Goal: Task Accomplishment & Management: Manage account settings

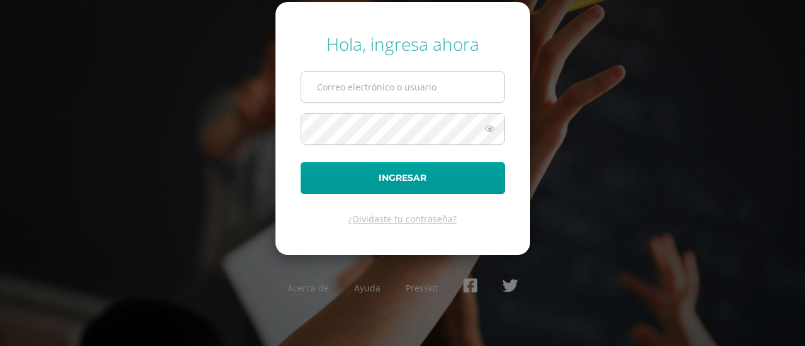
click at [337, 91] on input "text" at bounding box center [402, 87] width 203 height 31
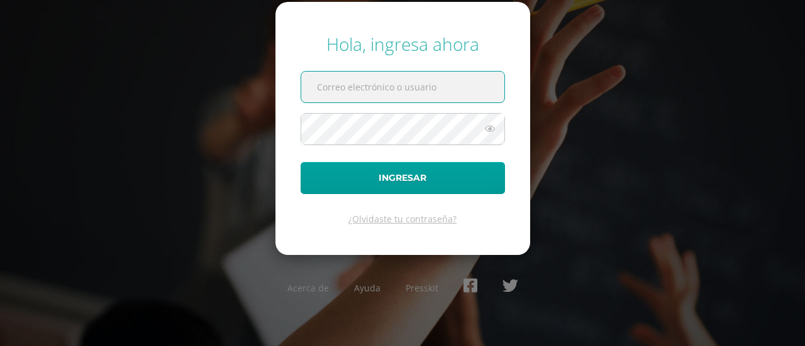
type input "sdelacruz@sagradocorazon.edu.gt"
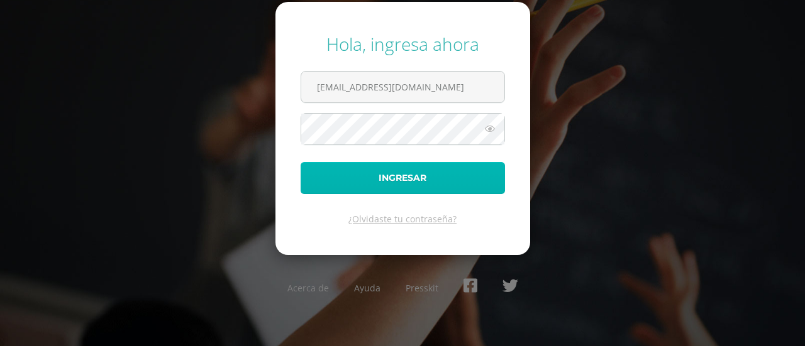
click at [406, 177] on button "Ingresar" at bounding box center [402, 178] width 204 height 32
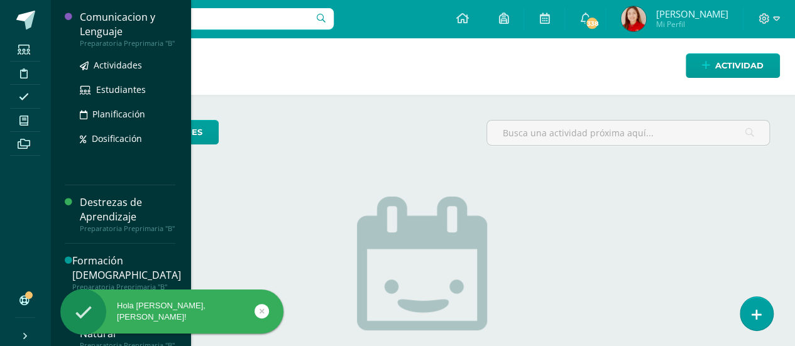
click at [137, 16] on div "Comunicacion y Lenguaje" at bounding box center [128, 24] width 96 height 29
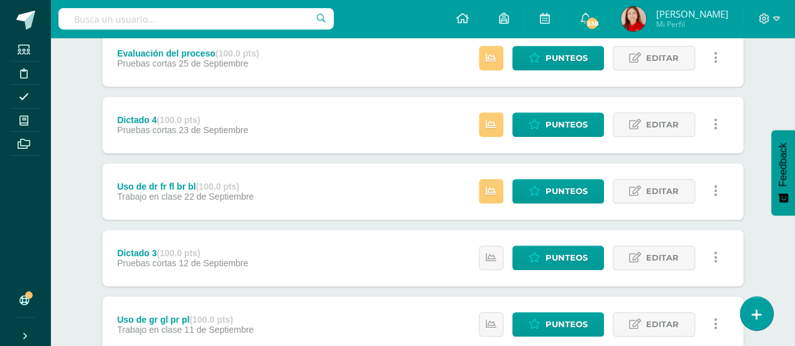
scroll to position [424, 0]
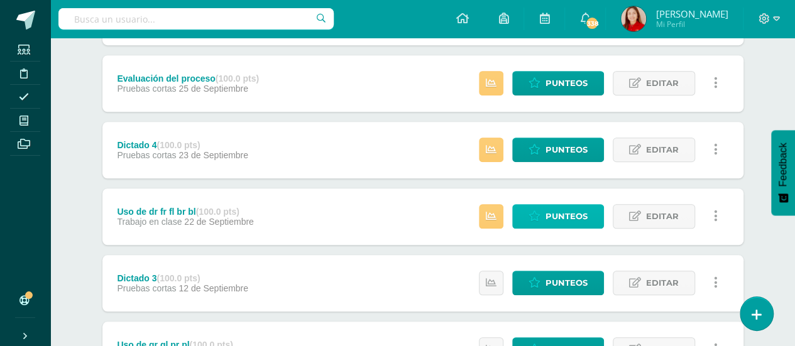
click at [576, 219] on span "Punteos" at bounding box center [567, 216] width 42 height 23
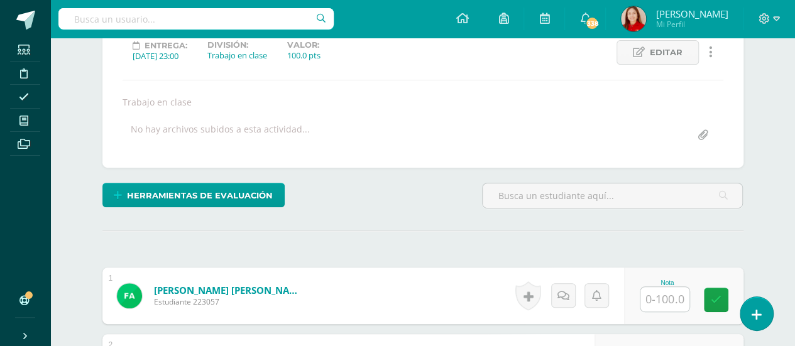
scroll to position [173, 0]
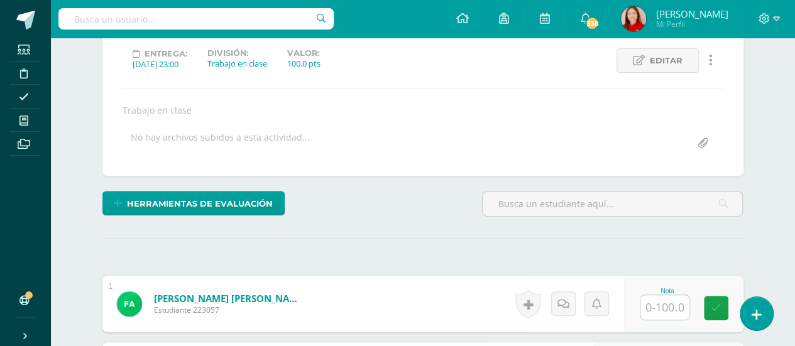
click at [672, 297] on input "text" at bounding box center [664, 307] width 49 height 25
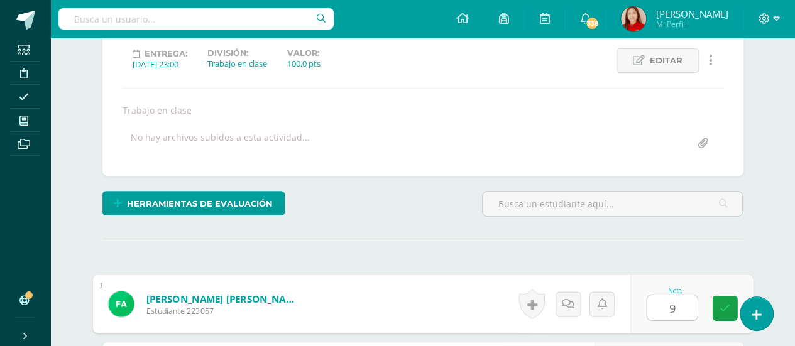
type input "95"
click at [727, 310] on link at bounding box center [724, 307] width 25 height 25
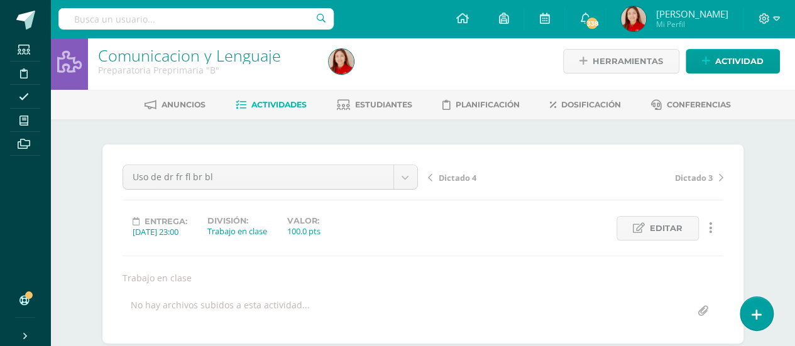
scroll to position [0, 0]
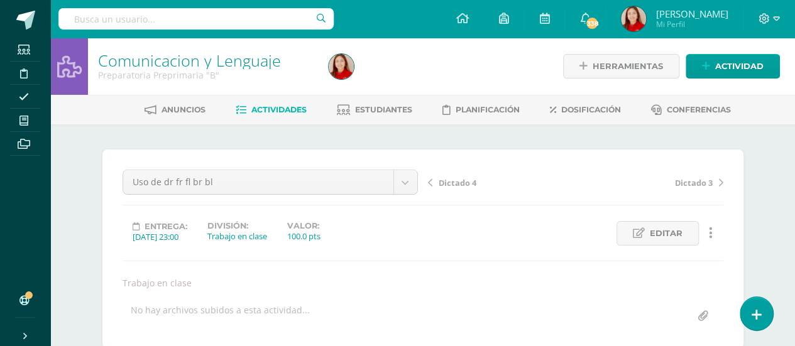
click at [285, 109] on span "Actividades" at bounding box center [278, 109] width 55 height 9
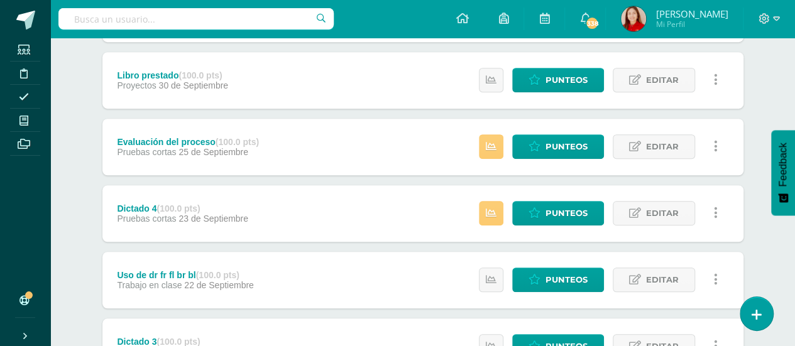
scroll to position [393, 0]
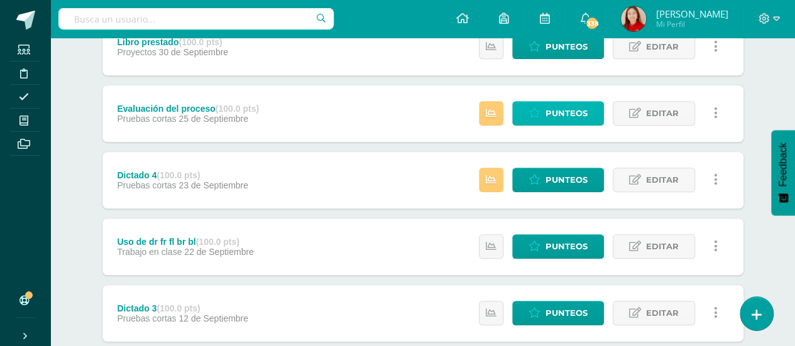
click at [557, 115] on span "Punteos" at bounding box center [567, 113] width 42 height 23
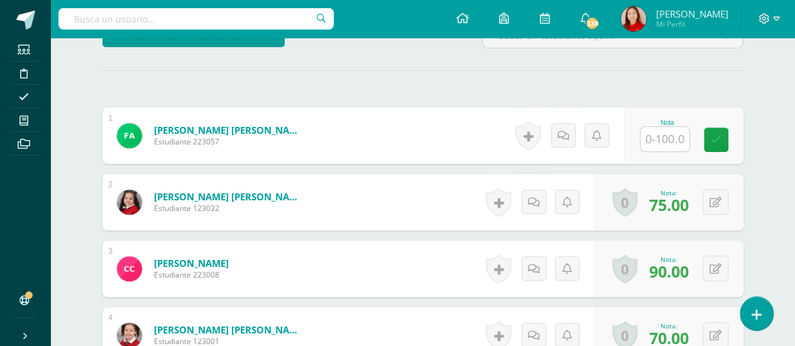
scroll to position [233, 0]
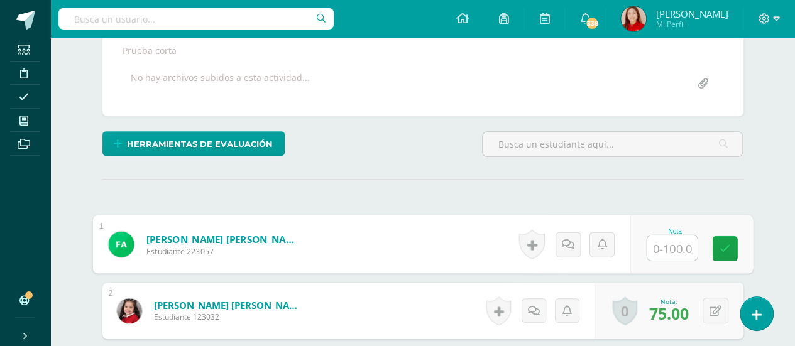
click at [670, 240] on input "text" at bounding box center [672, 248] width 50 height 25
type input "90"
click at [725, 248] on icon at bounding box center [724, 248] width 11 height 11
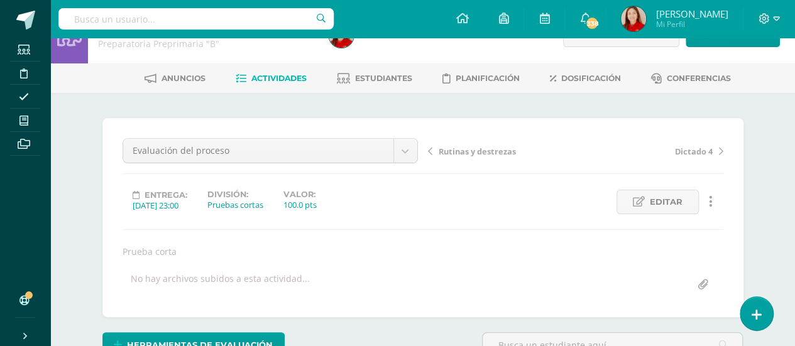
scroll to position [0, 0]
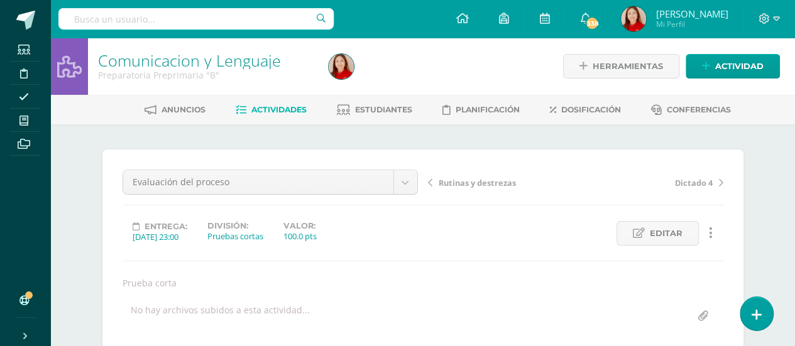
click at [282, 107] on span "Actividades" at bounding box center [278, 109] width 55 height 9
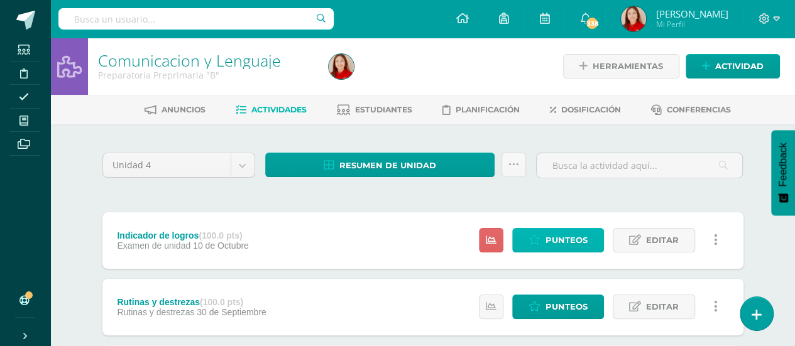
click at [572, 242] on span "Punteos" at bounding box center [567, 240] width 42 height 23
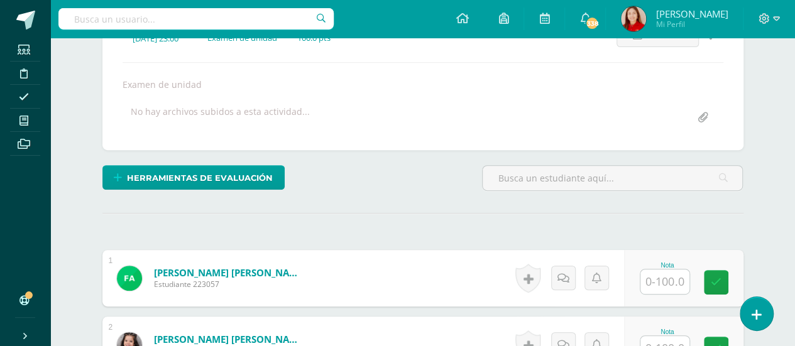
scroll to position [199, 0]
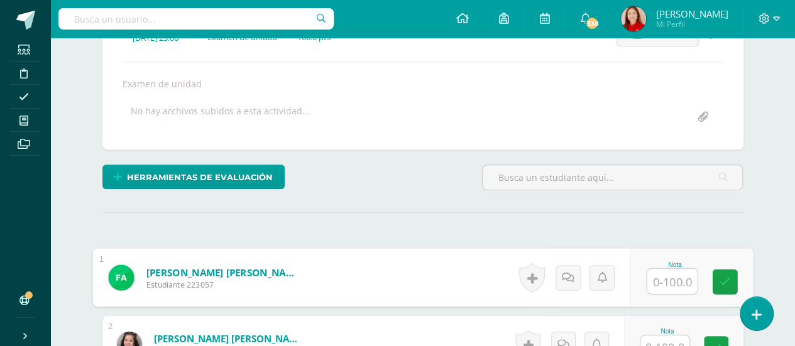
click at [663, 281] on input "text" at bounding box center [672, 281] width 50 height 25
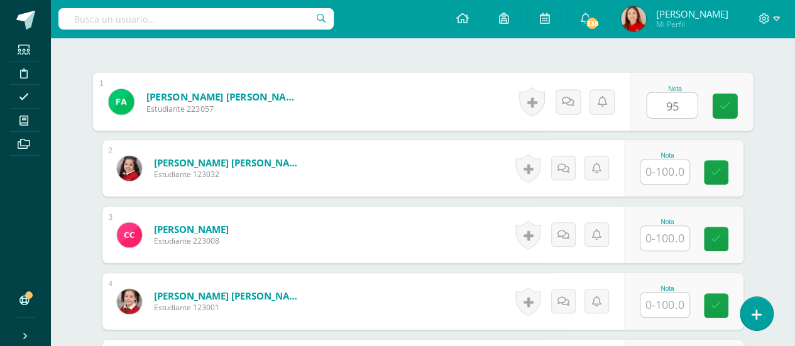
scroll to position [400, 0]
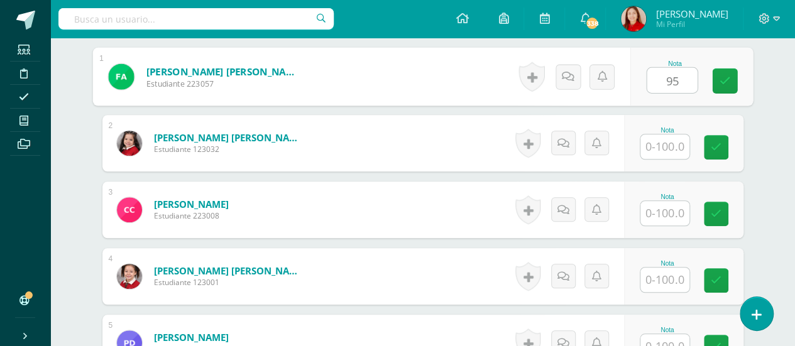
type input "95"
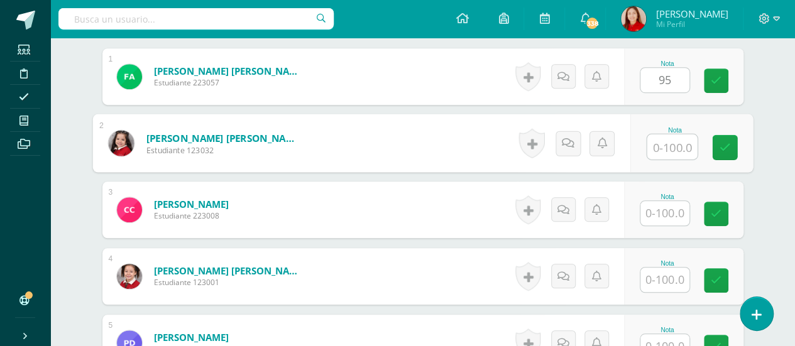
click at [665, 144] on input "text" at bounding box center [672, 147] width 50 height 25
type input "96"
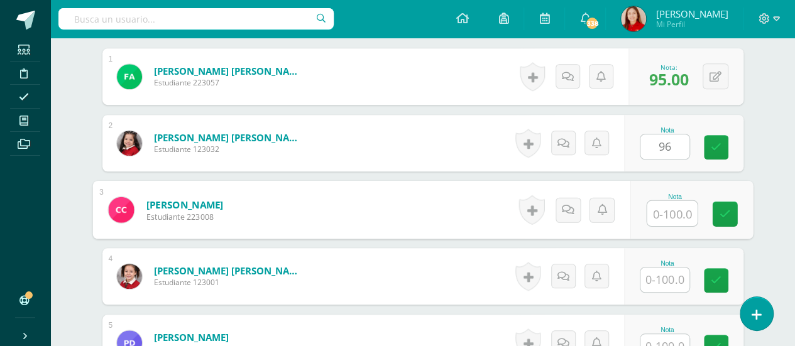
click at [664, 211] on input "text" at bounding box center [672, 213] width 50 height 25
type input "92"
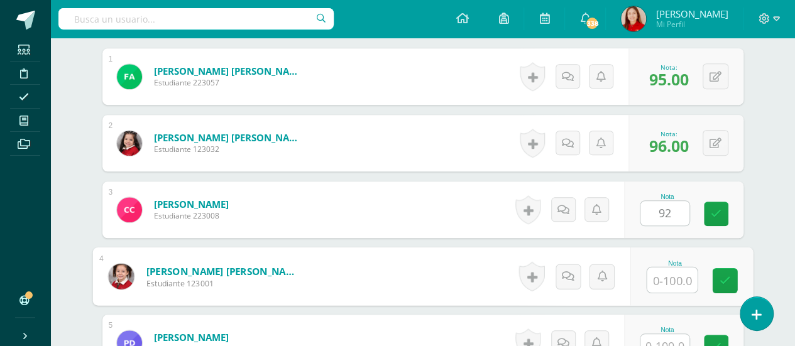
click at [668, 274] on input "text" at bounding box center [672, 280] width 50 height 25
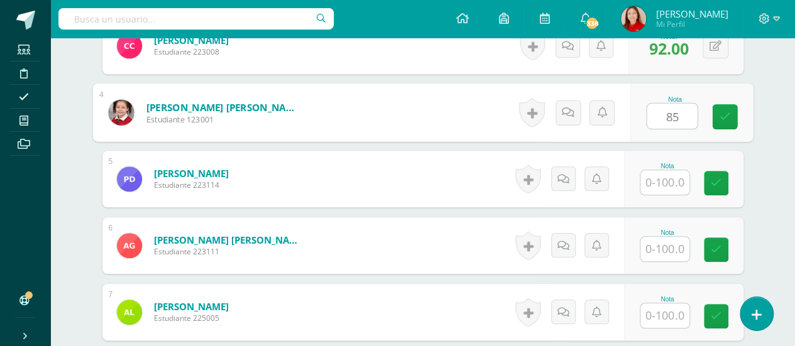
scroll to position [576, 0]
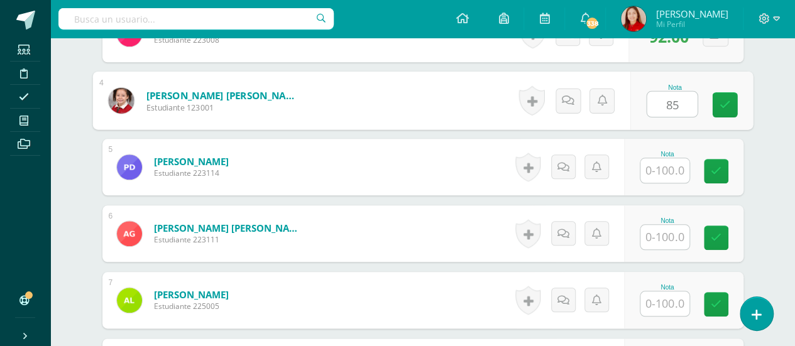
type input "85"
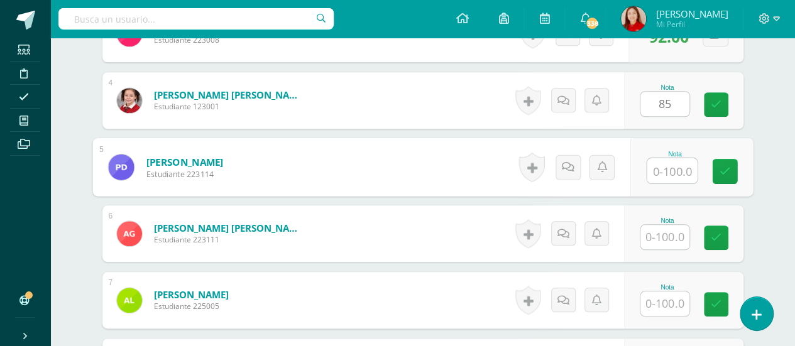
click at [664, 175] on input "text" at bounding box center [672, 170] width 50 height 25
type input "100"
click at [674, 236] on input "text" at bounding box center [664, 237] width 49 height 25
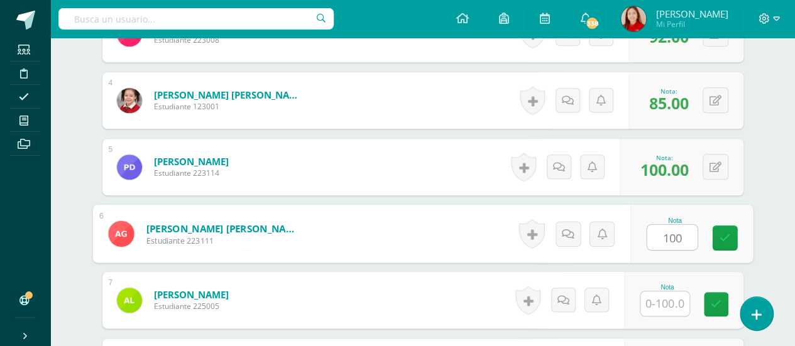
type input "100"
click at [650, 305] on input "text" at bounding box center [664, 304] width 49 height 25
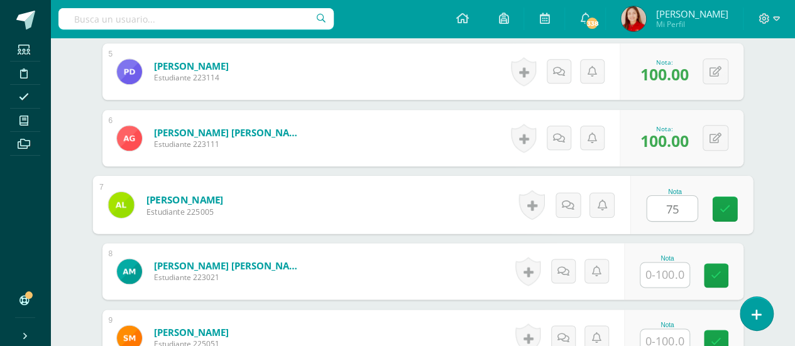
scroll to position [677, 0]
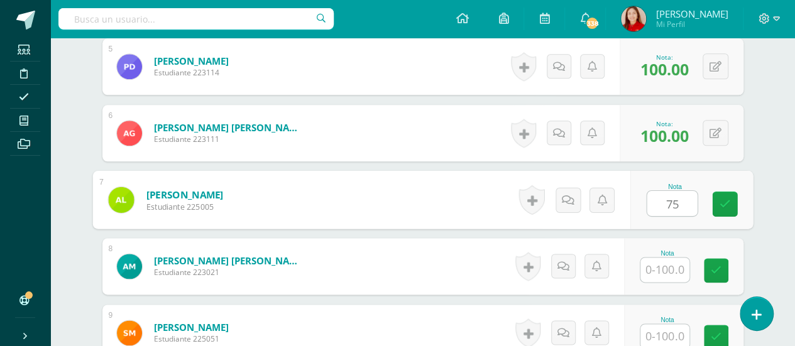
type input "75"
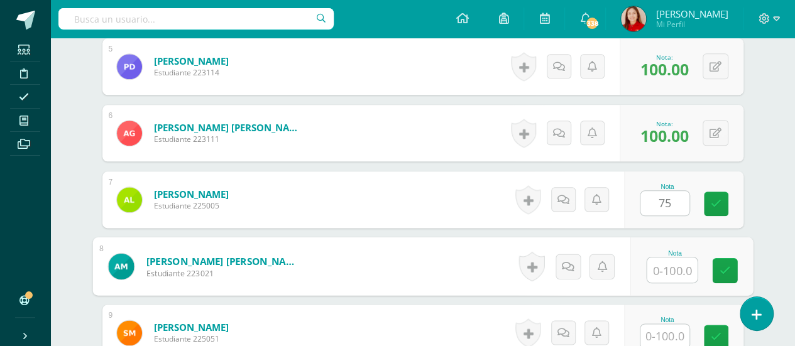
click at [667, 264] on input "text" at bounding box center [672, 270] width 50 height 25
type input "93"
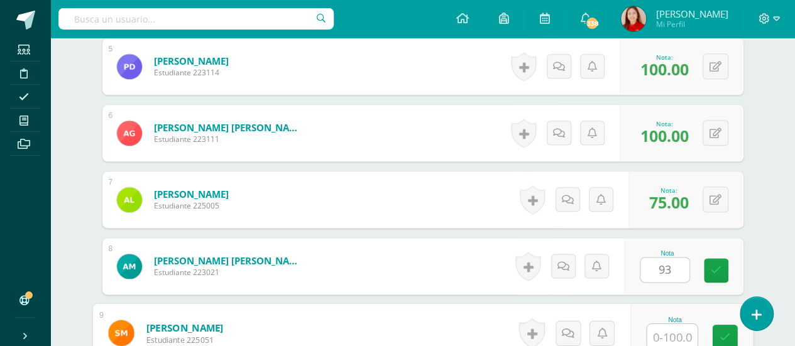
click at [664, 336] on input "text" at bounding box center [672, 336] width 50 height 25
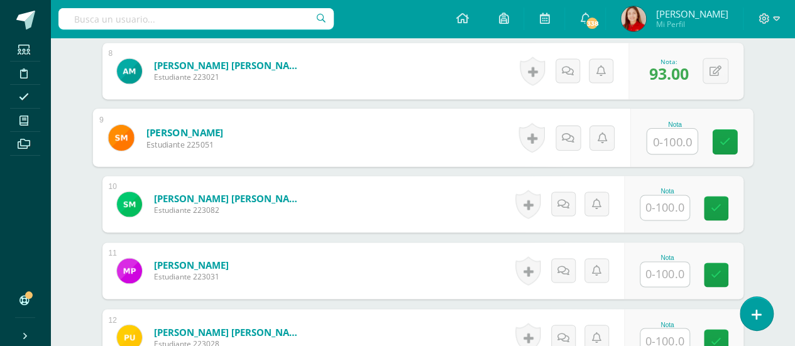
scroll to position [878, 0]
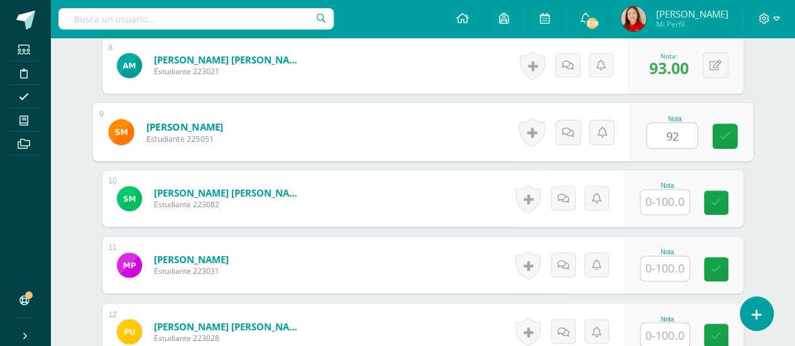
type input "92"
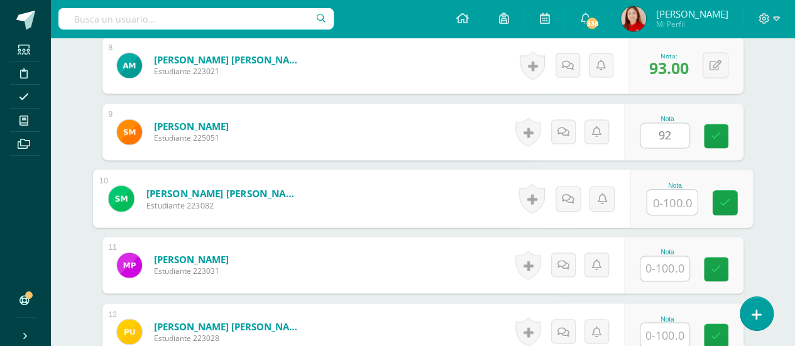
click at [674, 194] on input "text" at bounding box center [672, 202] width 50 height 25
type input "85"
click at [724, 204] on icon at bounding box center [724, 202] width 11 height 11
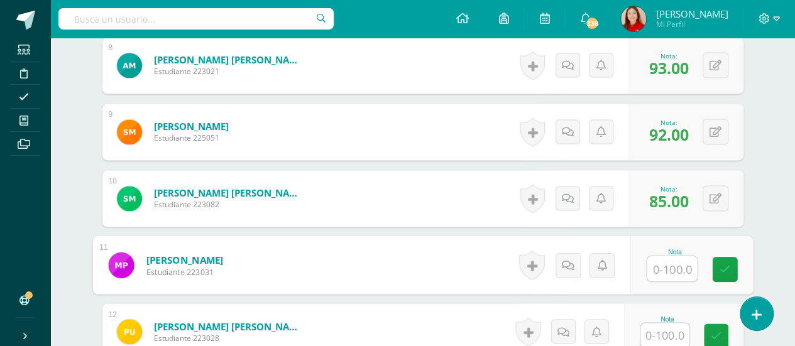
click at [662, 266] on input "text" at bounding box center [672, 268] width 50 height 25
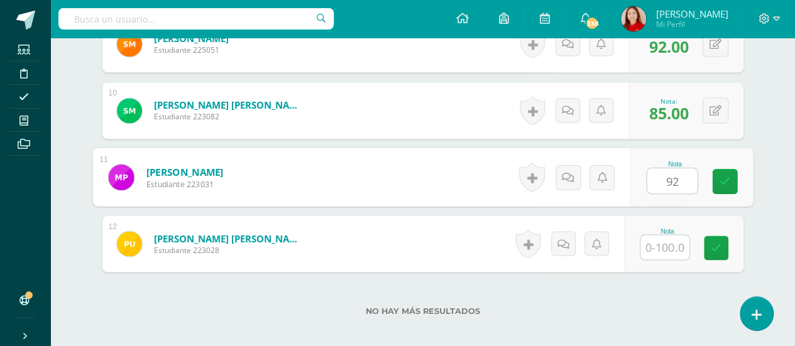
scroll to position [979, 0]
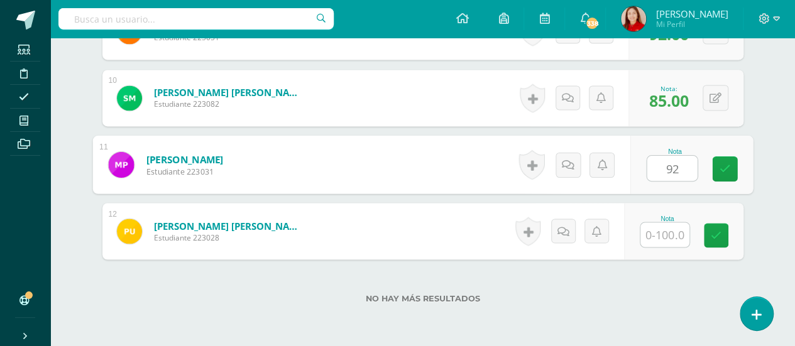
type input "92"
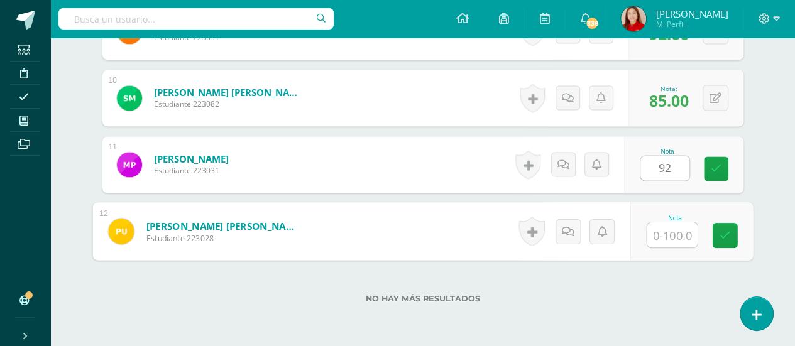
click at [667, 231] on input "text" at bounding box center [672, 234] width 50 height 25
type input "100"
click at [730, 237] on link at bounding box center [724, 235] width 25 height 25
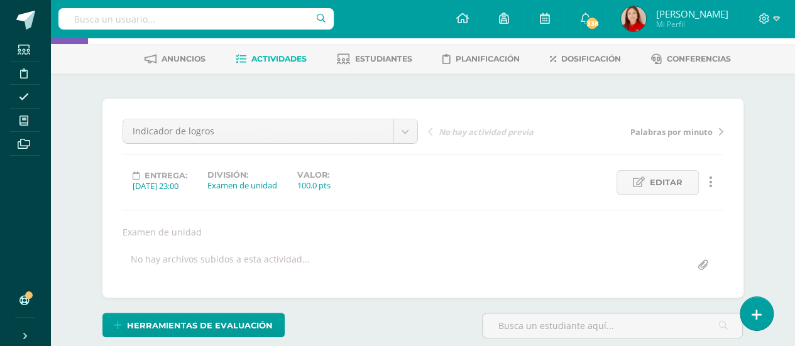
scroll to position [0, 0]
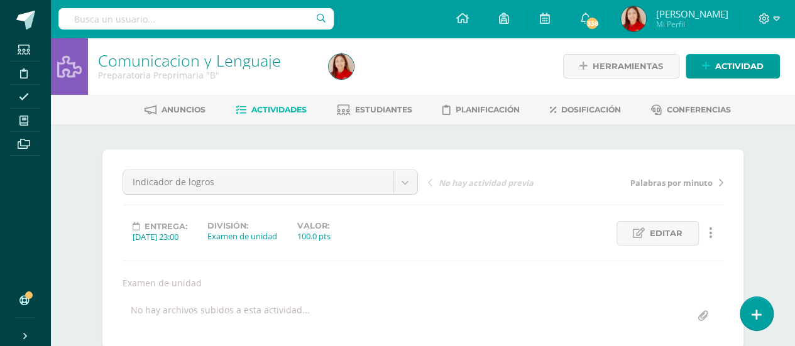
click at [280, 113] on span "Actividades" at bounding box center [278, 109] width 55 height 9
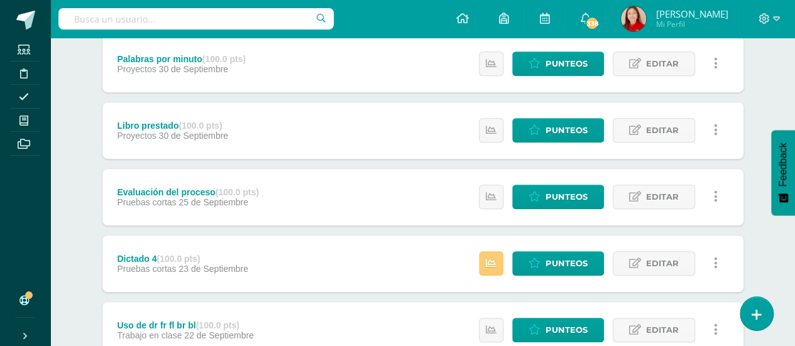
scroll to position [335, 0]
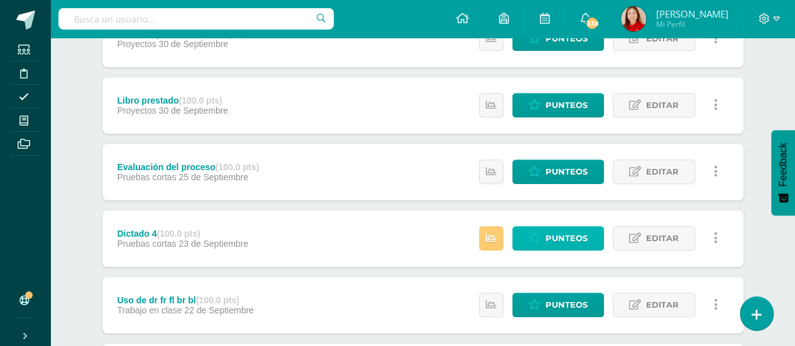
click at [556, 235] on span "Punteos" at bounding box center [567, 238] width 42 height 23
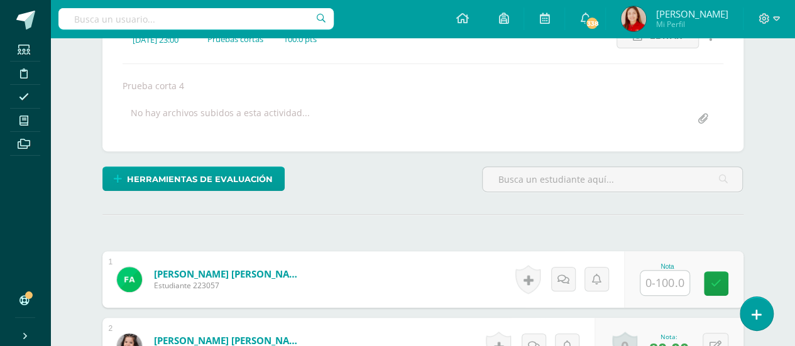
scroll to position [199, 0]
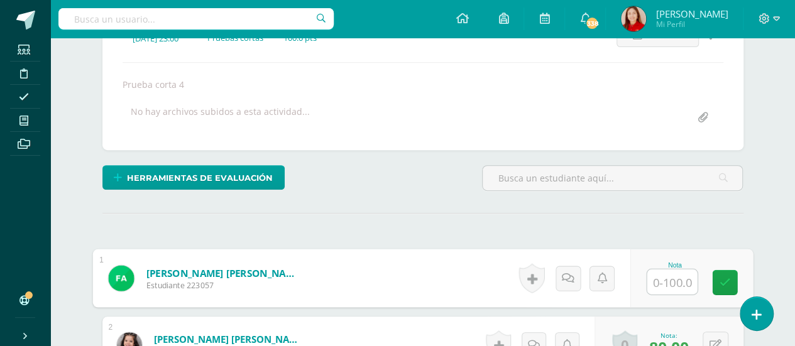
click at [663, 279] on input "text" at bounding box center [672, 282] width 50 height 25
type input "90"
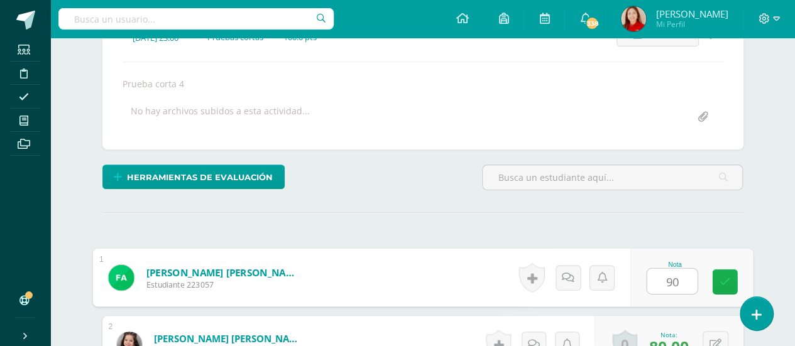
click at [723, 283] on icon at bounding box center [724, 282] width 11 height 11
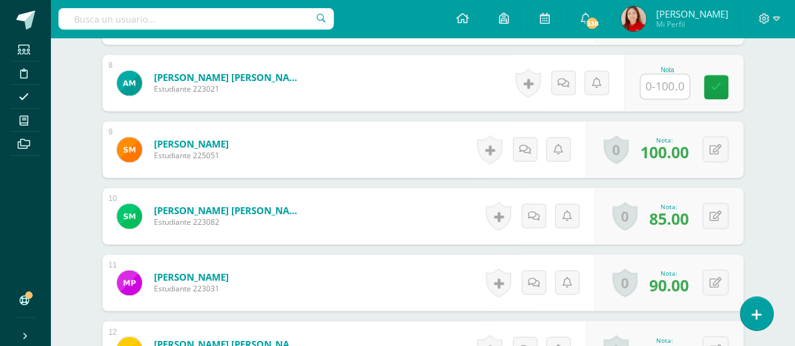
scroll to position [836, 0]
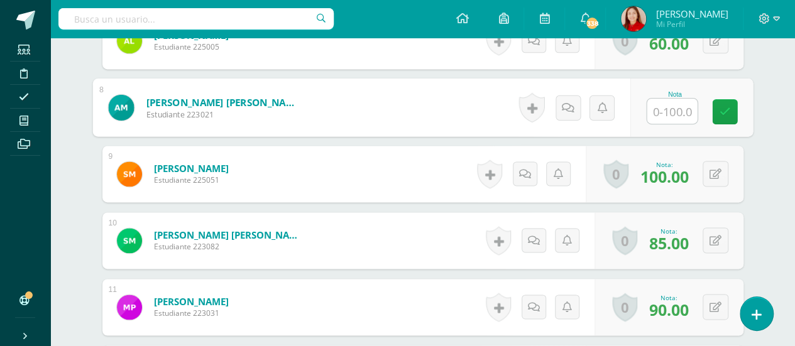
click at [670, 107] on input "text" at bounding box center [672, 111] width 50 height 25
type input "80"
click at [727, 107] on icon at bounding box center [724, 111] width 11 height 11
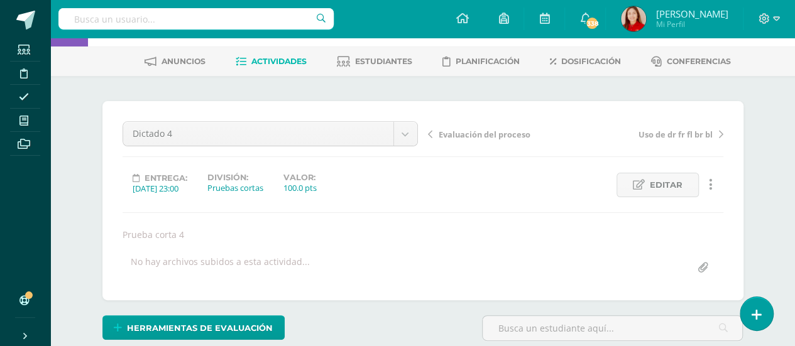
scroll to position [0, 0]
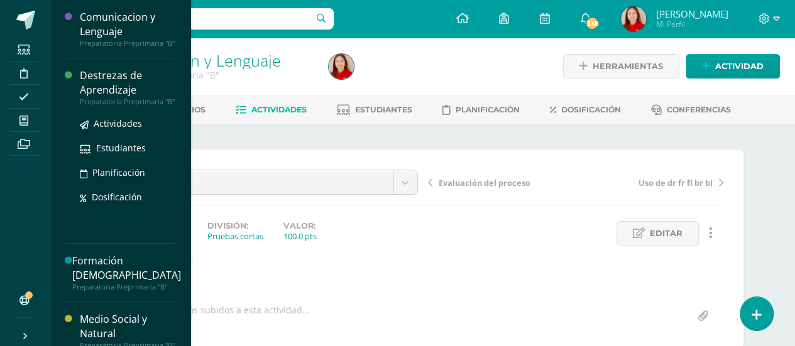
click at [97, 89] on div "Destrezas de Aprendizaje" at bounding box center [128, 83] width 96 height 29
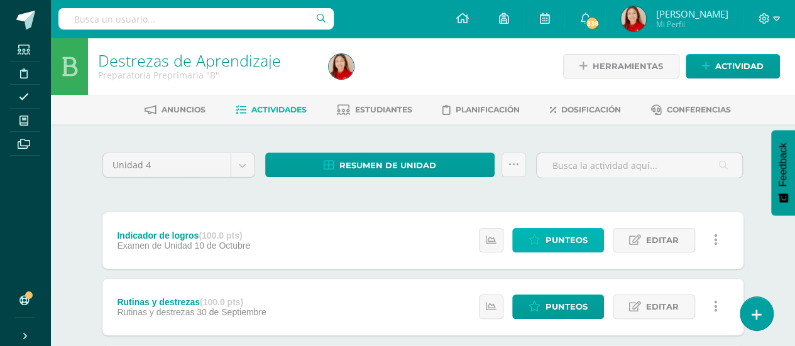
click at [572, 234] on span "Punteos" at bounding box center [567, 240] width 42 height 23
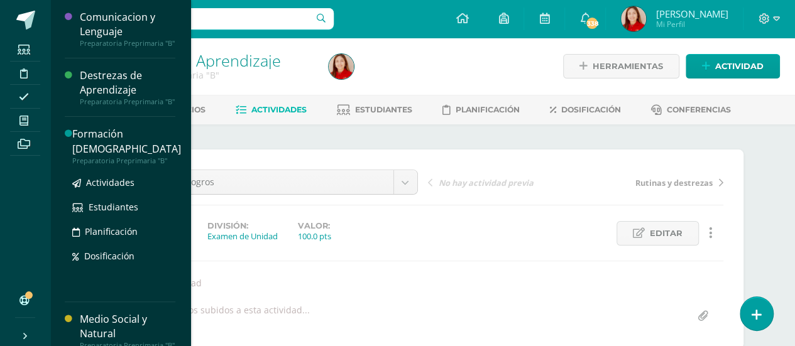
click at [127, 133] on div "Formación [DEMOGRAPHIC_DATA]" at bounding box center [126, 141] width 109 height 29
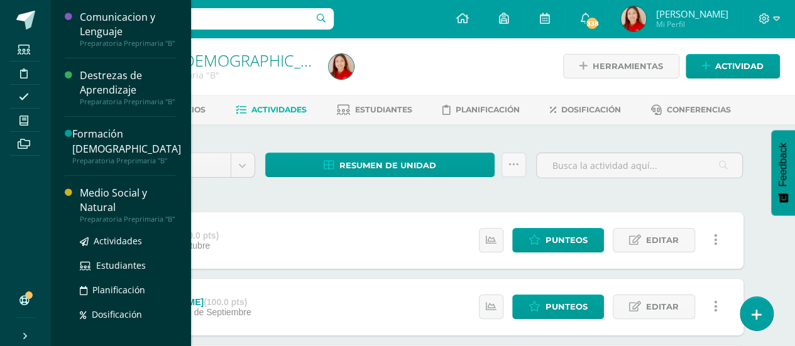
click at [96, 186] on div "Medio Social y Natural" at bounding box center [128, 200] width 96 height 29
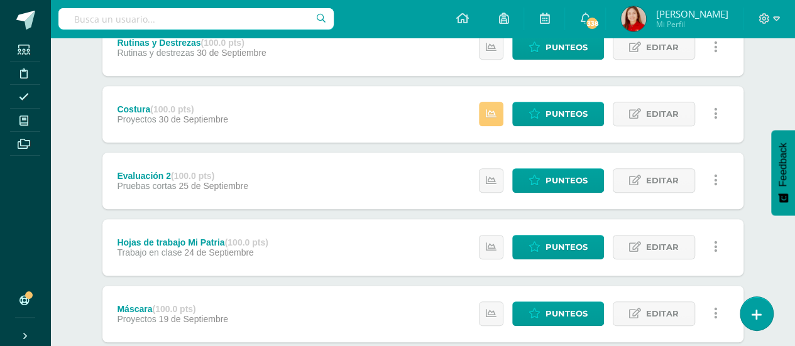
scroll to position [285, 0]
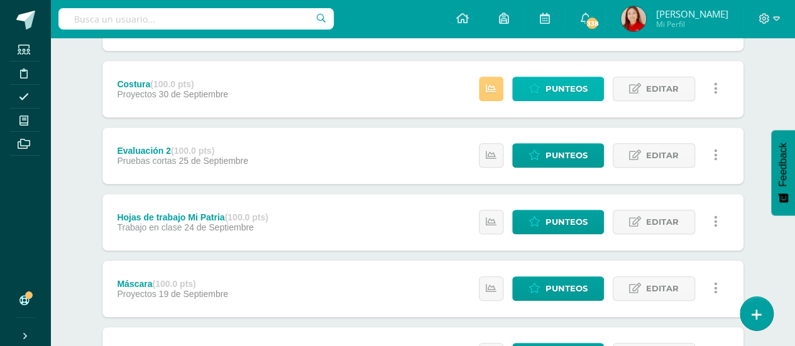
click at [561, 87] on span "Punteos" at bounding box center [567, 88] width 42 height 23
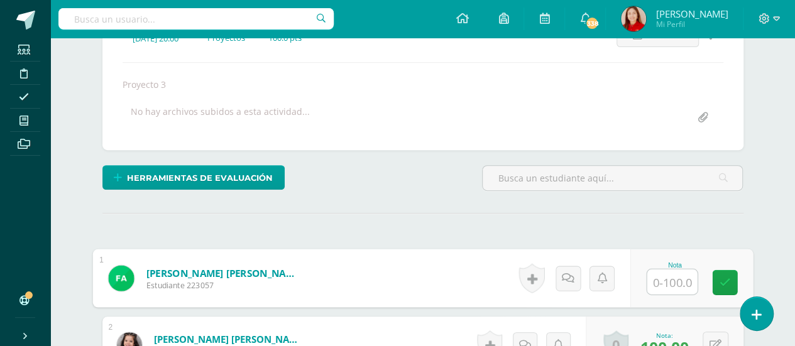
scroll to position [199, 0]
click at [671, 280] on input "text" at bounding box center [672, 281] width 50 height 25
type input "100"
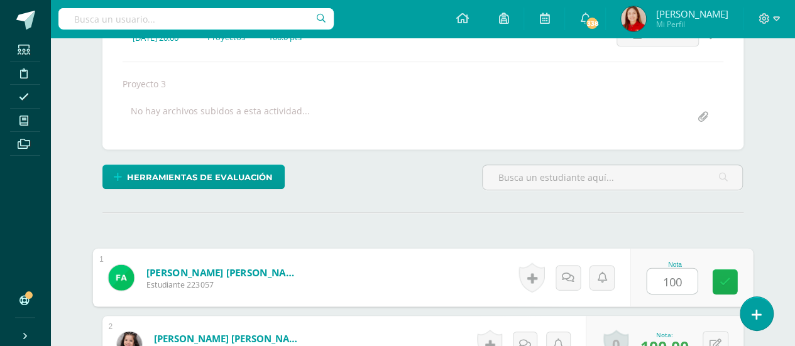
click at [735, 278] on link at bounding box center [724, 282] width 25 height 25
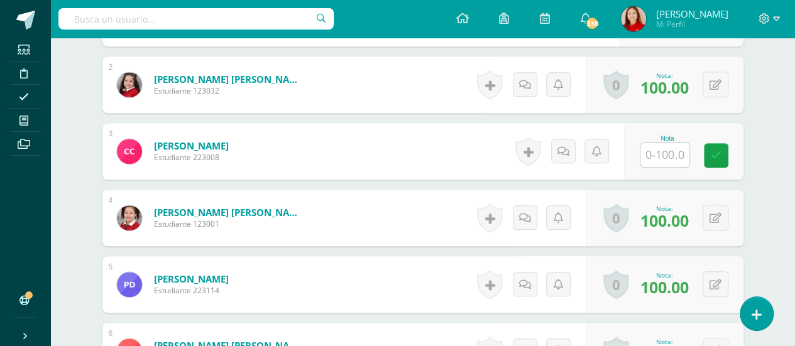
scroll to position [467, 0]
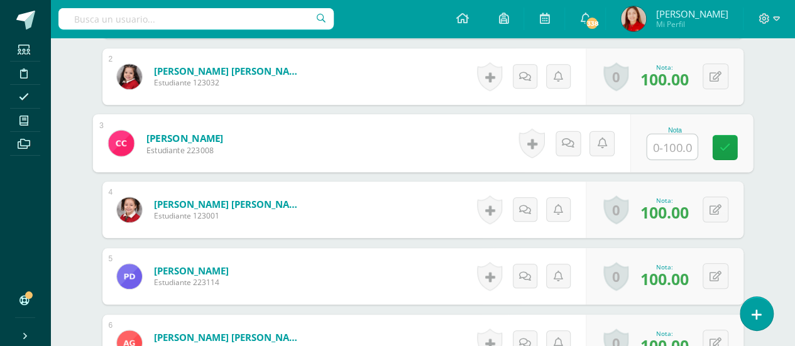
click at [654, 143] on input "text" at bounding box center [672, 147] width 50 height 25
type input "100"
click at [728, 147] on icon at bounding box center [724, 147] width 11 height 11
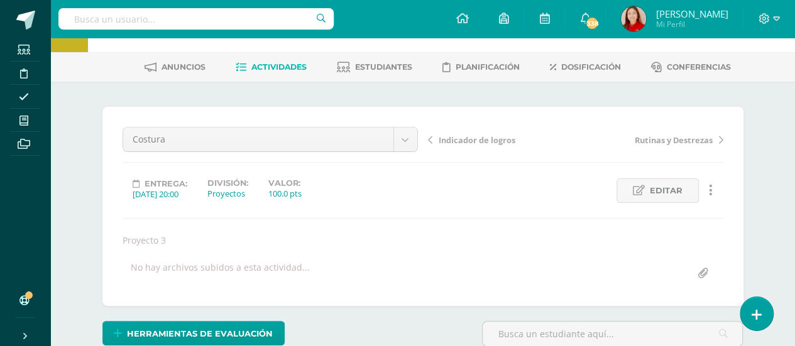
scroll to position [0, 0]
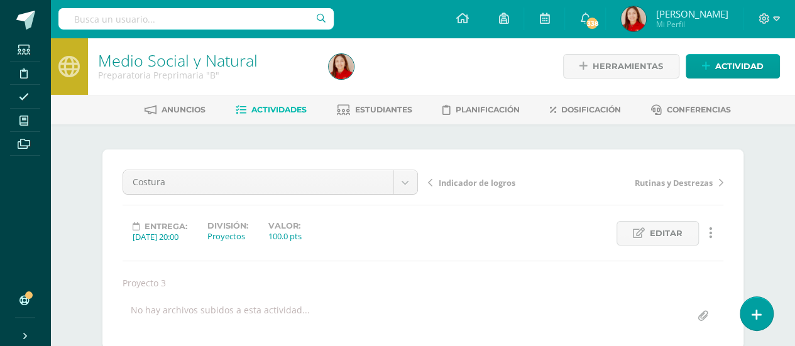
click at [286, 105] on span "Actividades" at bounding box center [278, 109] width 55 height 9
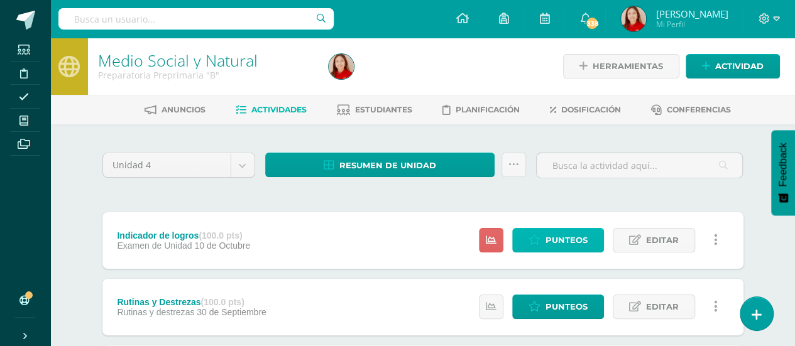
click at [568, 236] on span "Punteos" at bounding box center [567, 240] width 42 height 23
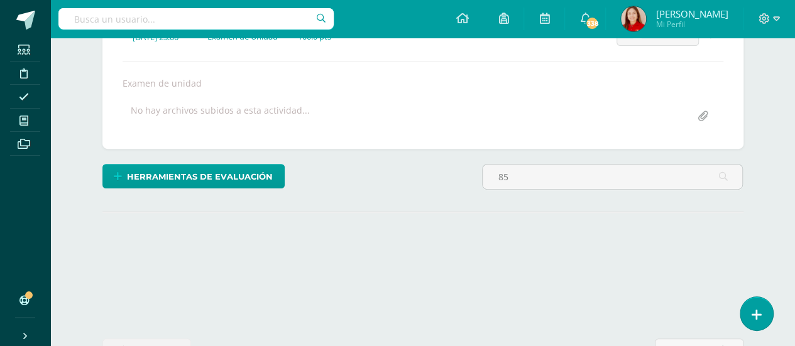
scroll to position [201, 0]
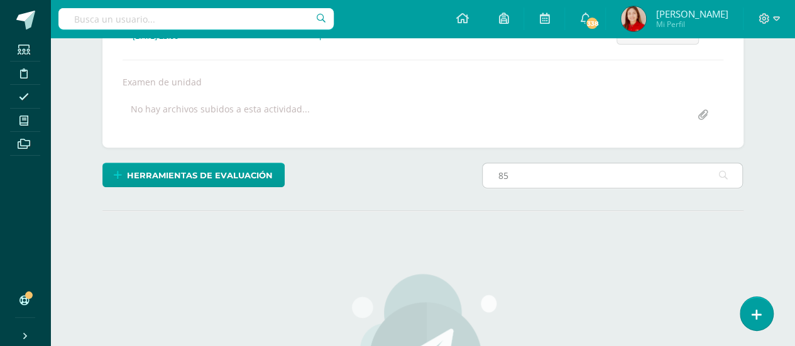
type input "8"
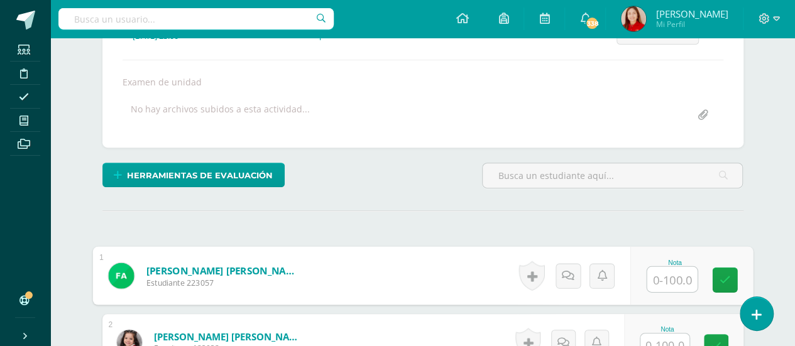
click at [665, 276] on input "text" at bounding box center [672, 279] width 50 height 25
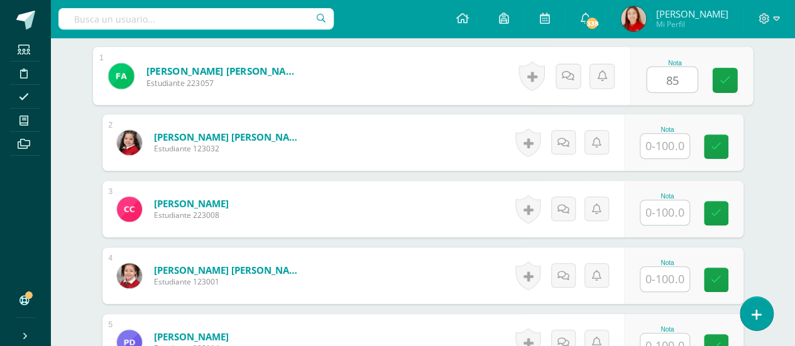
scroll to position [402, 0]
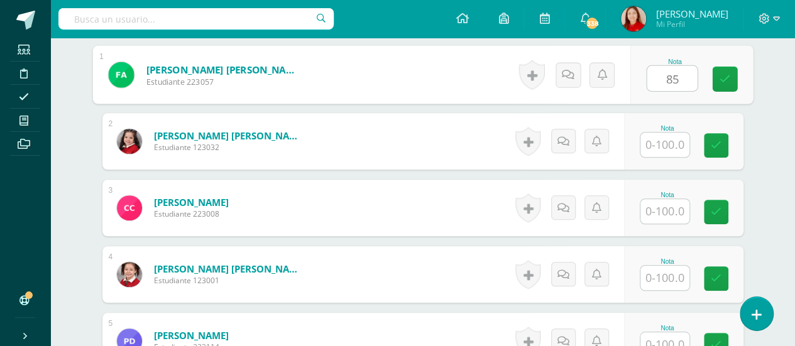
type input "85"
click at [672, 137] on input "text" at bounding box center [664, 145] width 49 height 25
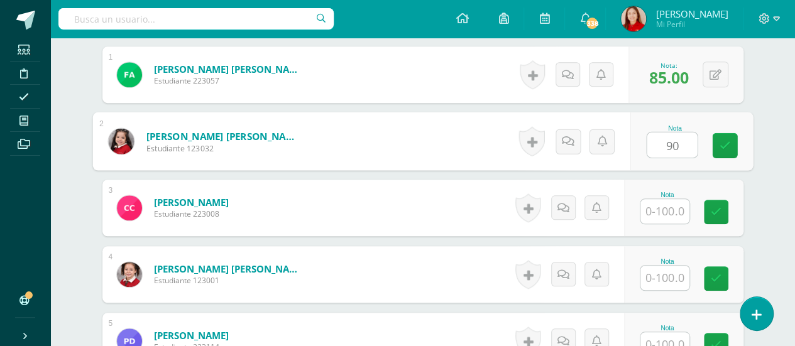
type input "90"
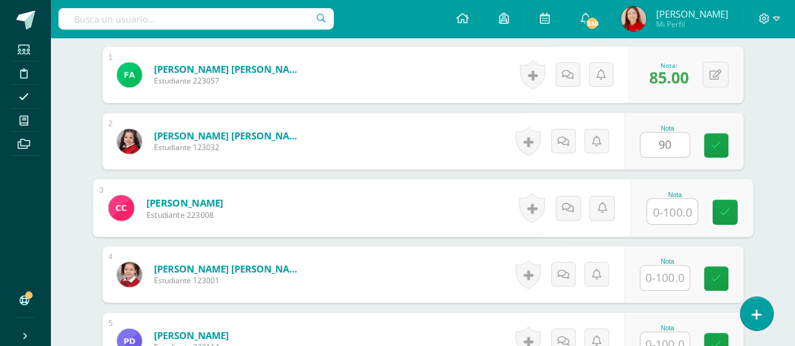
click at [673, 211] on input "text" at bounding box center [672, 211] width 50 height 25
click at [668, 208] on input "text" at bounding box center [672, 211] width 50 height 25
type input "90"
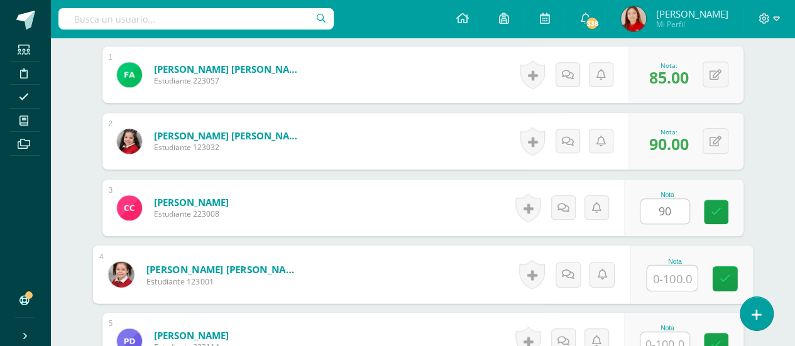
click at [666, 277] on input "text" at bounding box center [672, 278] width 50 height 25
type input "85"
click at [735, 285] on link at bounding box center [724, 278] width 25 height 25
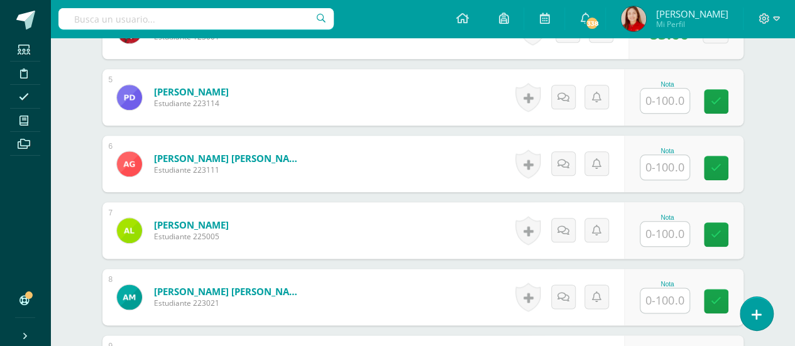
scroll to position [654, 0]
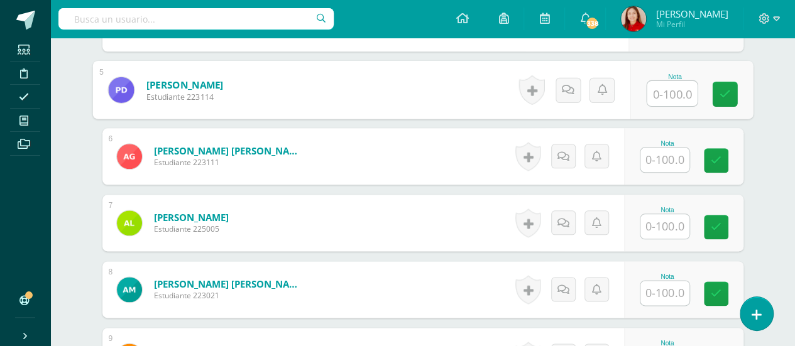
click at [667, 93] on input "text" at bounding box center [672, 93] width 50 height 25
type input "98"
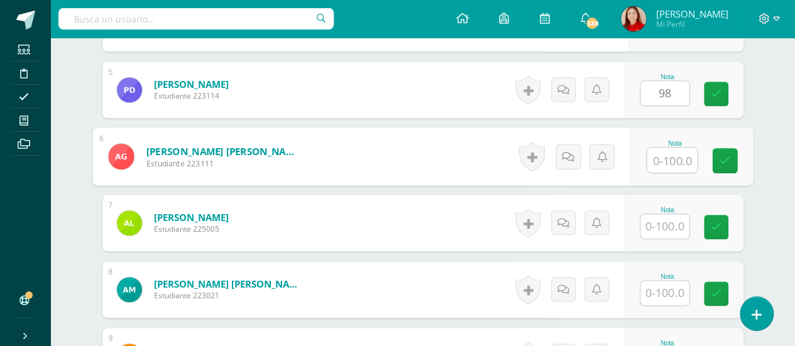
click at [667, 167] on input "text" at bounding box center [672, 160] width 50 height 25
type input "100"
click at [667, 228] on input "text" at bounding box center [664, 226] width 49 height 25
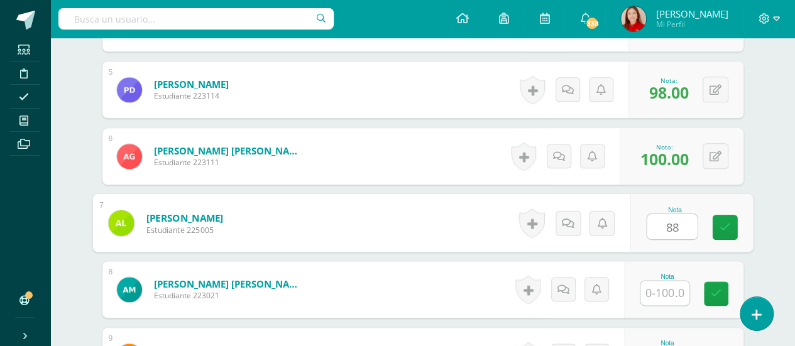
type input "88"
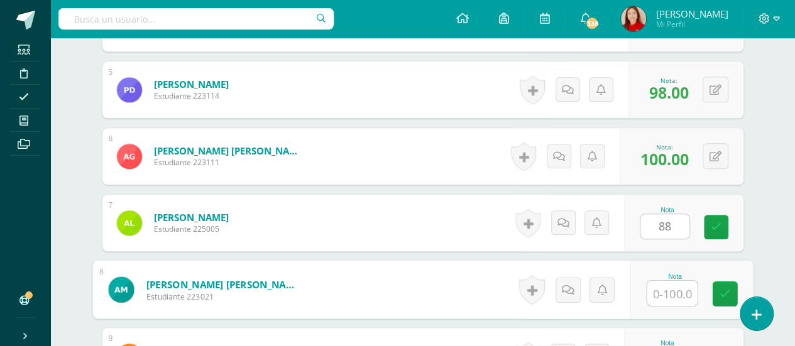
click at [670, 287] on input "text" at bounding box center [672, 293] width 50 height 25
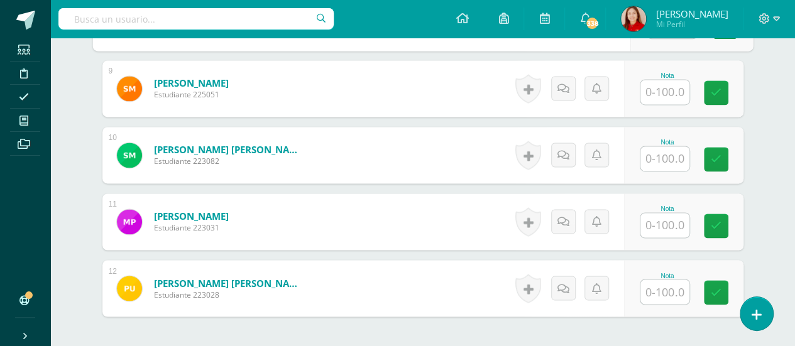
scroll to position [930, 0]
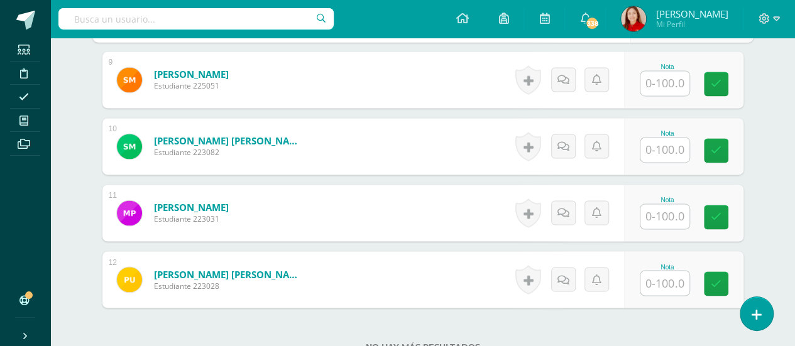
type input "90"
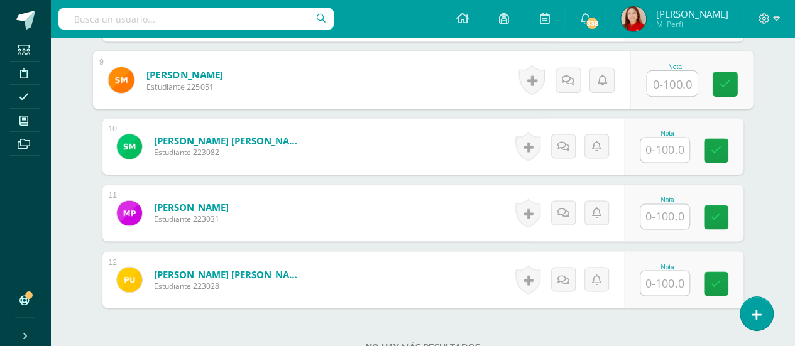
click at [671, 79] on input "text" at bounding box center [672, 83] width 50 height 25
type input "86"
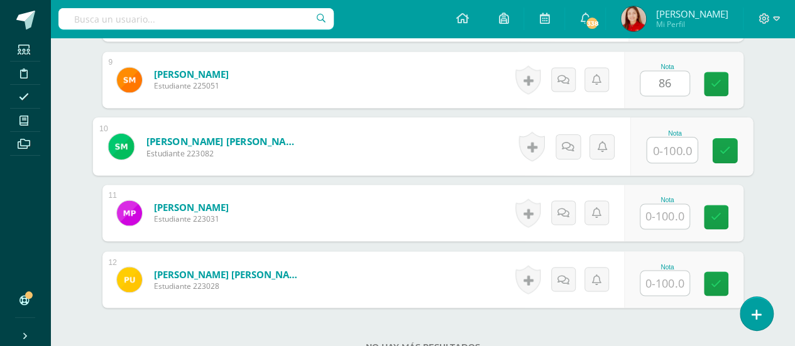
click at [666, 148] on input "text" at bounding box center [672, 150] width 50 height 25
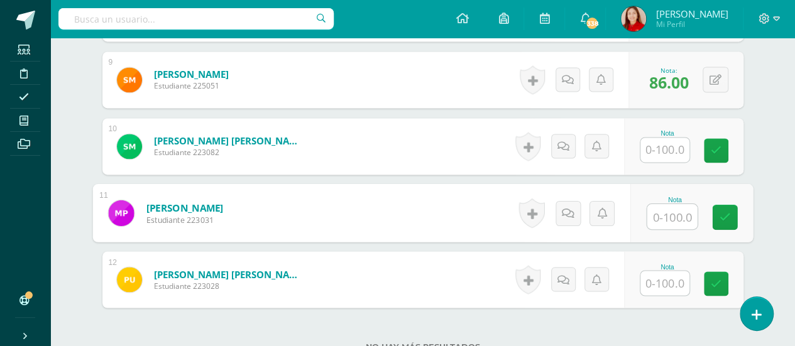
click at [662, 216] on input "text" at bounding box center [672, 216] width 50 height 25
type input "93"
click at [722, 214] on icon at bounding box center [724, 217] width 11 height 11
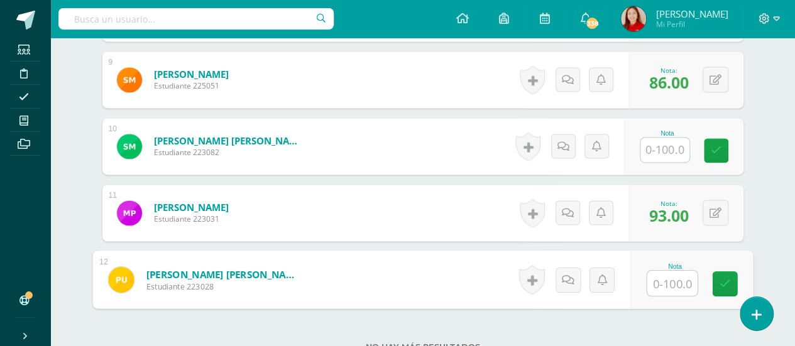
click at [659, 280] on input "text" at bounding box center [672, 283] width 50 height 25
type input "95"
click at [722, 283] on icon at bounding box center [724, 283] width 11 height 11
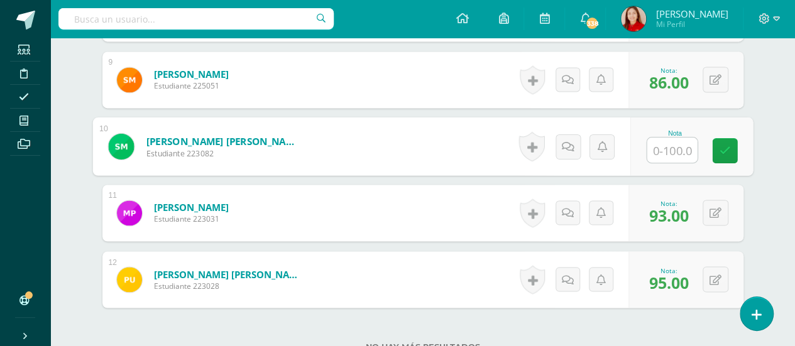
click at [666, 140] on input "text" at bounding box center [672, 150] width 50 height 25
type input "9"
type input "85"
click at [725, 151] on icon at bounding box center [724, 150] width 11 height 11
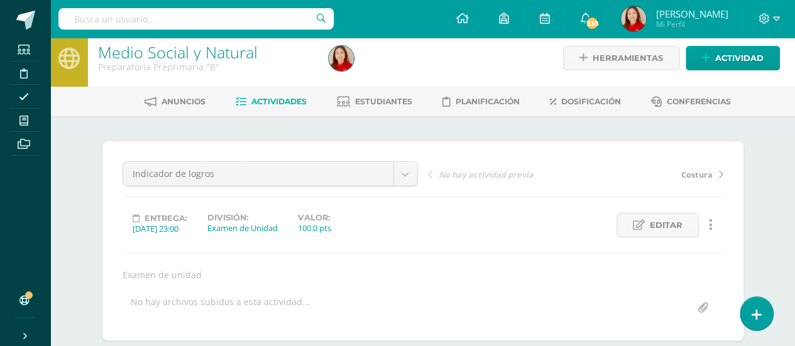
scroll to position [0, 0]
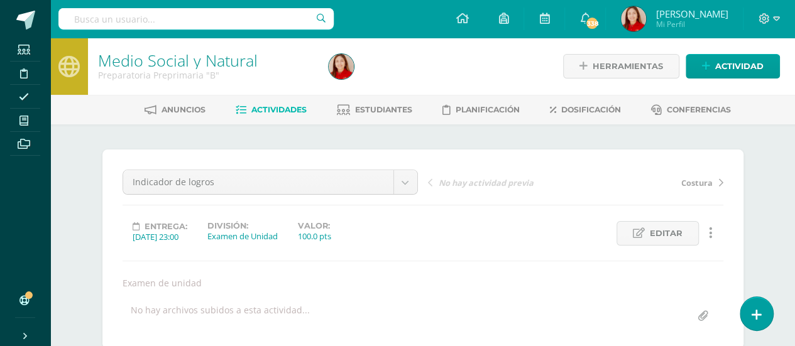
click at [272, 111] on span "Actividades" at bounding box center [278, 109] width 55 height 9
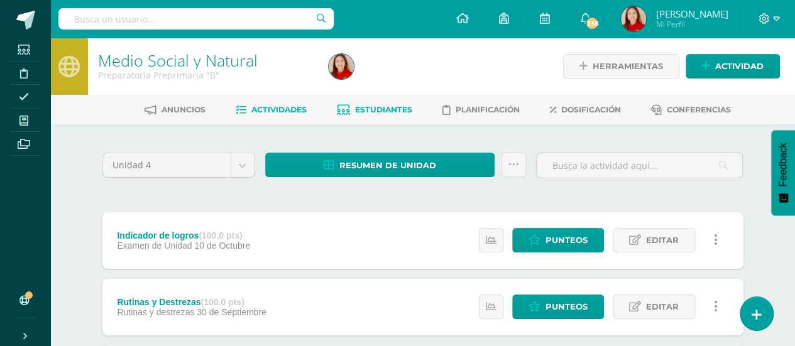
click at [392, 113] on span "Estudiantes" at bounding box center [383, 109] width 57 height 9
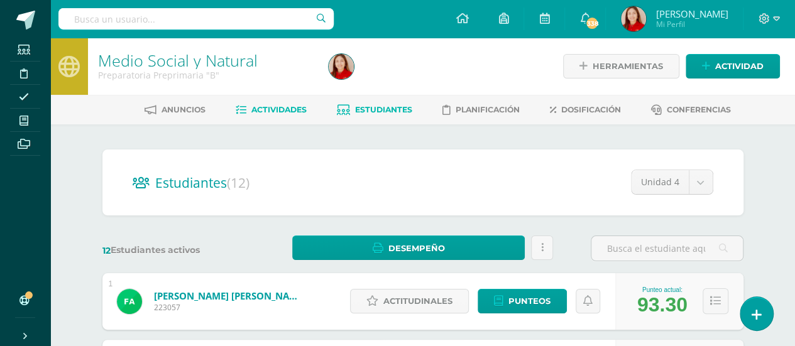
click at [278, 111] on span "Actividades" at bounding box center [278, 109] width 55 height 9
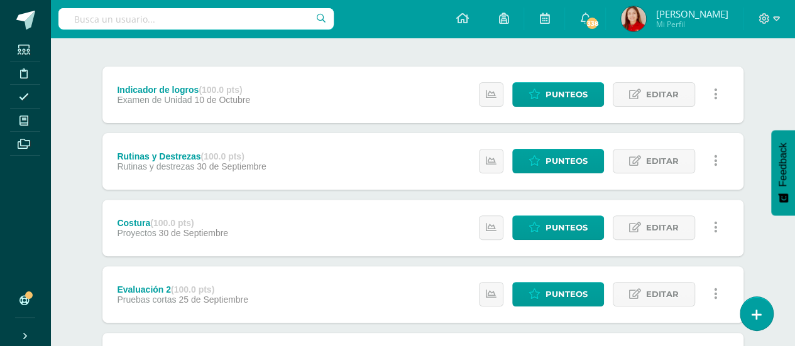
scroll to position [151, 0]
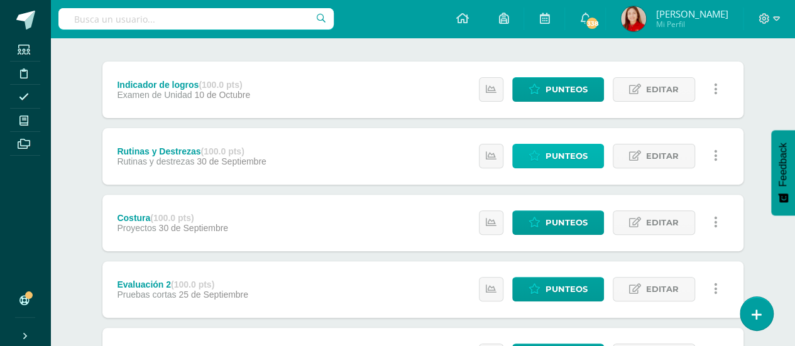
click at [559, 160] on span "Punteos" at bounding box center [567, 156] width 42 height 23
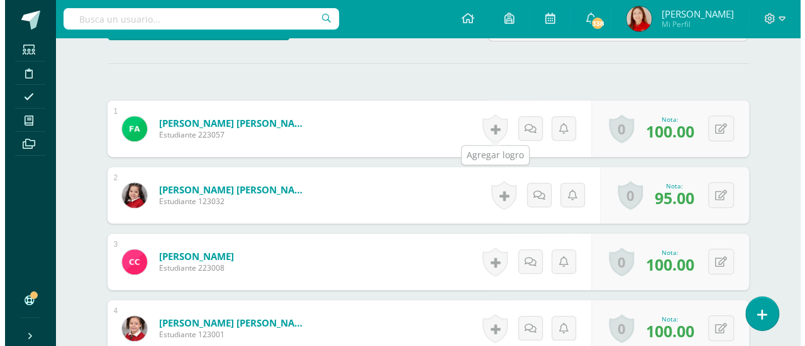
scroll to position [349, 0]
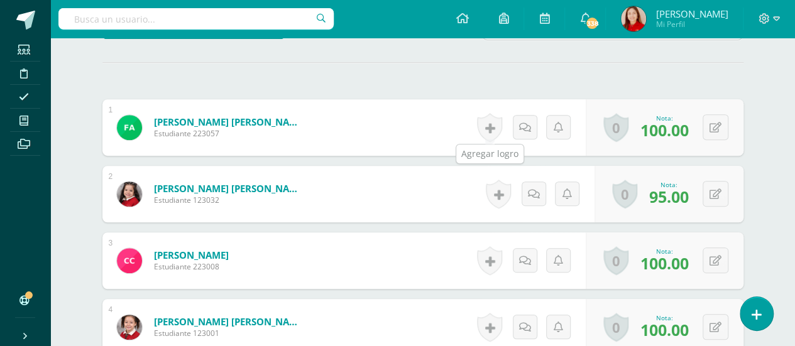
click at [493, 124] on link at bounding box center [489, 127] width 25 height 29
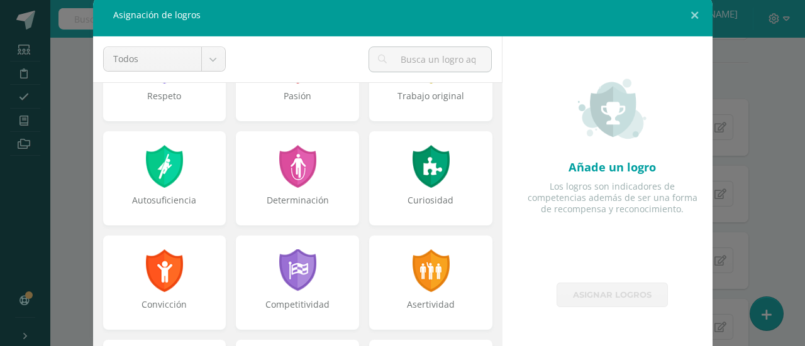
scroll to position [67, 0]
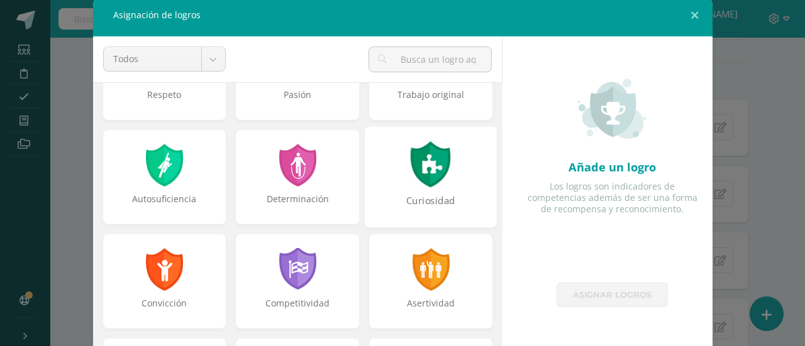
click at [427, 165] on div at bounding box center [430, 164] width 43 height 46
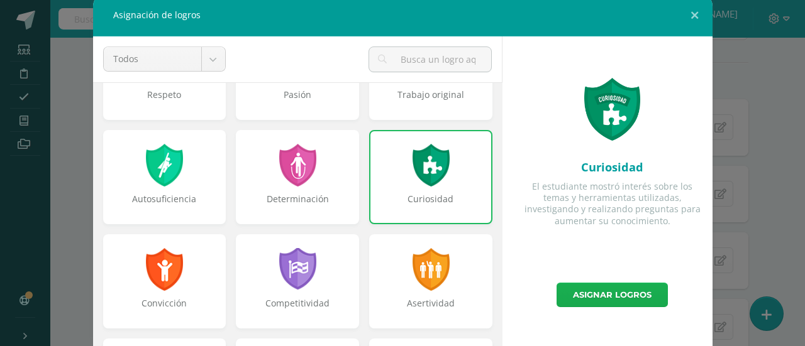
click at [613, 299] on link "Asignar logros" at bounding box center [611, 295] width 111 height 25
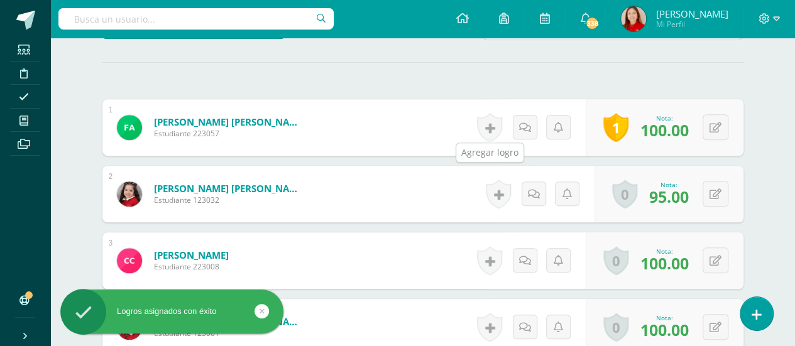
click at [492, 127] on link at bounding box center [489, 127] width 25 height 29
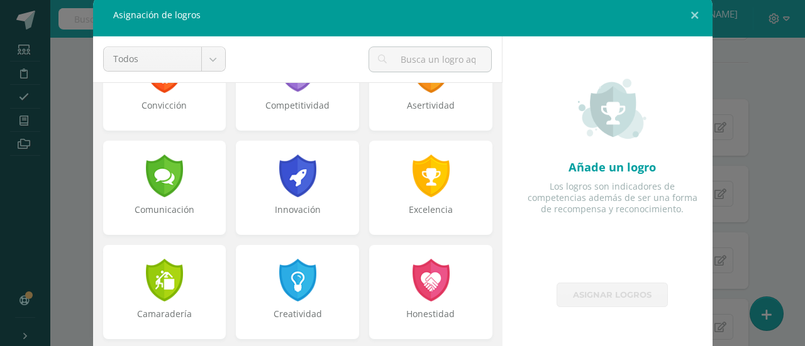
scroll to position [268, 0]
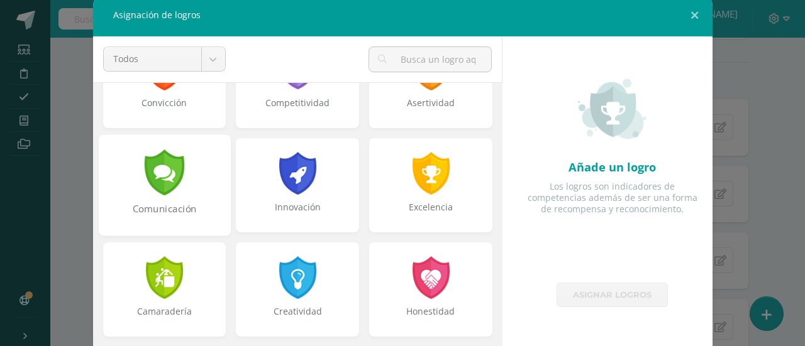
click at [169, 178] on div at bounding box center [164, 173] width 43 height 46
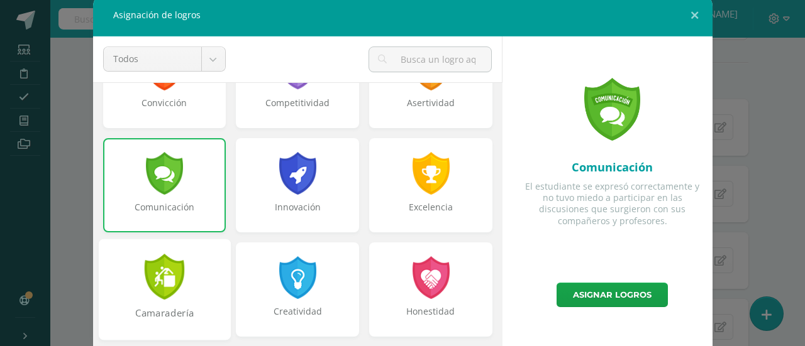
click at [167, 291] on div at bounding box center [164, 277] width 43 height 46
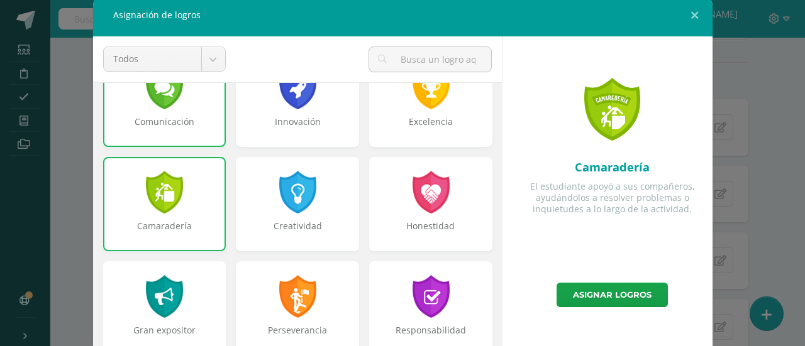
scroll to position [386, 0]
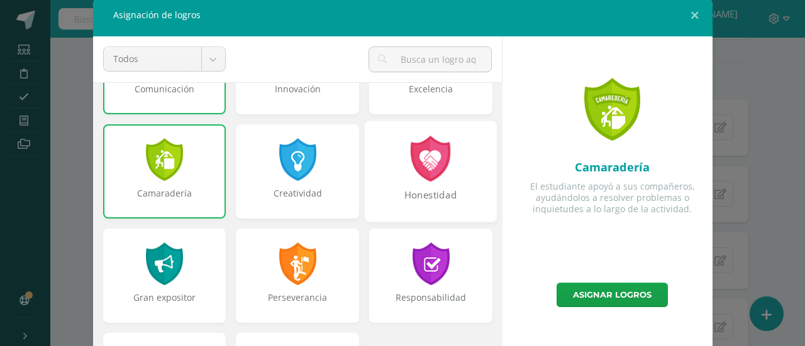
click at [426, 168] on div at bounding box center [430, 159] width 43 height 46
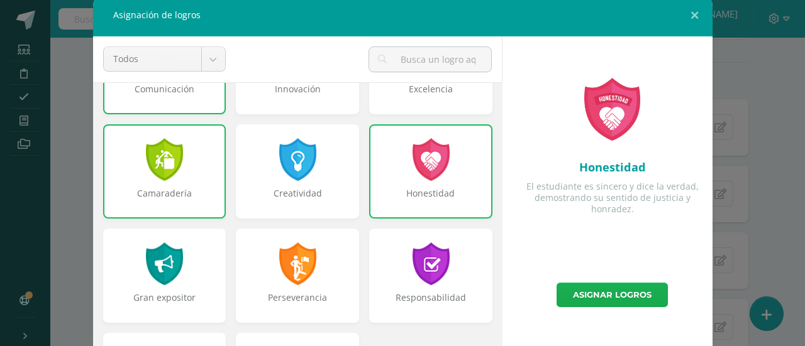
click at [612, 294] on link "Asignar logros" at bounding box center [611, 295] width 111 height 25
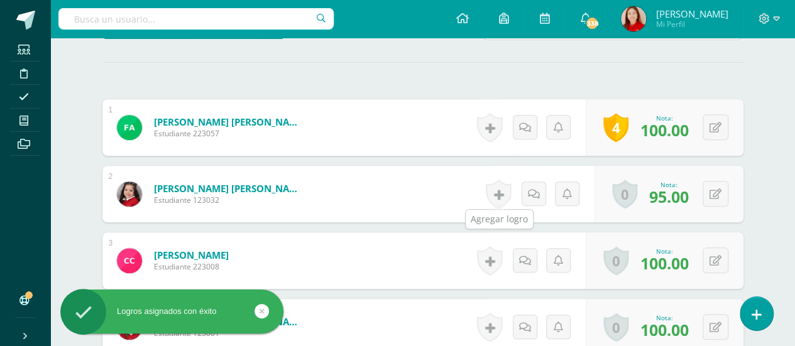
click at [499, 192] on link at bounding box center [498, 194] width 25 height 29
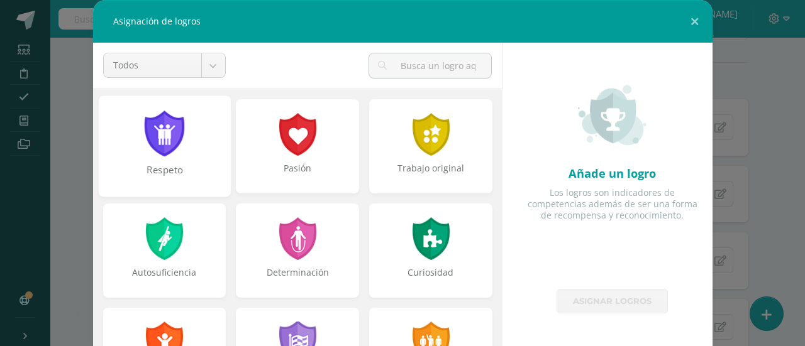
click at [163, 147] on div at bounding box center [164, 134] width 43 height 46
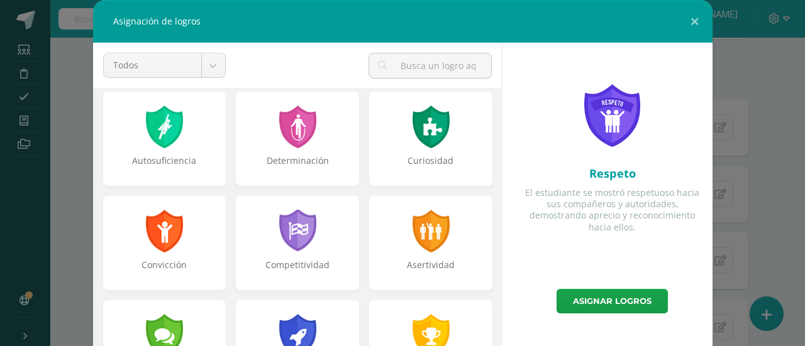
scroll to position [128, 0]
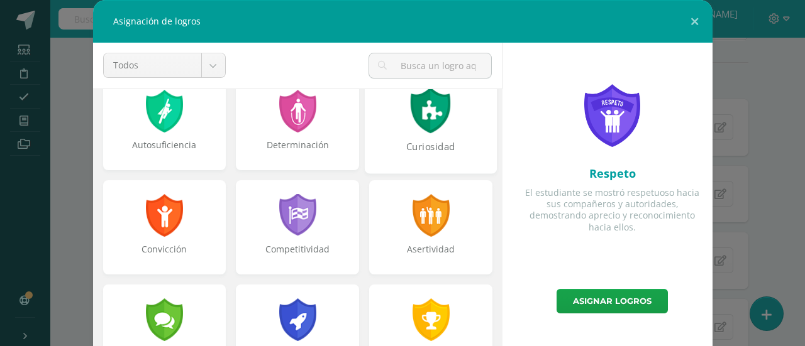
click at [424, 121] on div at bounding box center [430, 110] width 43 height 46
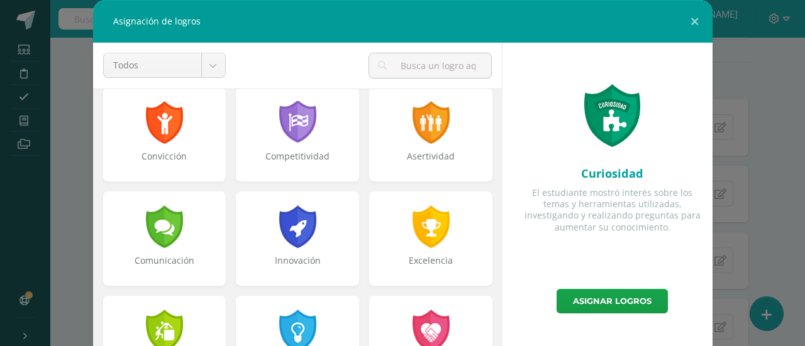
scroll to position [239, 0]
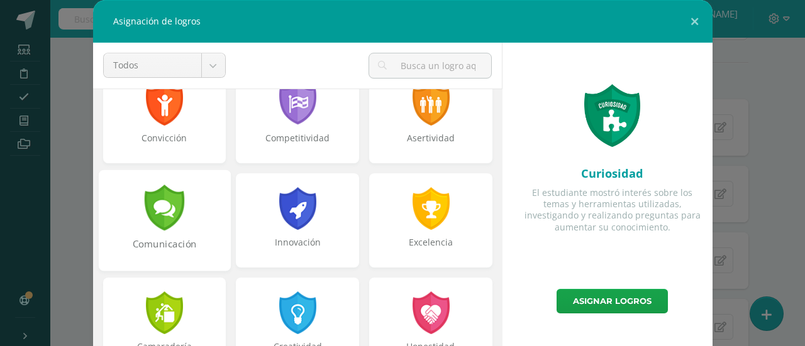
click at [158, 214] on div at bounding box center [164, 208] width 43 height 46
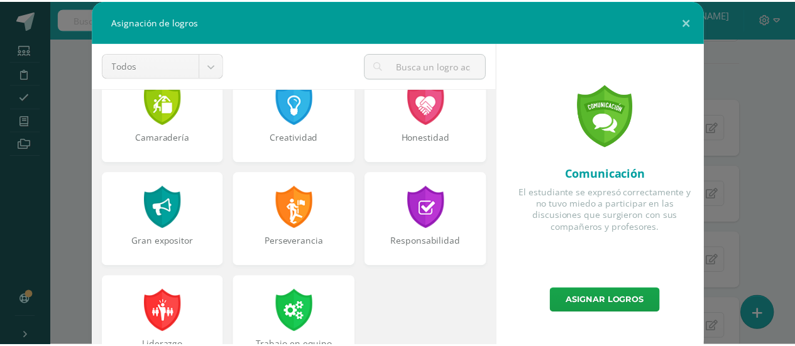
scroll to position [450, 0]
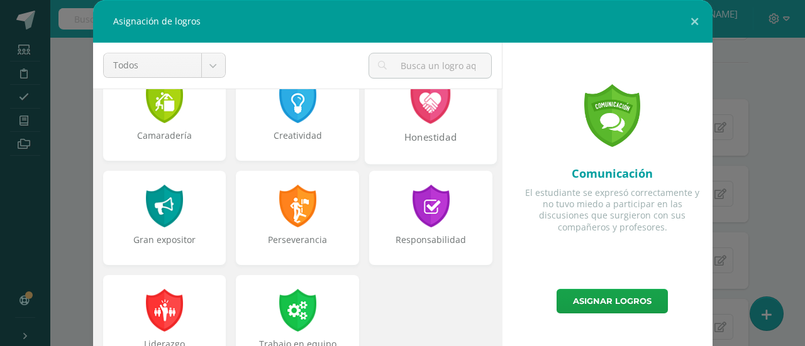
click at [421, 135] on div "Honestidad" at bounding box center [430, 144] width 129 height 27
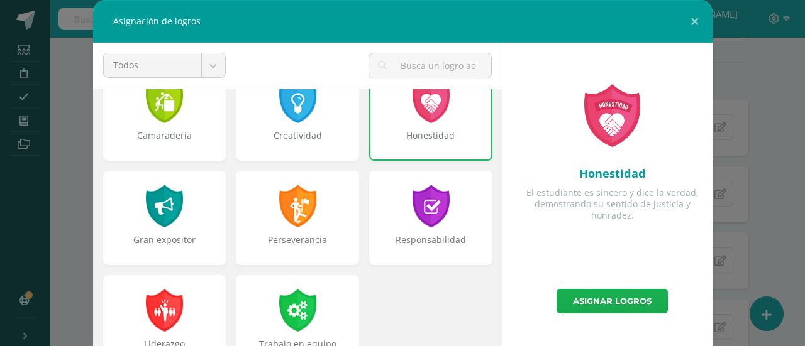
click at [624, 299] on link "Asignar logros" at bounding box center [611, 301] width 111 height 25
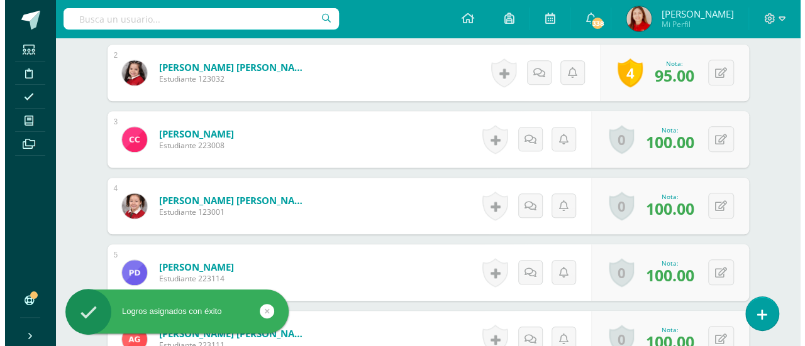
scroll to position [475, 0]
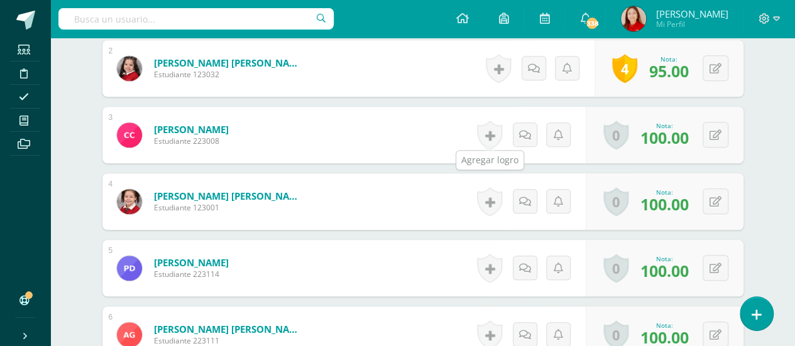
click at [493, 131] on link at bounding box center [489, 135] width 25 height 29
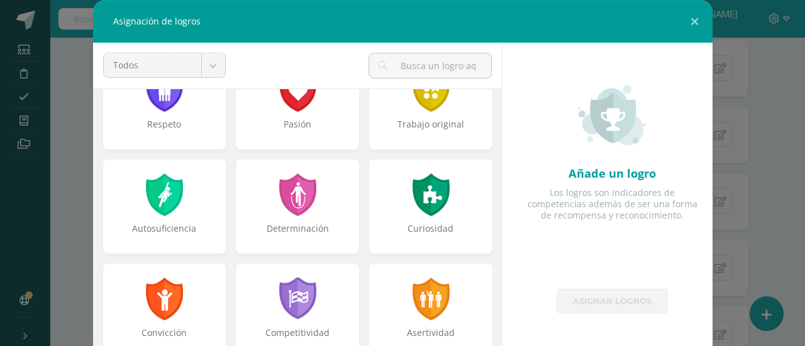
scroll to position [52, 0]
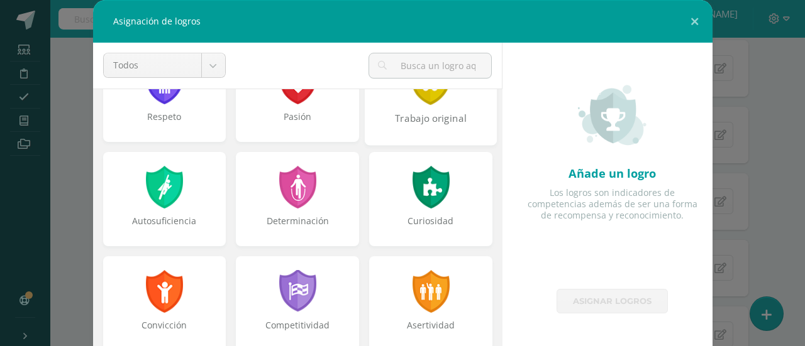
click at [432, 112] on div "Trabajo original" at bounding box center [430, 125] width 129 height 27
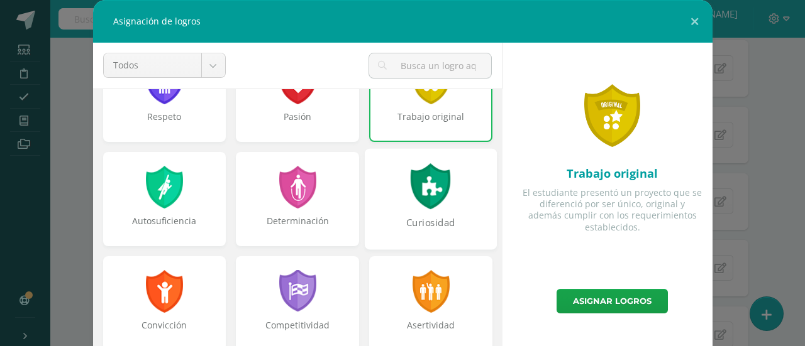
click at [439, 208] on div "Curiosidad" at bounding box center [431, 198] width 132 height 101
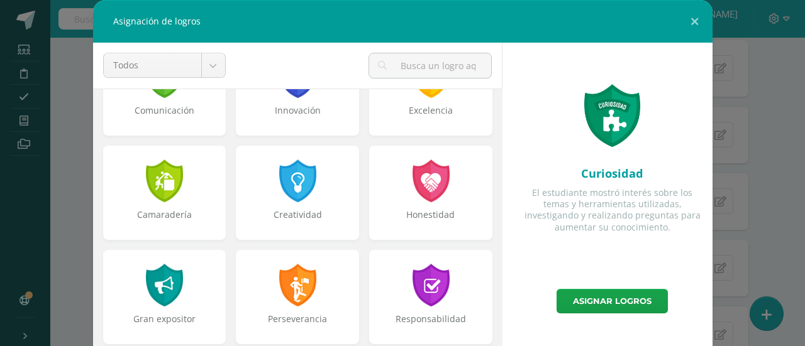
scroll to position [375, 0]
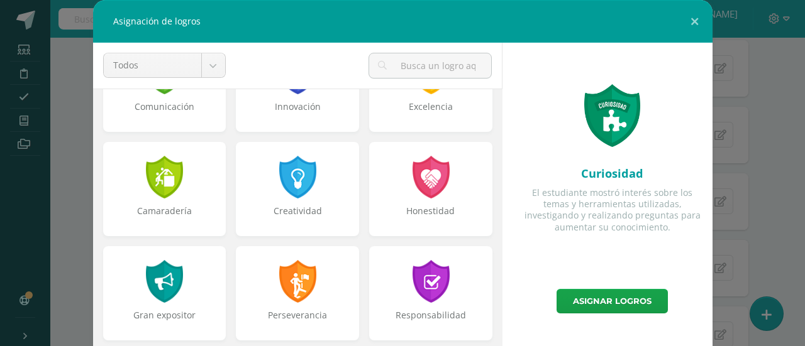
drag, startPoint x: 485, startPoint y: 305, endPoint x: 493, endPoint y: 294, distance: 14.1
click at [493, 294] on div "Respeto Pasión Trabajo original Autosuficiencia Determinación Curiosidad Convic…" at bounding box center [297, 221] width 409 height 265
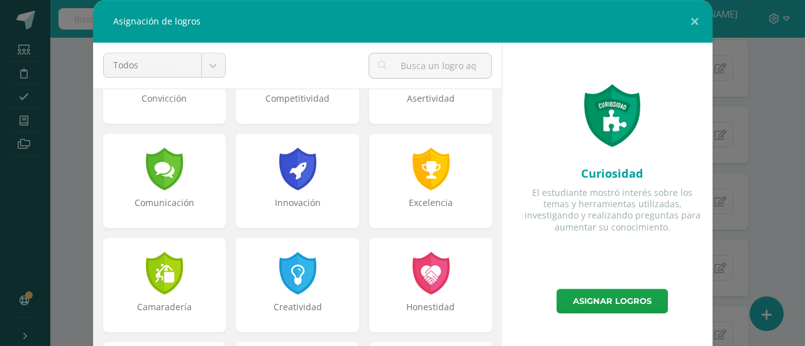
scroll to position [290, 0]
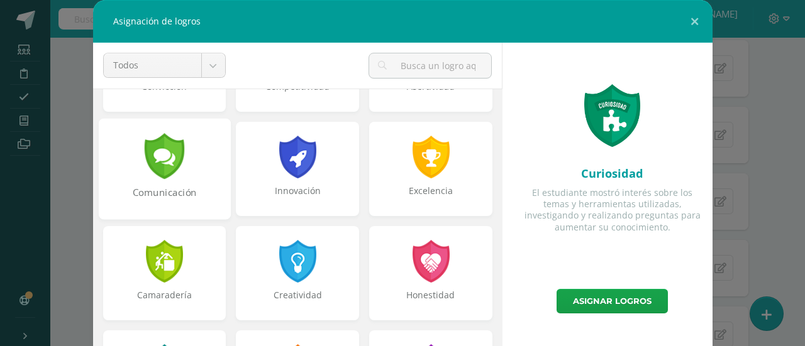
click at [170, 186] on div "Comunicación" at bounding box center [163, 199] width 129 height 27
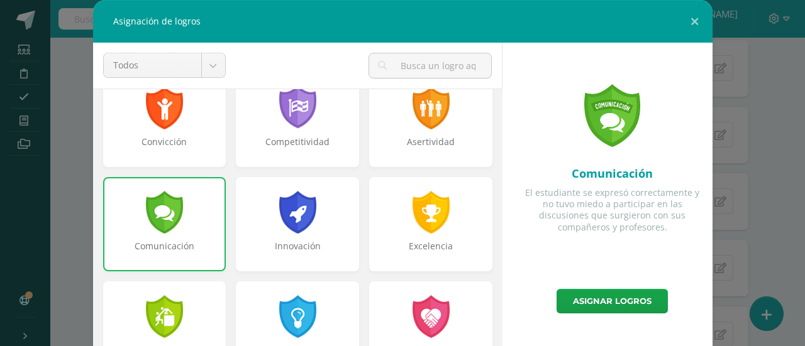
scroll to position [234, 0]
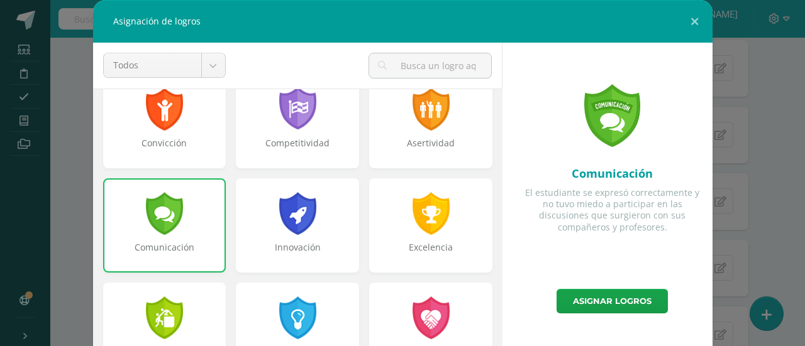
click at [184, 248] on div "Comunicación" at bounding box center [164, 253] width 121 height 25
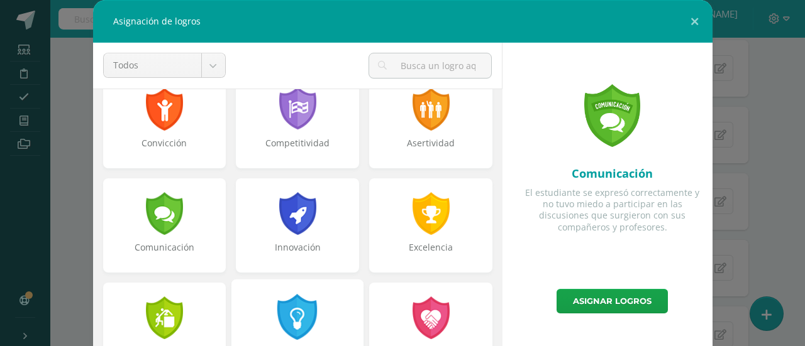
click at [305, 320] on div at bounding box center [297, 317] width 43 height 46
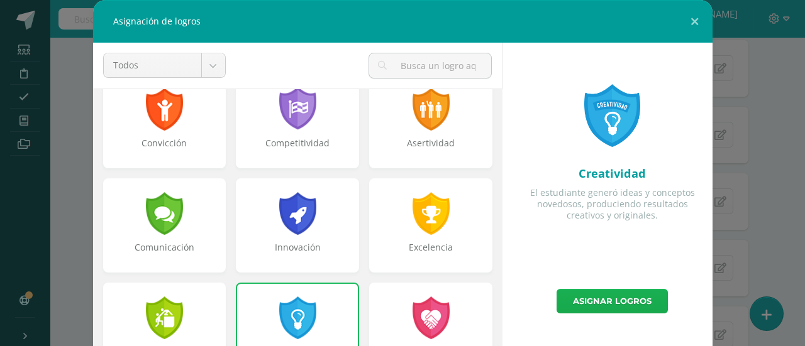
click at [630, 299] on link "Asignar logros" at bounding box center [611, 301] width 111 height 25
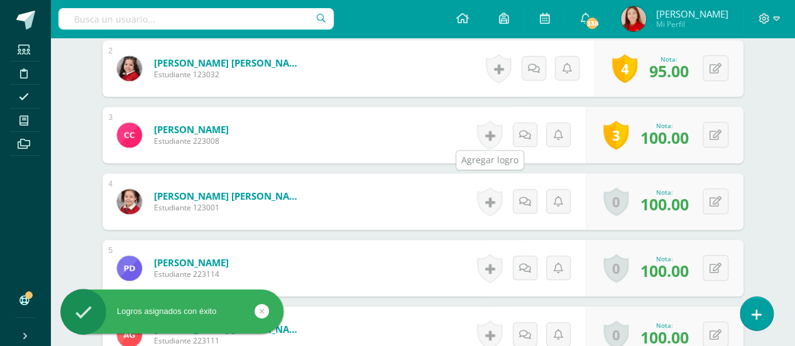
click at [498, 136] on link at bounding box center [489, 135] width 25 height 29
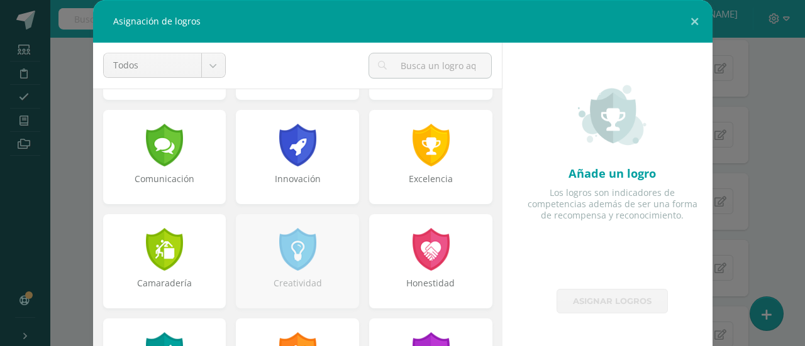
scroll to position [304, 0]
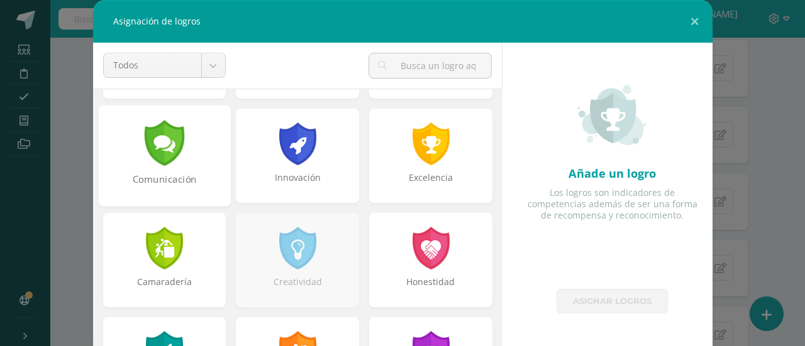
click at [185, 162] on div "Comunicación" at bounding box center [164, 155] width 132 height 101
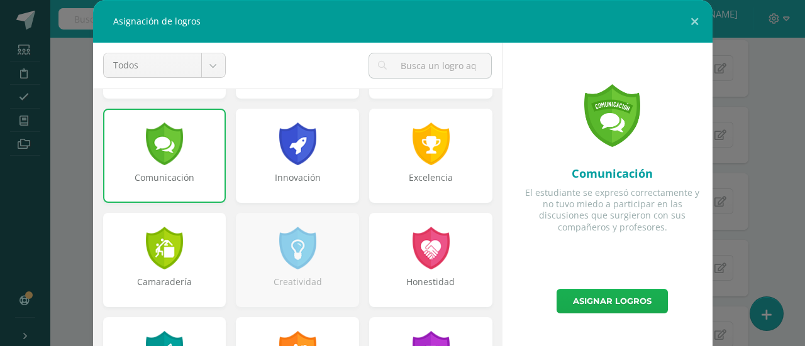
click at [618, 308] on link "Asignar logros" at bounding box center [611, 301] width 111 height 25
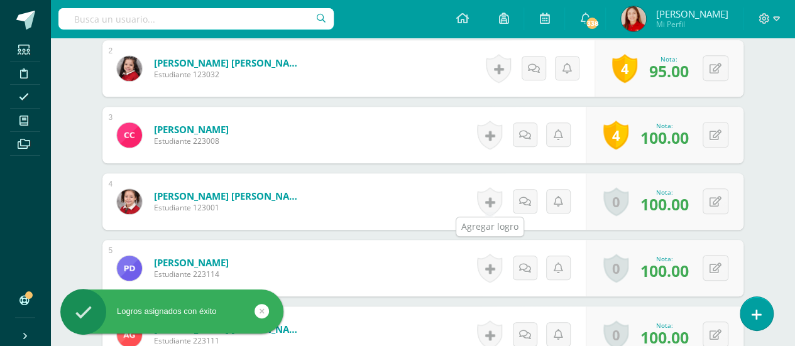
click at [492, 200] on link at bounding box center [489, 201] width 25 height 29
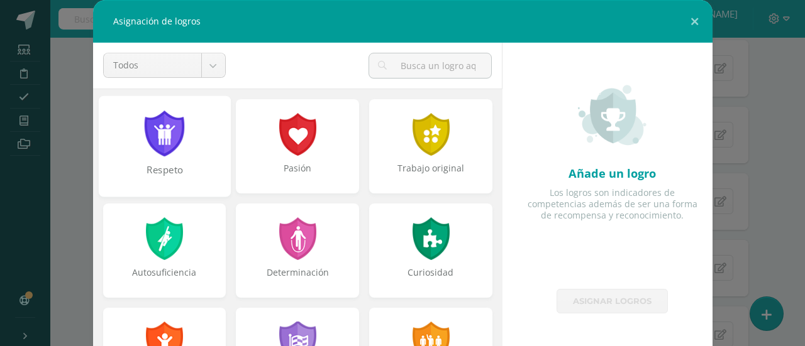
click at [175, 164] on div "Respeto" at bounding box center [163, 176] width 129 height 27
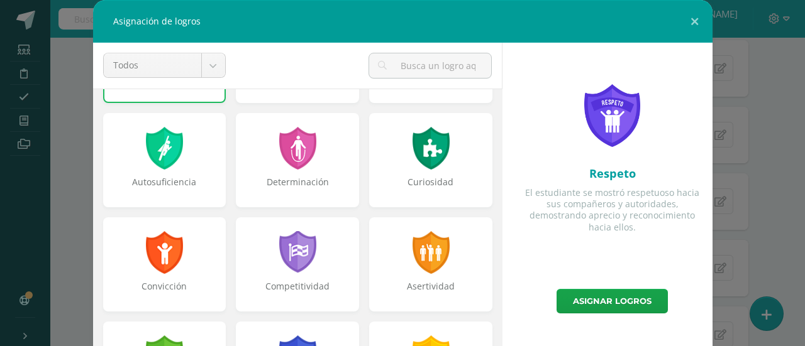
scroll to position [107, 0]
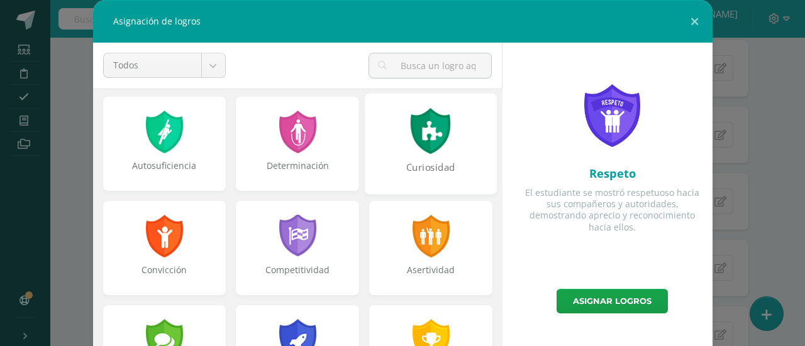
click at [446, 167] on div "Curiosidad" at bounding box center [430, 174] width 129 height 27
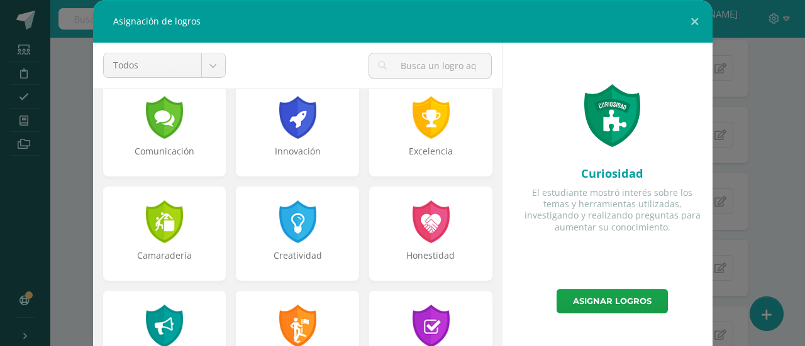
scroll to position [340, 0]
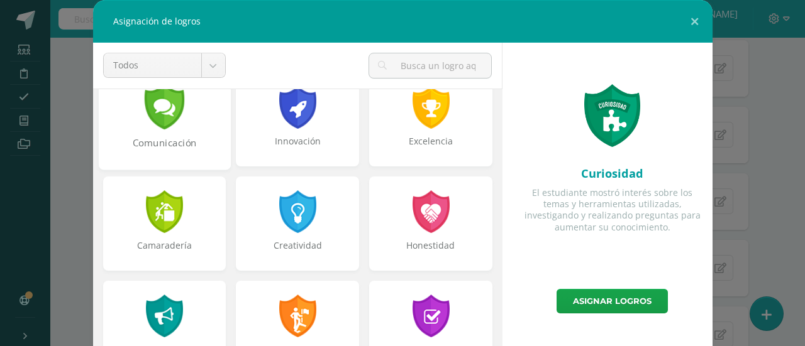
click at [189, 139] on div "Comunicación" at bounding box center [163, 149] width 129 height 27
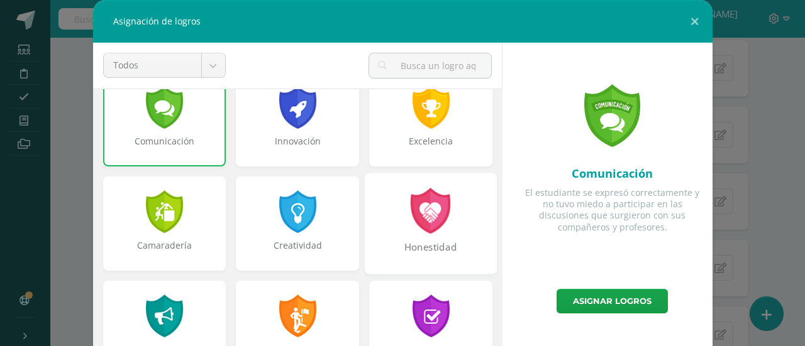
click at [430, 236] on div "Honestidad" at bounding box center [431, 223] width 132 height 101
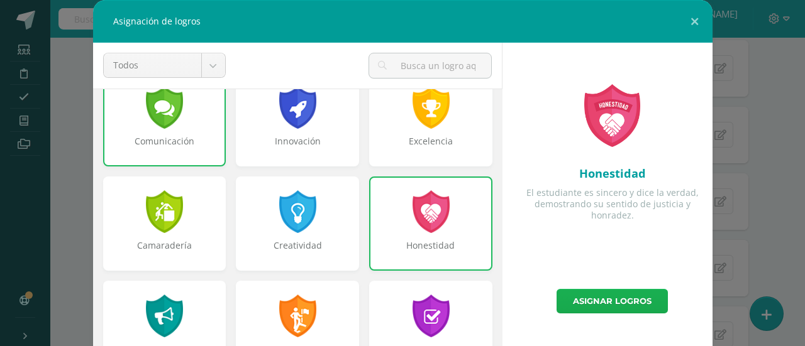
click at [598, 301] on link "Asignar logros" at bounding box center [611, 301] width 111 height 25
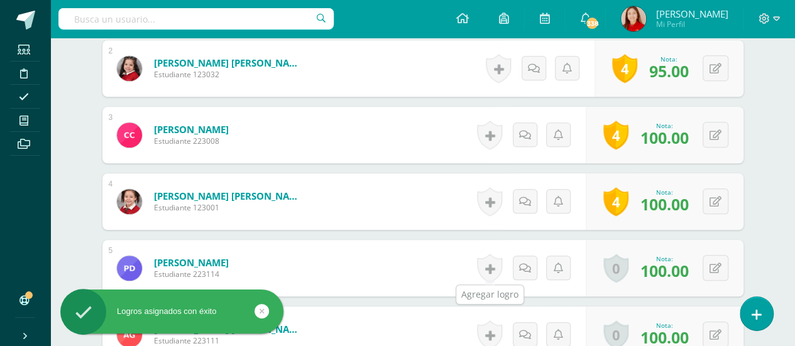
click at [485, 268] on link at bounding box center [489, 268] width 25 height 29
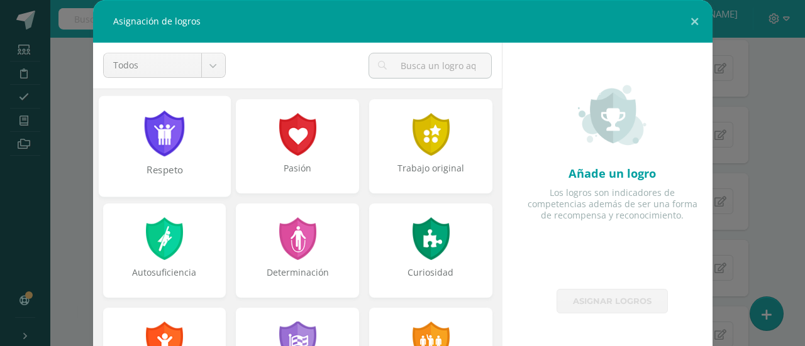
click at [177, 170] on div "Respeto" at bounding box center [163, 176] width 129 height 27
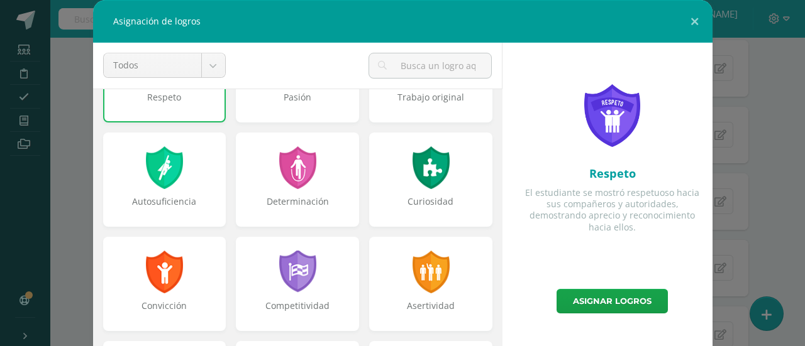
scroll to position [72, 0]
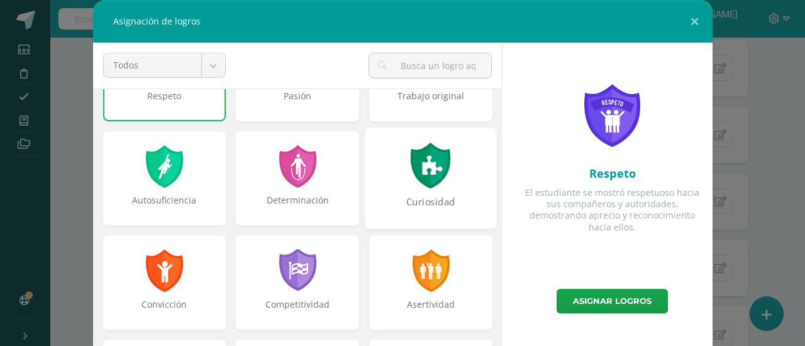
click at [442, 204] on div "Curiosidad" at bounding box center [430, 208] width 129 height 27
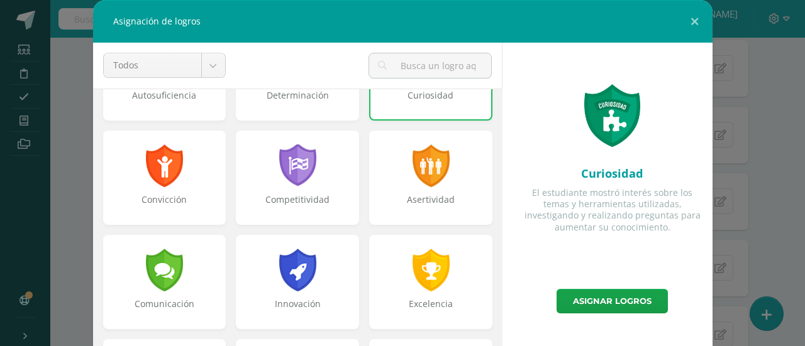
scroll to position [195, 0]
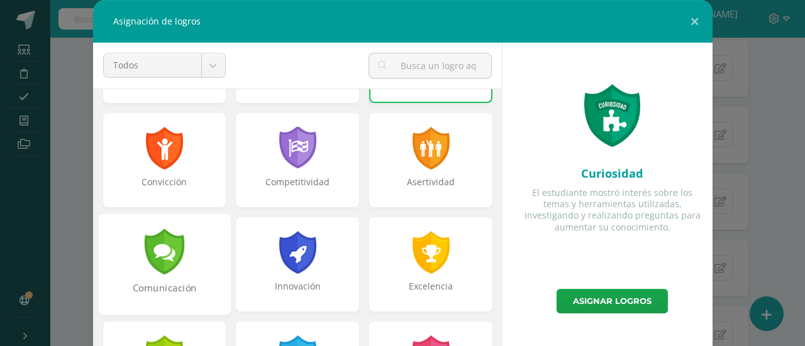
click at [177, 273] on div at bounding box center [164, 252] width 43 height 46
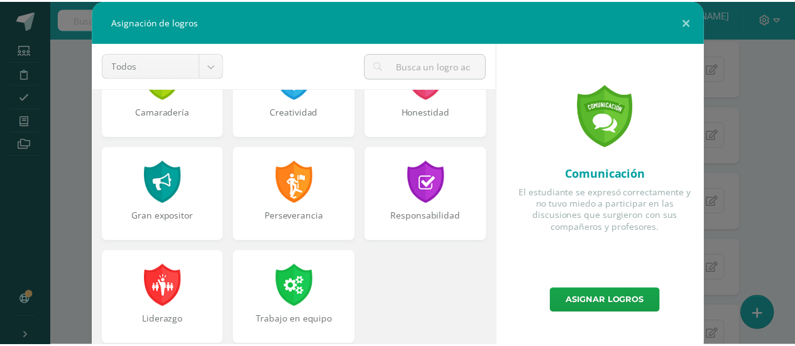
scroll to position [476, 0]
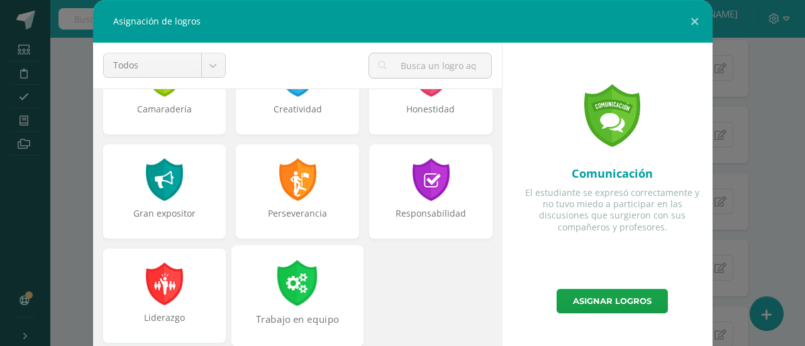
click at [302, 296] on div at bounding box center [297, 283] width 43 height 46
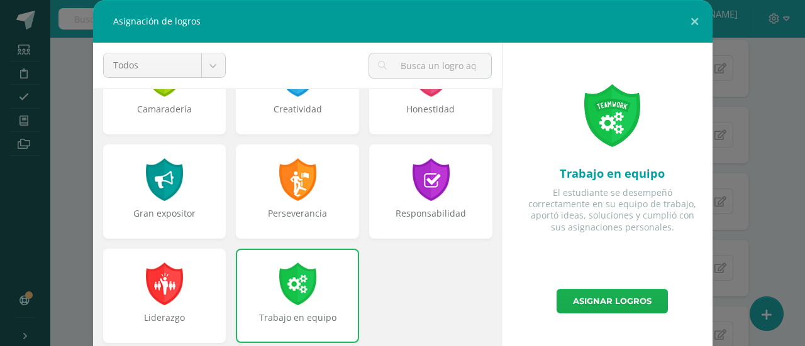
click at [617, 302] on link "Asignar logros" at bounding box center [611, 301] width 111 height 25
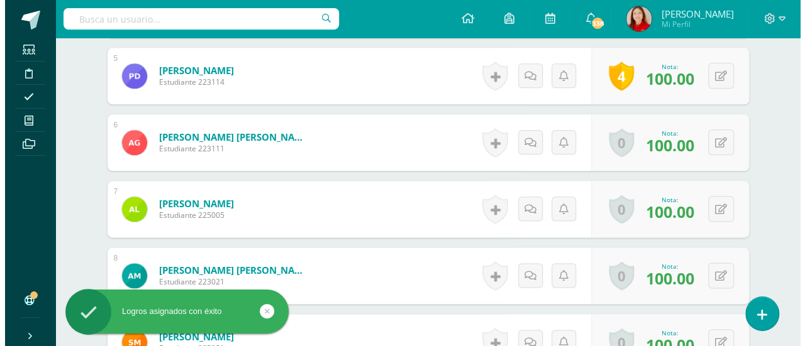
scroll to position [693, 0]
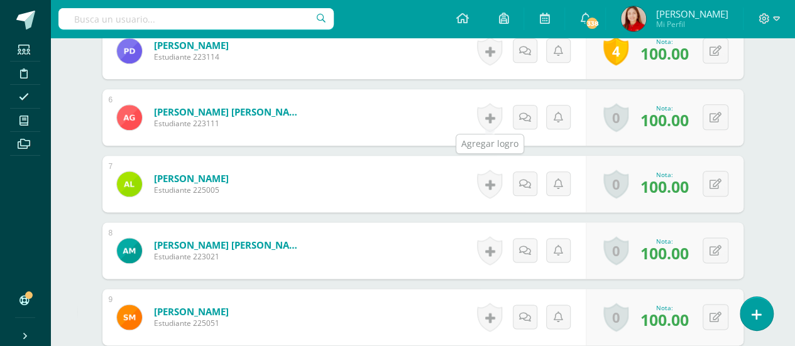
click at [491, 116] on link at bounding box center [489, 117] width 25 height 29
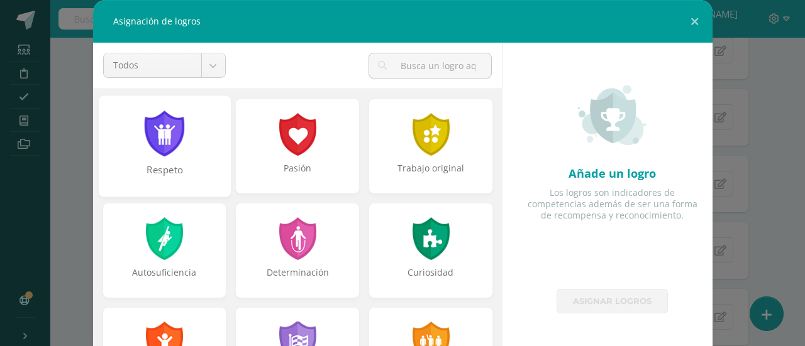
click at [195, 171] on div "Respeto" at bounding box center [163, 176] width 129 height 27
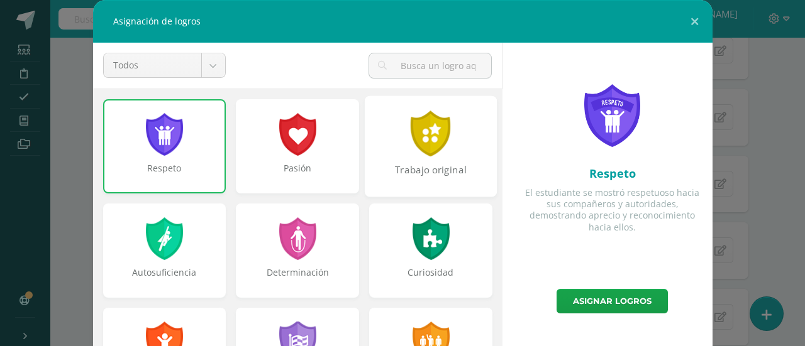
click at [417, 178] on div "Trabajo original" at bounding box center [430, 176] width 129 height 27
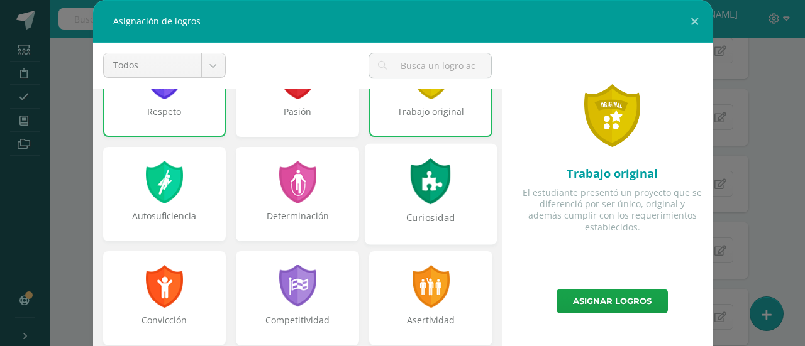
scroll to position [43, 0]
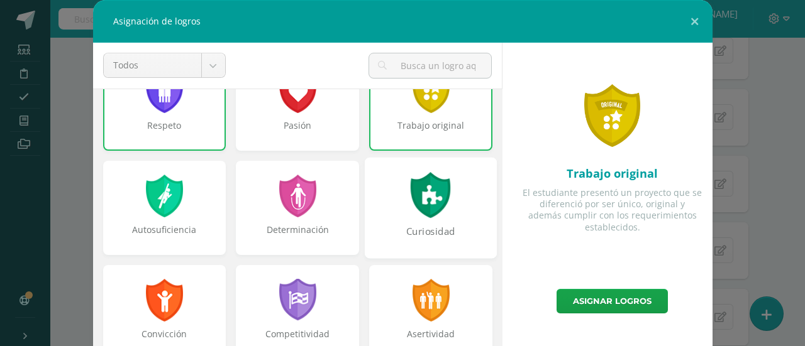
click at [445, 206] on div "Curiosidad" at bounding box center [431, 207] width 132 height 101
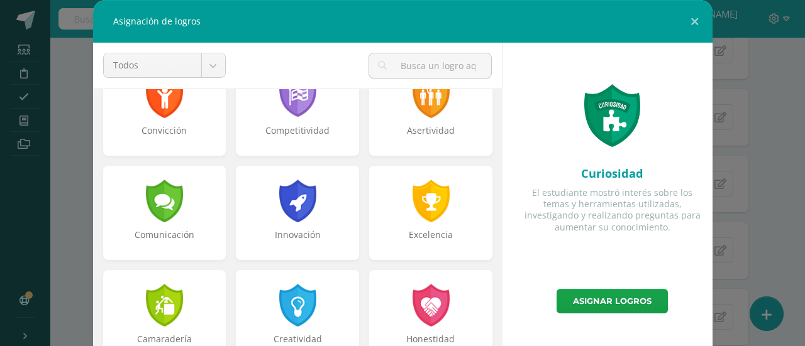
scroll to position [248, 0]
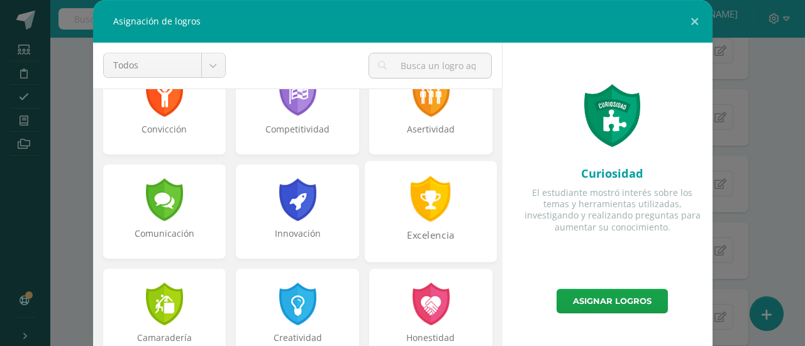
click at [442, 242] on div "Excelencia" at bounding box center [430, 242] width 129 height 27
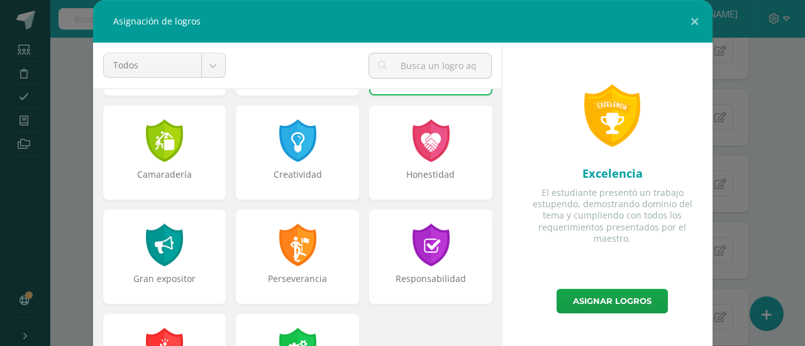
scroll to position [476, 0]
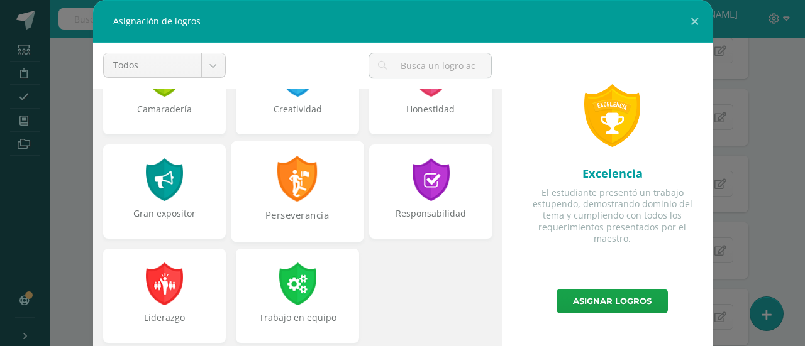
click at [308, 226] on div "Perseverancia" at bounding box center [297, 222] width 129 height 27
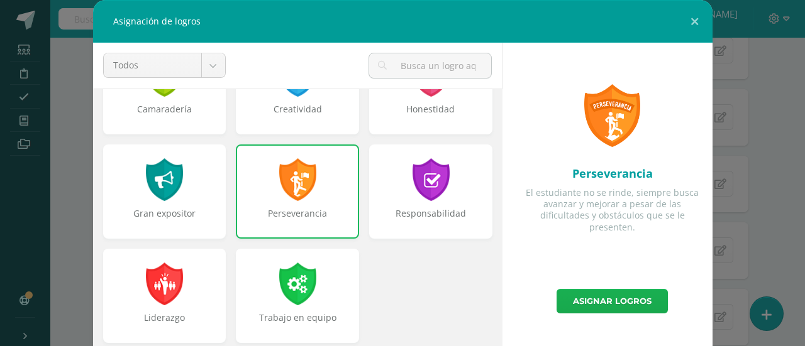
click at [618, 301] on link "Asignar logros" at bounding box center [611, 301] width 111 height 25
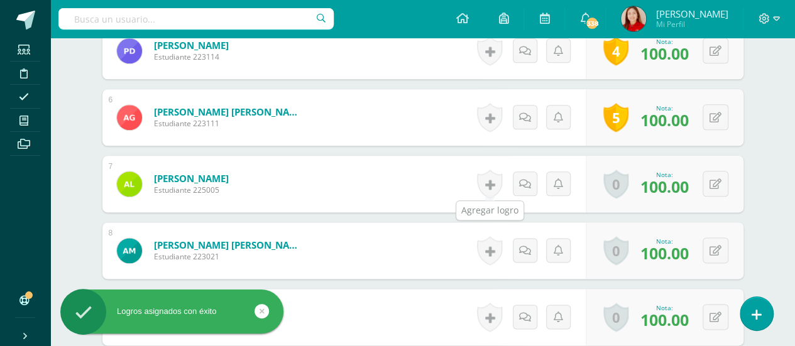
click at [489, 182] on link at bounding box center [489, 184] width 25 height 29
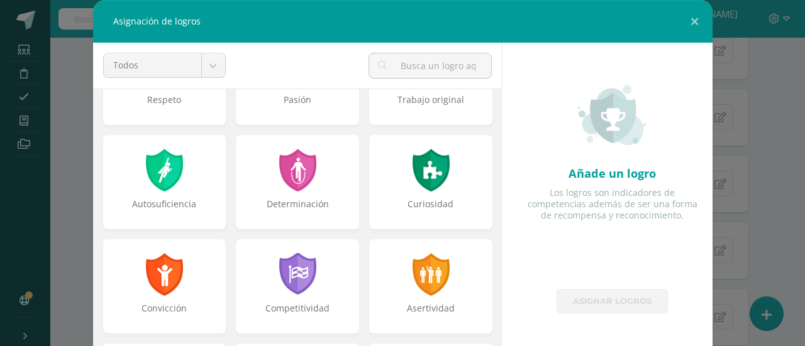
scroll to position [71, 0]
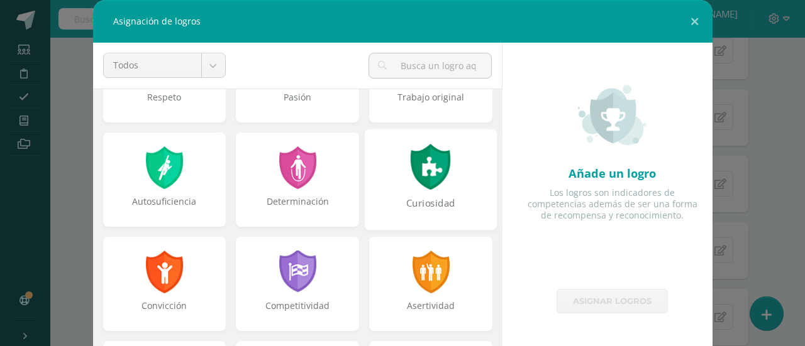
click at [470, 206] on div "Curiosidad" at bounding box center [430, 210] width 129 height 27
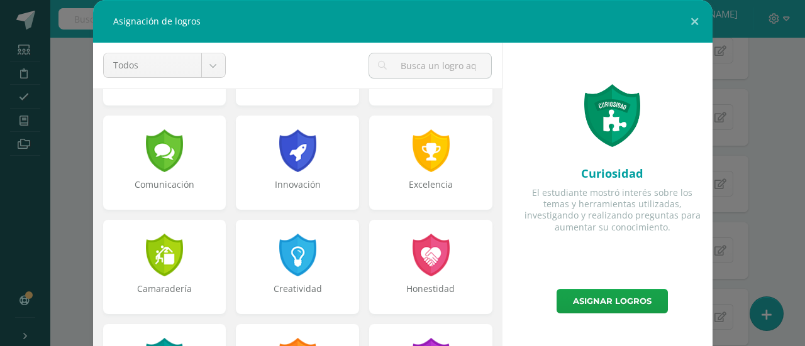
scroll to position [298, 0]
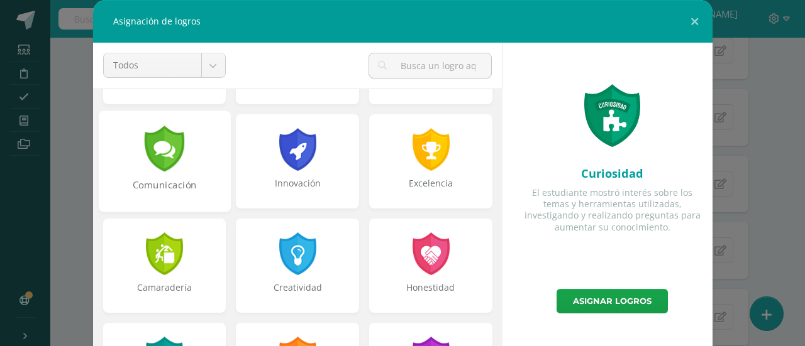
click at [182, 187] on div "Comunicación" at bounding box center [163, 191] width 129 height 27
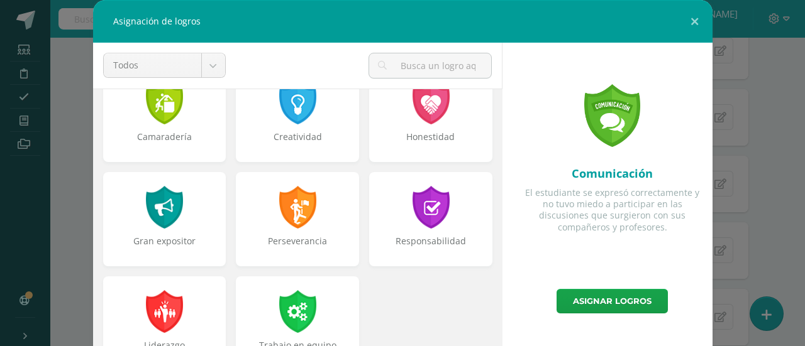
scroll to position [476, 0]
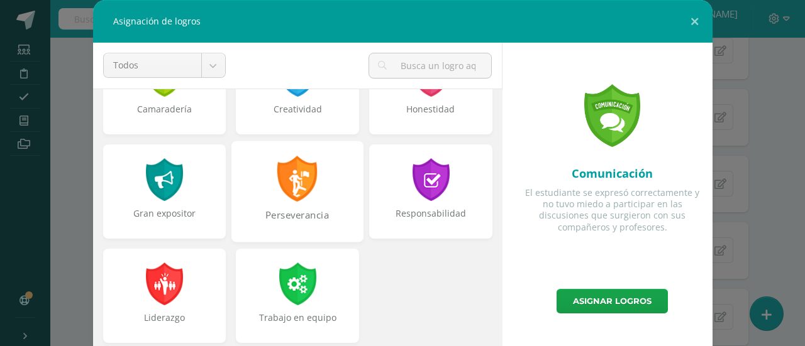
click at [311, 215] on div "Perseverancia" at bounding box center [297, 222] width 129 height 27
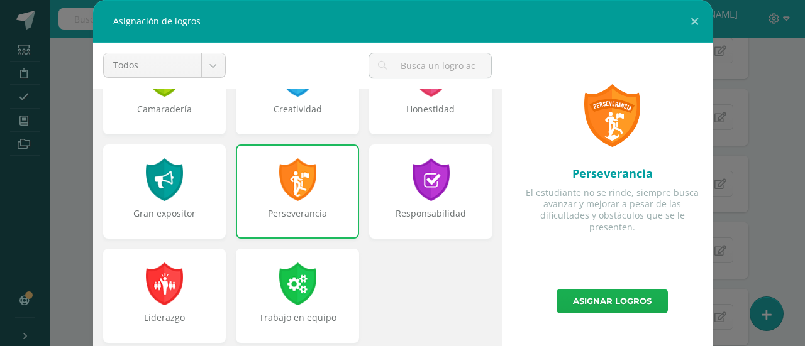
click at [627, 306] on link "Asignar logros" at bounding box center [611, 301] width 111 height 25
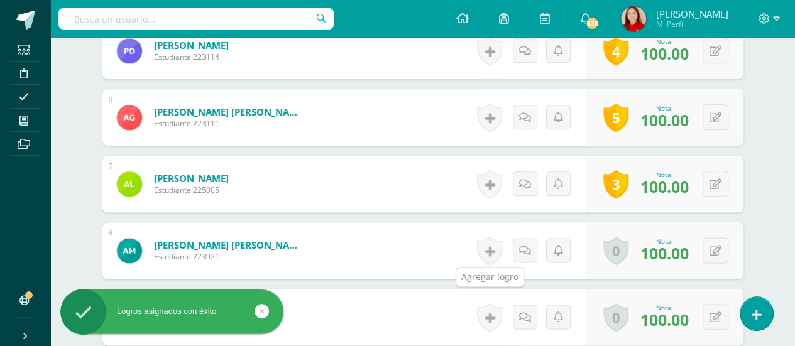
click at [492, 253] on link at bounding box center [489, 250] width 25 height 29
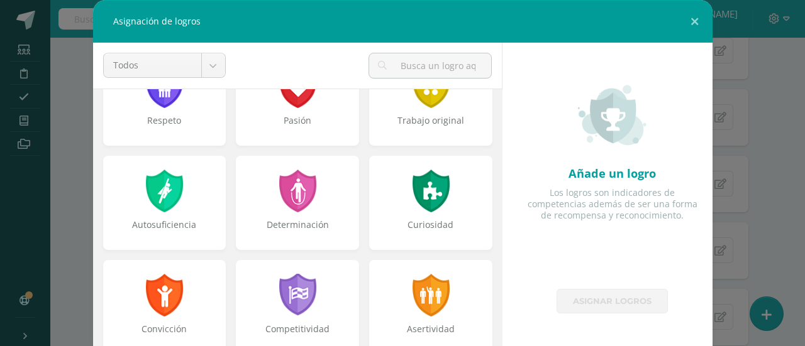
scroll to position [57, 0]
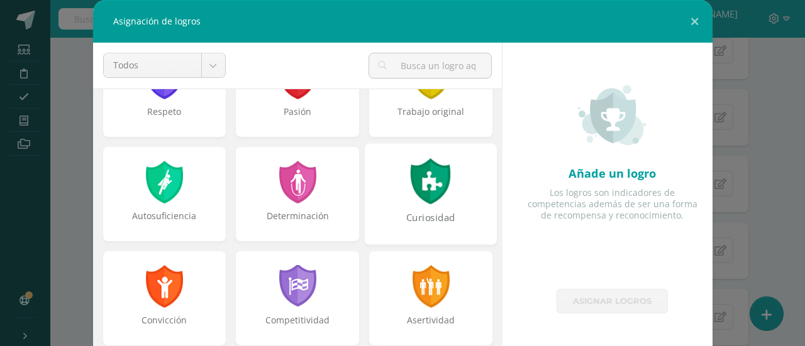
click at [427, 193] on div at bounding box center [430, 181] width 43 height 46
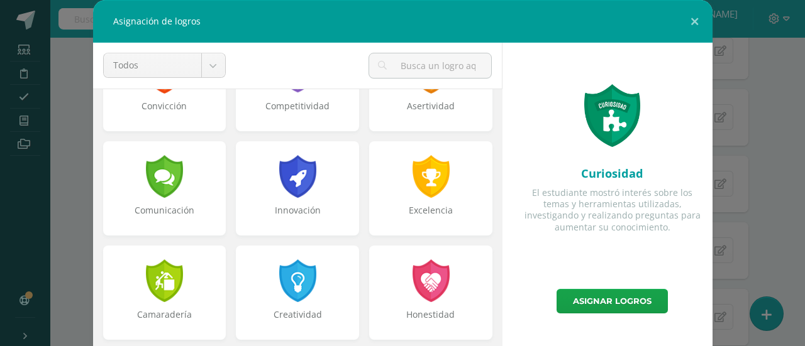
scroll to position [273, 0]
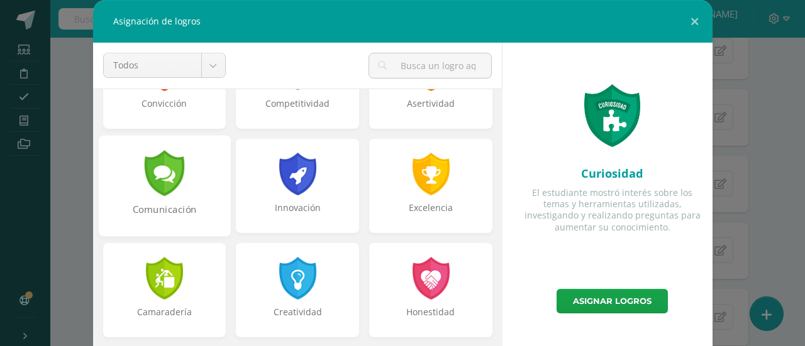
click at [173, 189] on div at bounding box center [164, 173] width 43 height 46
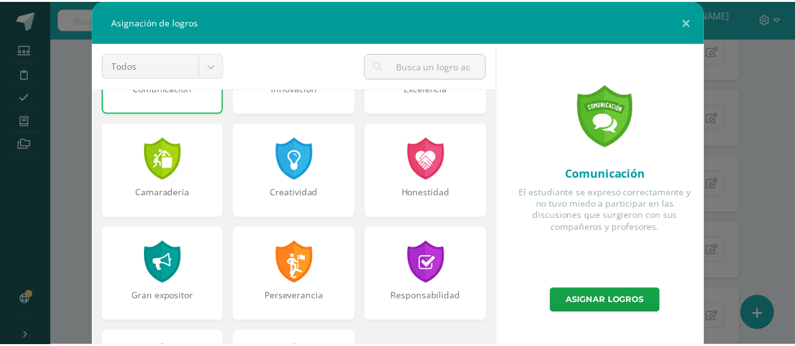
scroll to position [395, 0]
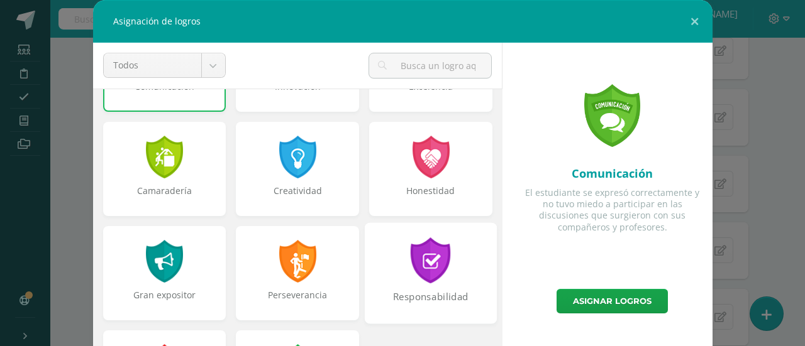
click at [429, 283] on div "Responsabilidad" at bounding box center [431, 272] width 132 height 101
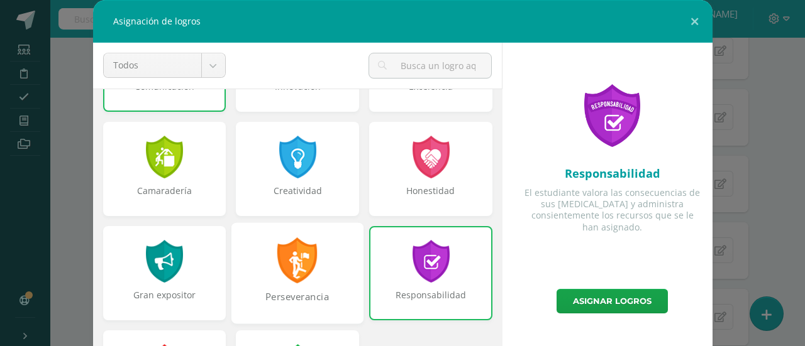
click at [298, 265] on div at bounding box center [297, 261] width 43 height 46
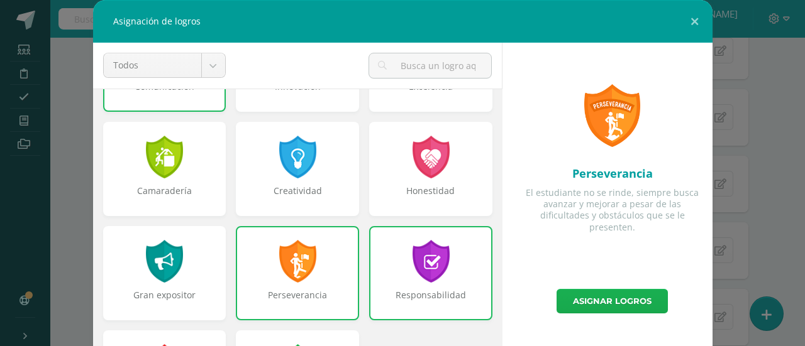
click at [636, 297] on link "Asignar logros" at bounding box center [611, 301] width 111 height 25
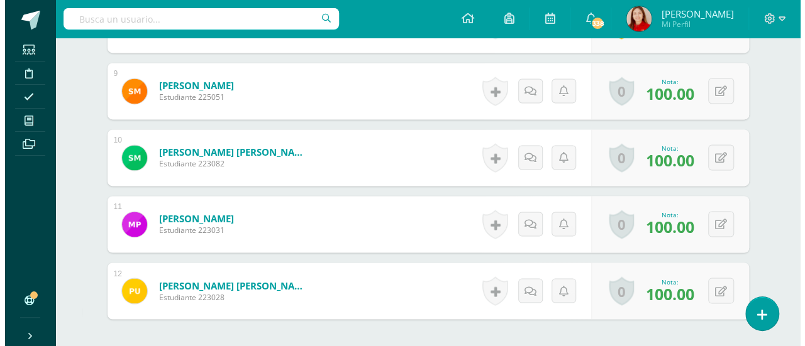
scroll to position [919, 0]
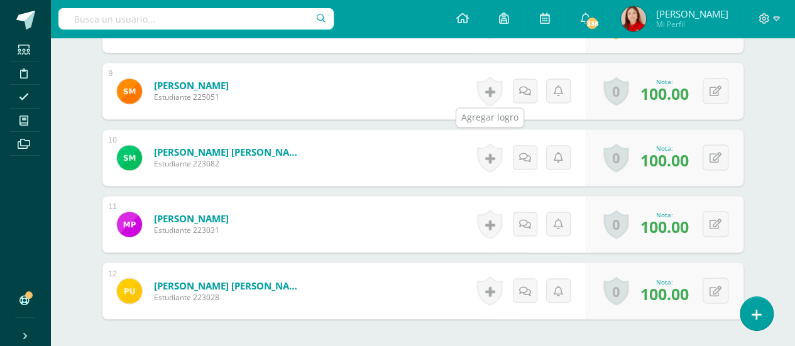
click at [493, 89] on link at bounding box center [489, 91] width 25 height 29
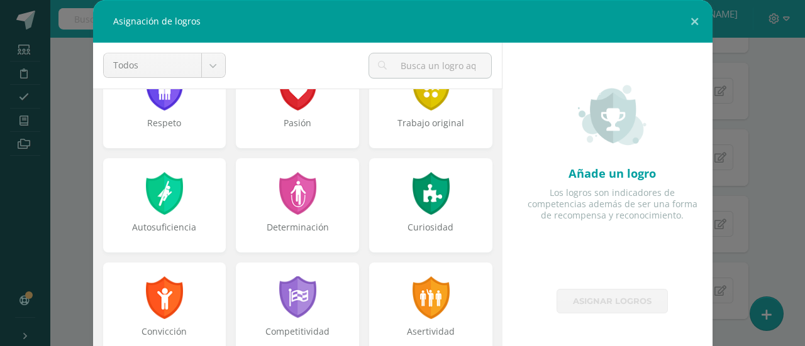
scroll to position [49, 0]
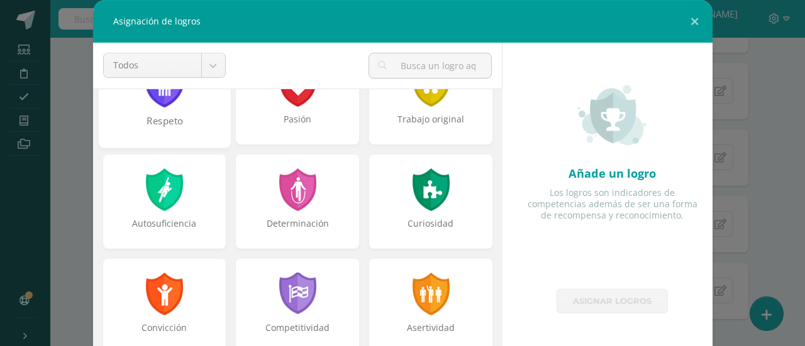
click at [162, 110] on div "Respeto" at bounding box center [164, 97] width 132 height 101
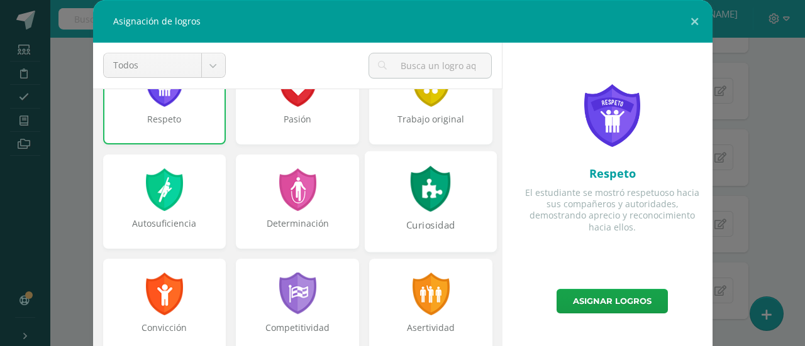
click at [415, 202] on div at bounding box center [430, 189] width 43 height 46
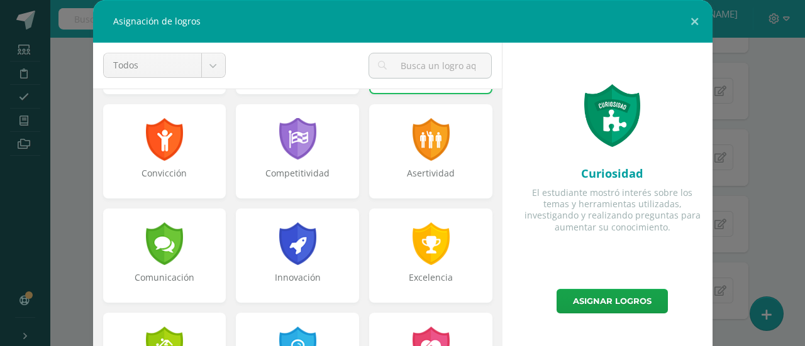
scroll to position [207, 0]
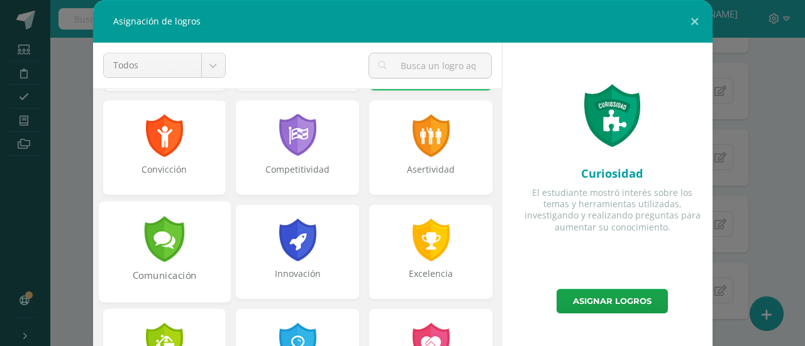
click at [192, 265] on div "Comunicación" at bounding box center [164, 251] width 132 height 101
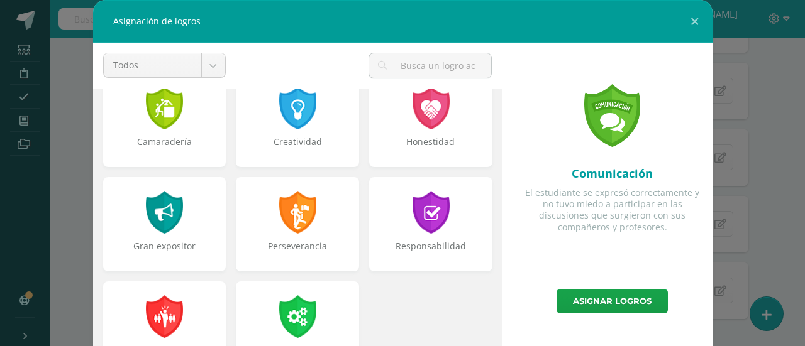
scroll to position [448, 0]
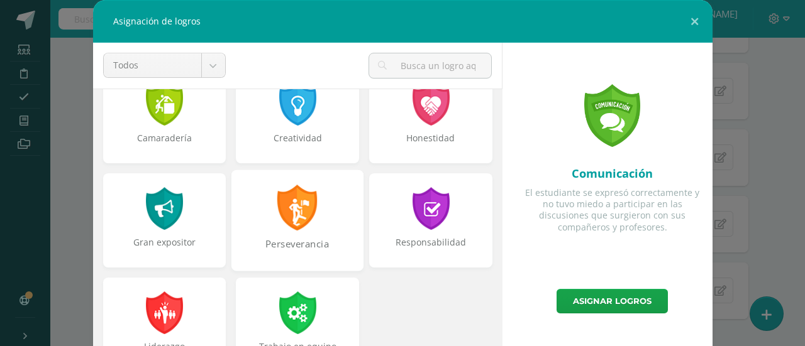
click at [273, 250] on div "Perseverancia" at bounding box center [297, 251] width 129 height 27
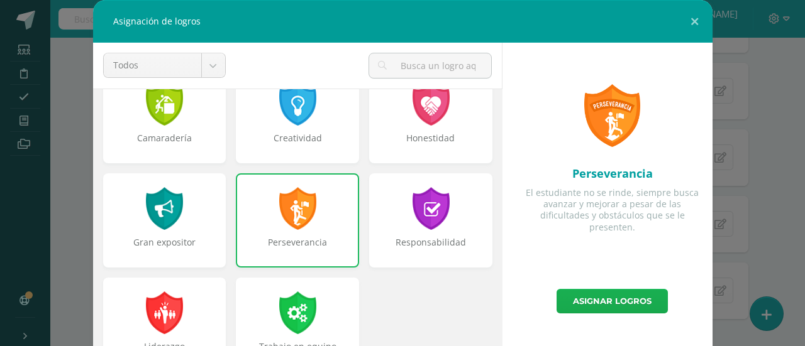
click at [613, 300] on link "Asignar logros" at bounding box center [611, 301] width 111 height 25
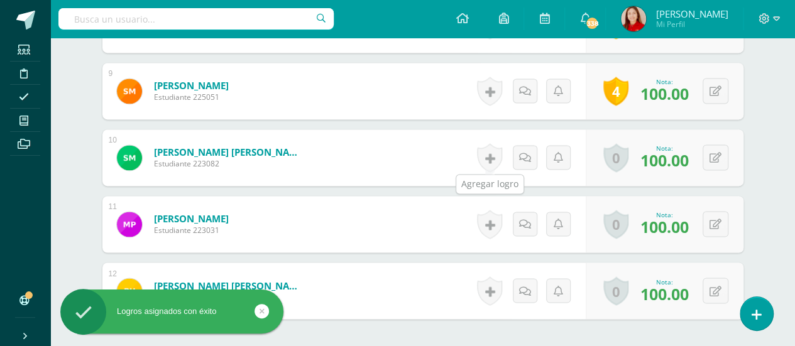
click at [488, 163] on link at bounding box center [489, 157] width 25 height 29
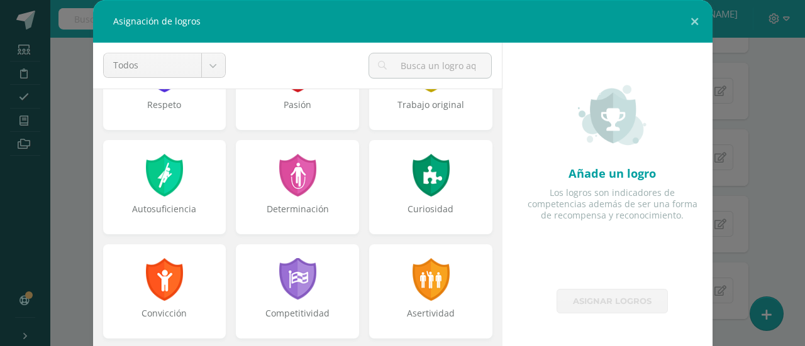
scroll to position [67, 0]
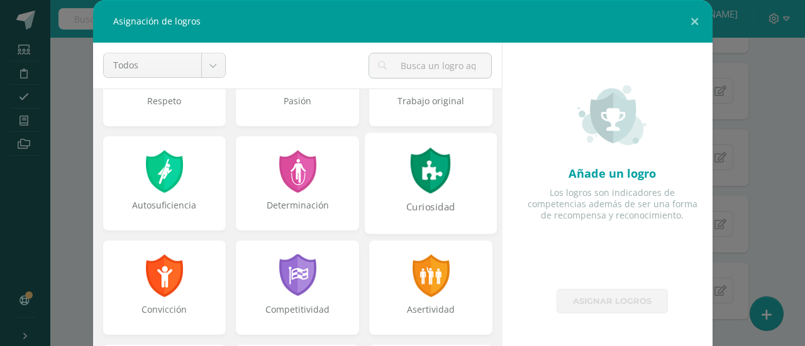
click at [442, 197] on div "Curiosidad" at bounding box center [431, 183] width 132 height 101
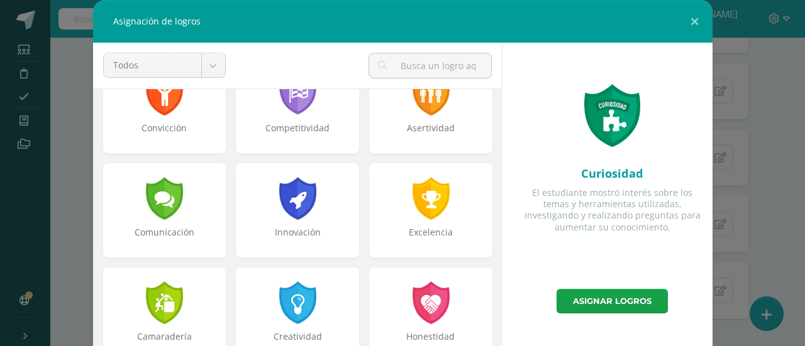
scroll to position [250, 0]
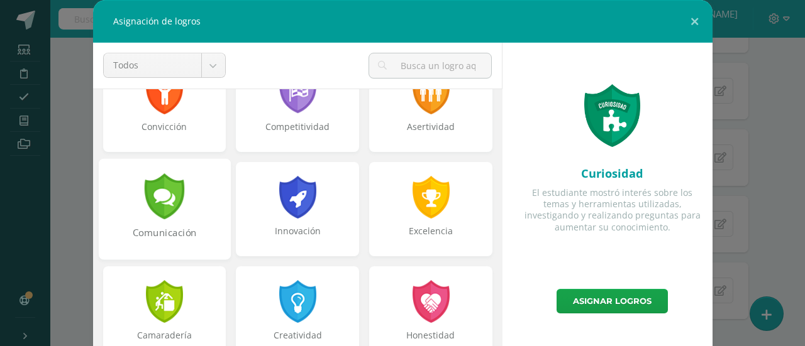
click at [204, 229] on div "Comunicación" at bounding box center [163, 239] width 129 height 27
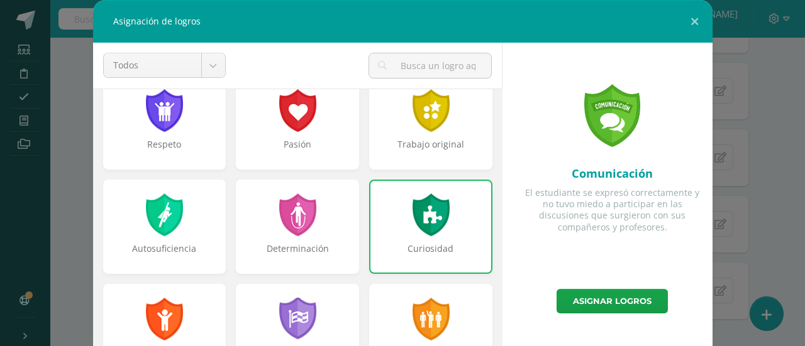
scroll to position [0, 0]
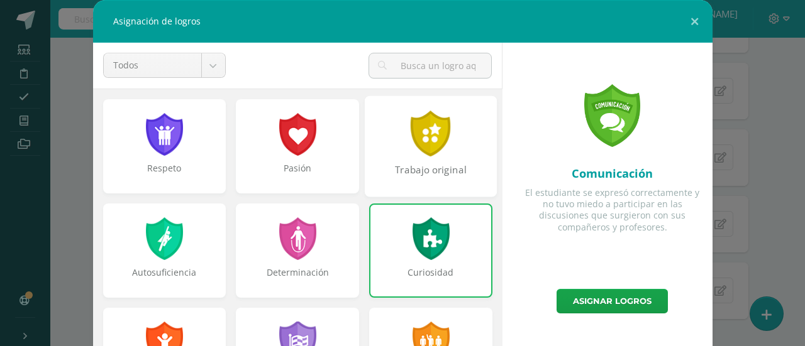
click at [423, 148] on div at bounding box center [430, 134] width 43 height 46
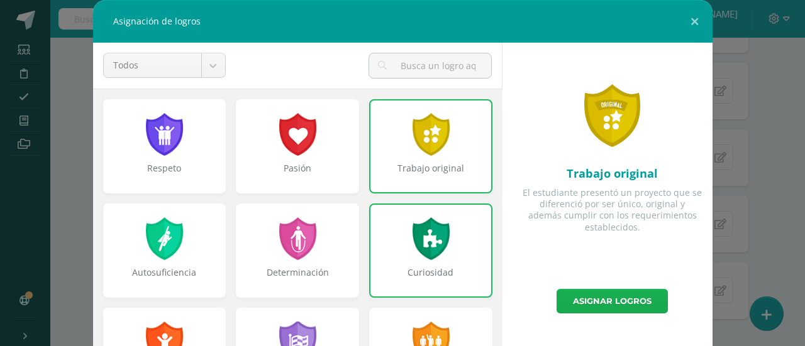
click at [618, 297] on link "Asignar logros" at bounding box center [611, 301] width 111 height 25
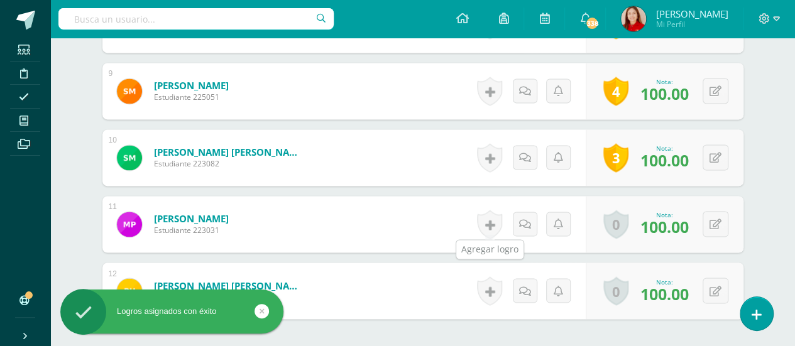
click at [488, 218] on link at bounding box center [489, 224] width 25 height 29
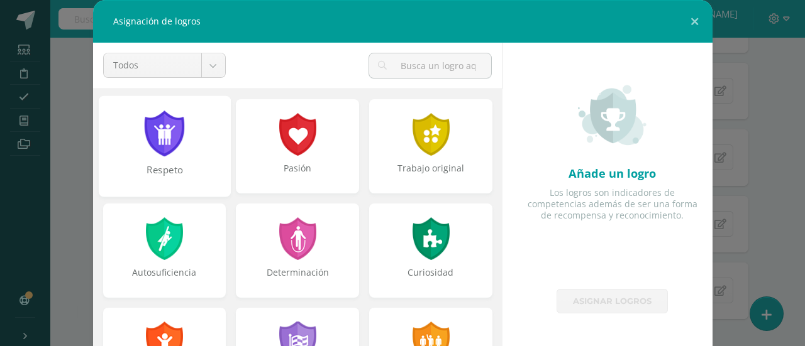
click at [185, 162] on div "Respeto" at bounding box center [164, 146] width 132 height 101
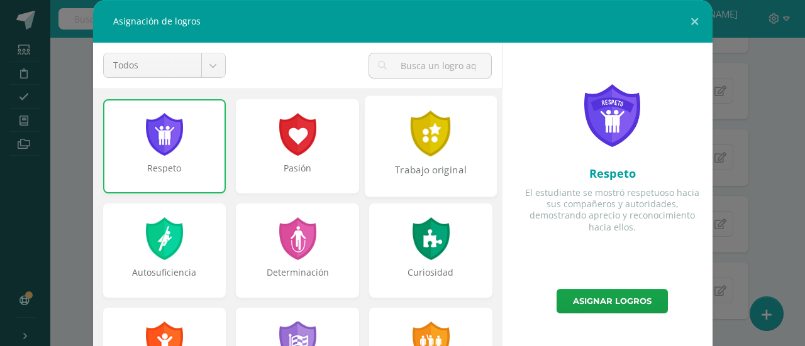
click at [411, 170] on div "Trabajo original" at bounding box center [430, 176] width 129 height 27
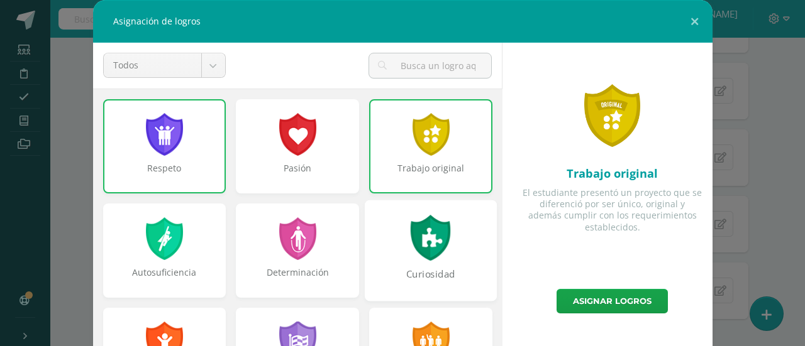
click at [443, 250] on div "Curiosidad" at bounding box center [431, 250] width 132 height 101
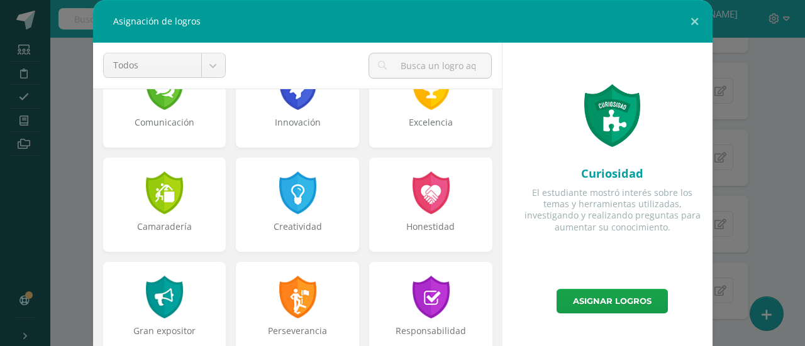
scroll to position [461, 0]
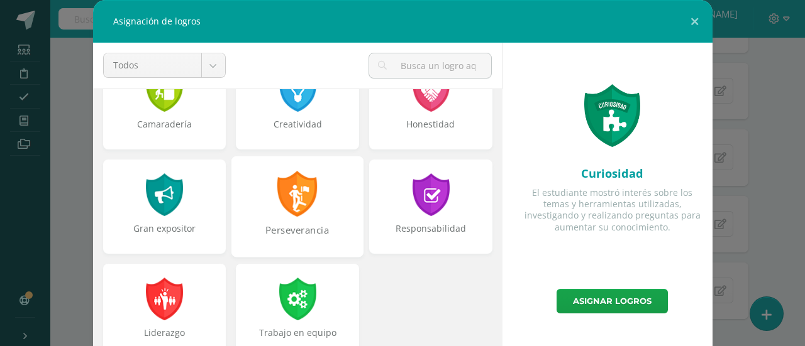
click at [317, 217] on div "Perseverancia" at bounding box center [297, 206] width 132 height 101
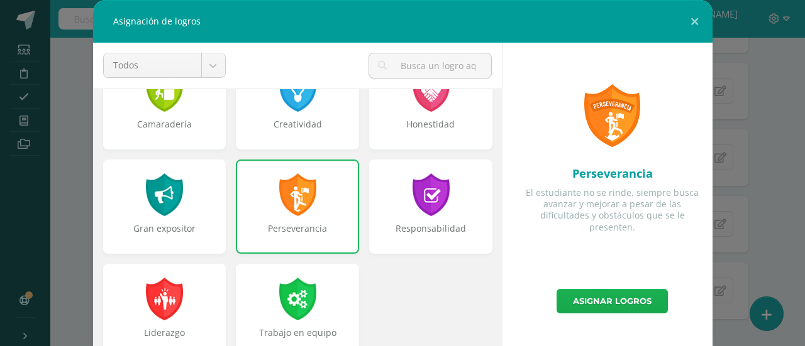
click at [610, 302] on link "Asignar logros" at bounding box center [611, 301] width 111 height 25
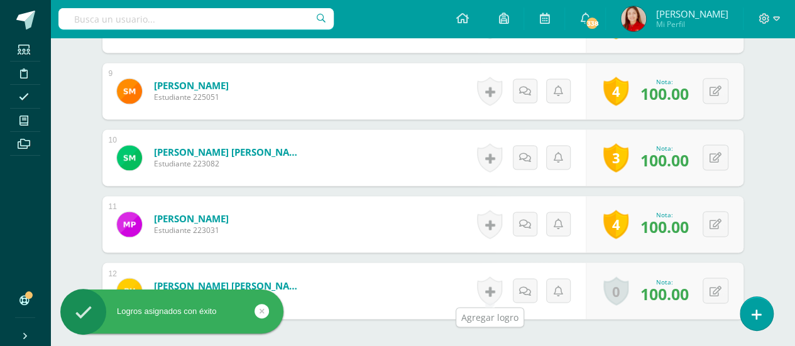
click at [490, 286] on link at bounding box center [489, 291] width 25 height 29
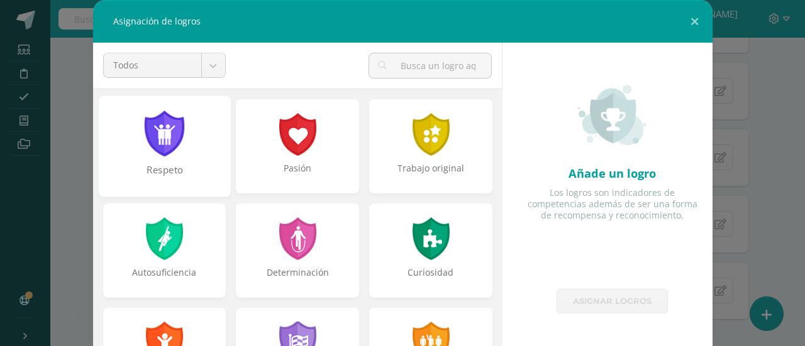
click at [201, 162] on div "Respeto" at bounding box center [164, 146] width 132 height 101
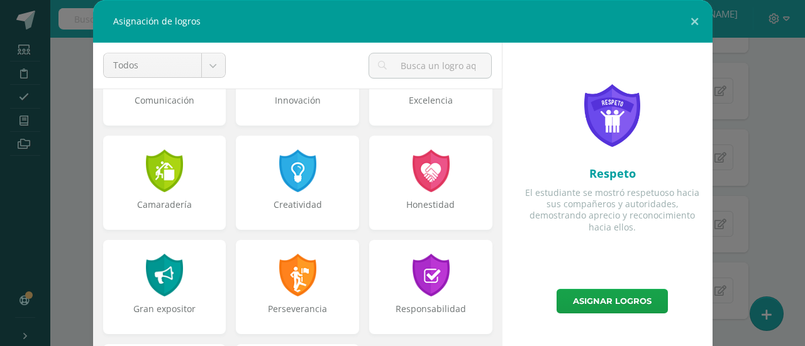
scroll to position [398, 0]
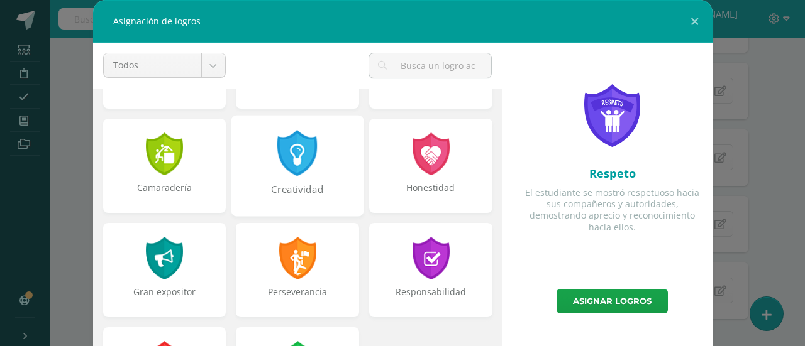
click at [313, 196] on div "Creatividad" at bounding box center [297, 196] width 129 height 27
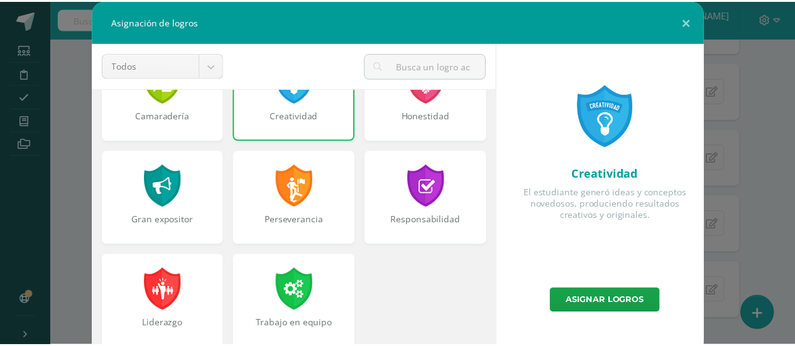
scroll to position [476, 0]
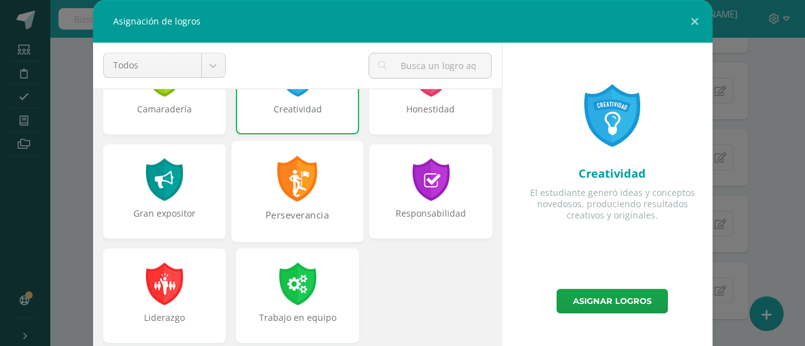
click at [336, 184] on div "Perseverancia" at bounding box center [297, 191] width 132 height 101
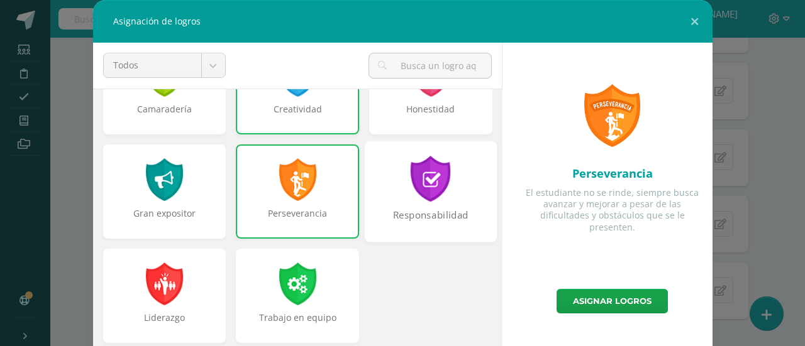
click at [466, 156] on div "Responsabilidad" at bounding box center [431, 191] width 132 height 101
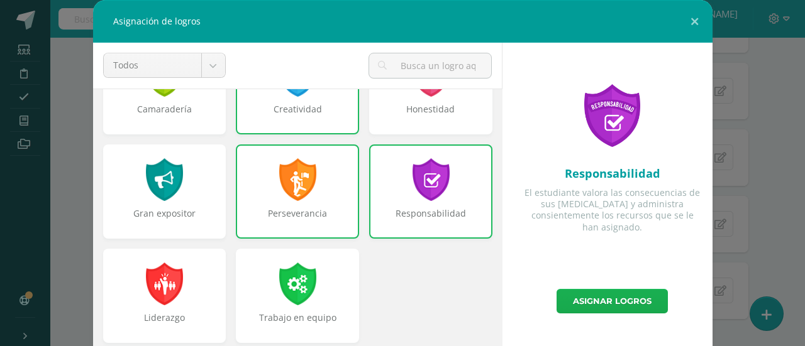
click at [593, 296] on link "Asignar logros" at bounding box center [611, 301] width 111 height 25
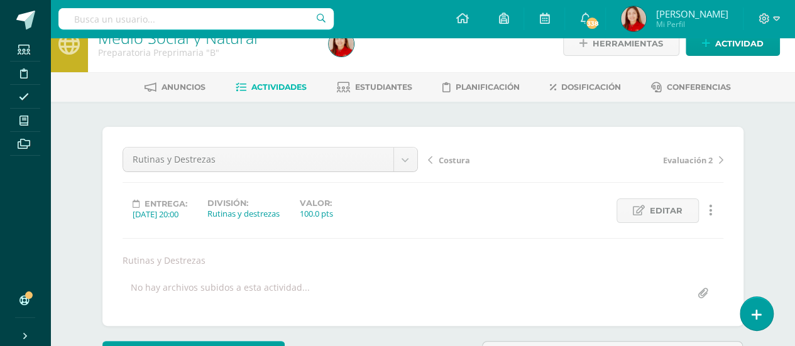
scroll to position [0, 0]
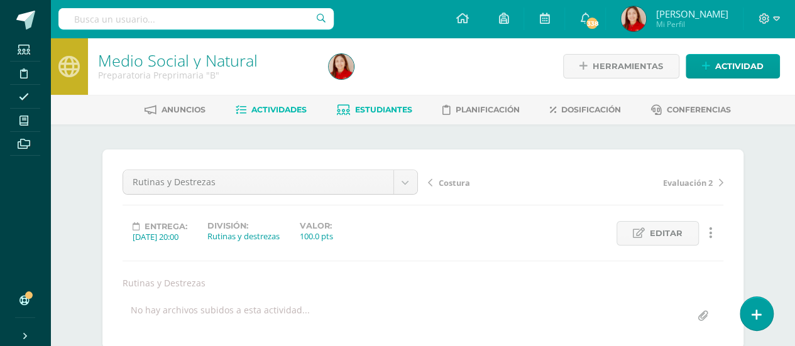
click at [398, 109] on span "Estudiantes" at bounding box center [383, 109] width 57 height 9
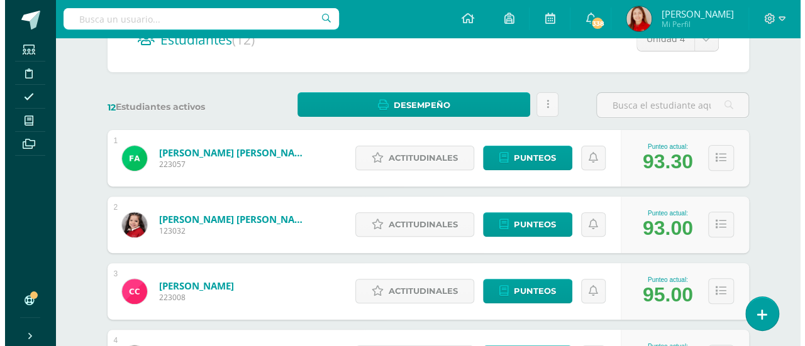
scroll to position [151, 0]
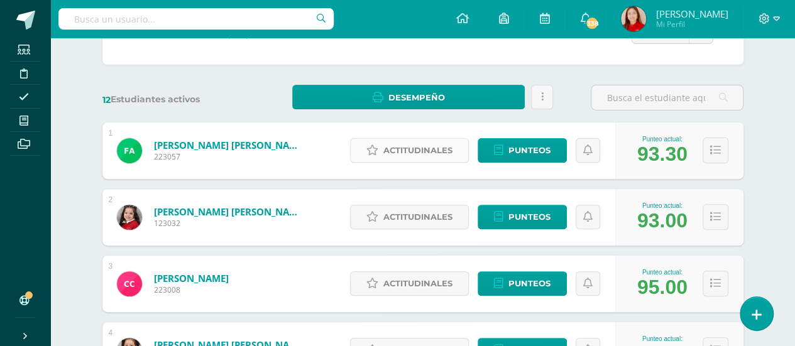
click at [441, 151] on span "Actitudinales" at bounding box center [417, 150] width 69 height 23
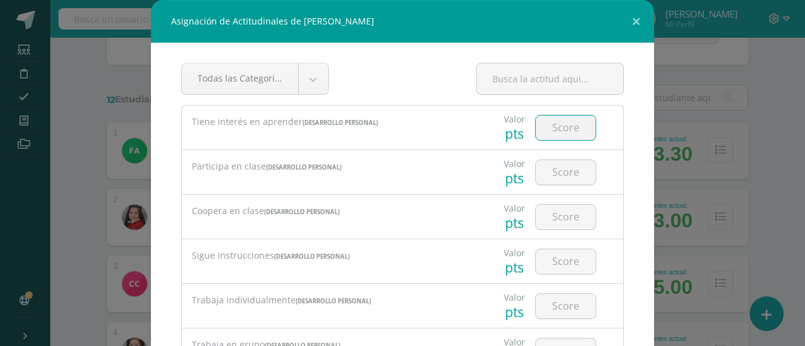
click at [551, 125] on input "number" at bounding box center [565, 128] width 60 height 25
type input "2"
click at [552, 165] on input "number" at bounding box center [565, 172] width 60 height 25
type input "2"
click at [553, 217] on input "number" at bounding box center [565, 217] width 60 height 25
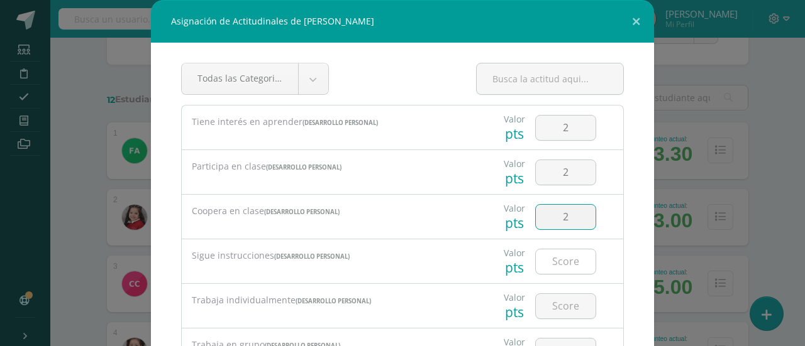
type input "2"
click at [560, 258] on input "number" at bounding box center [565, 262] width 60 height 25
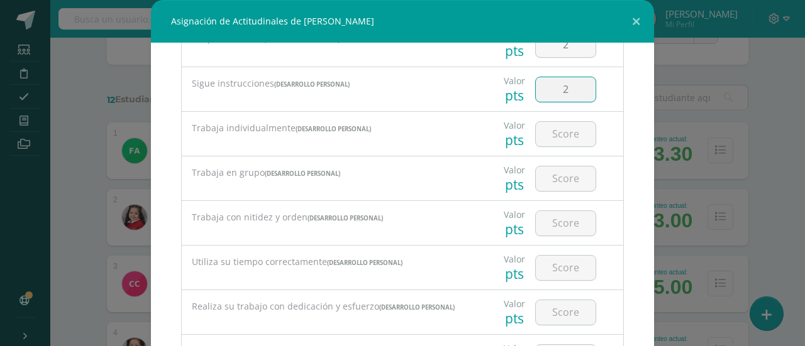
scroll to position [202, 0]
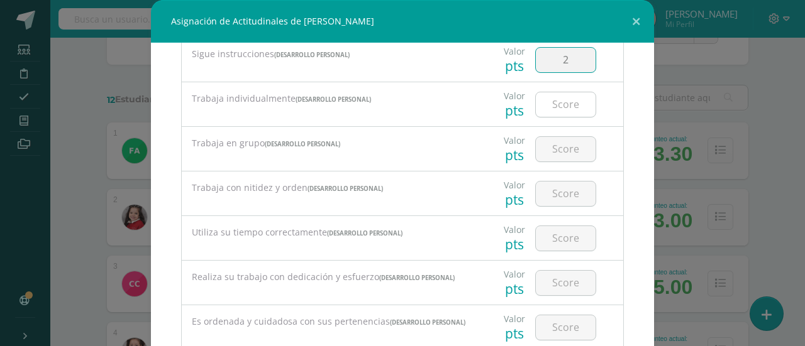
type input "2"
click at [564, 106] on input "number" at bounding box center [565, 104] width 60 height 25
type input "2"
click at [557, 149] on input "number" at bounding box center [565, 149] width 60 height 25
type input "2"
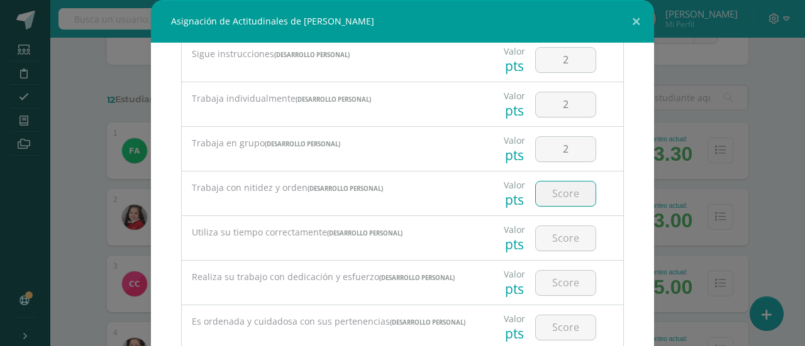
click at [551, 192] on input "number" at bounding box center [565, 194] width 60 height 25
type input "2"
click at [554, 238] on input "number" at bounding box center [565, 238] width 60 height 25
type input "2"
click at [557, 276] on input "number" at bounding box center [565, 283] width 60 height 25
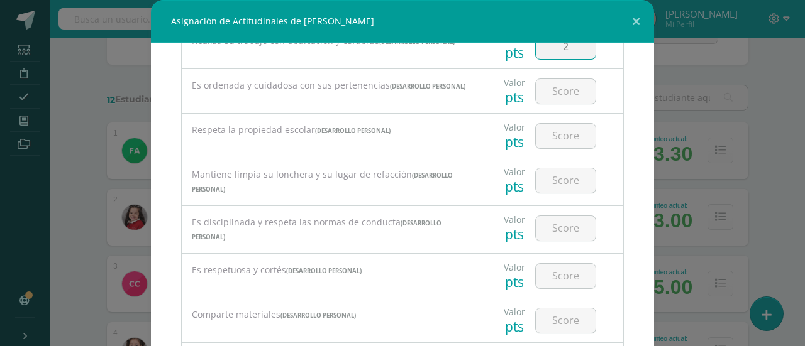
scroll to position [451, 0]
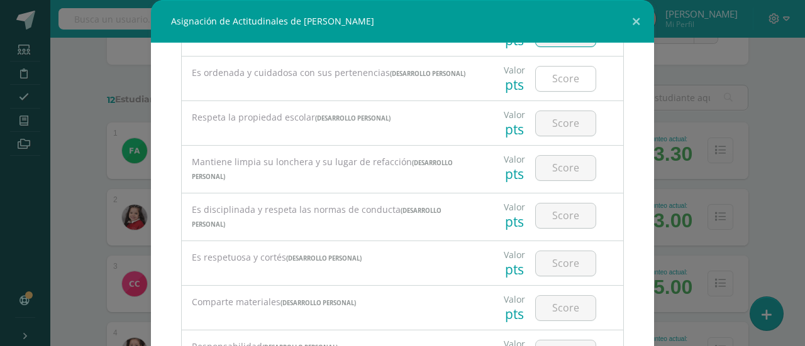
type input "2"
click at [558, 79] on input "number" at bounding box center [565, 79] width 60 height 25
type input "2"
click at [557, 119] on input "number" at bounding box center [565, 123] width 60 height 25
type input "2"
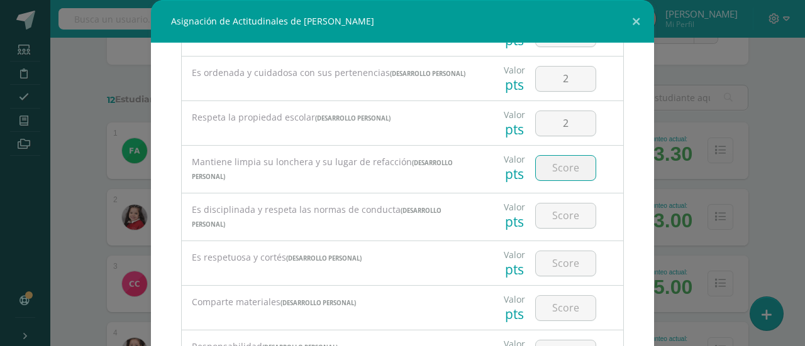
click at [556, 174] on input "number" at bounding box center [565, 168] width 60 height 25
type input "2"
click at [556, 216] on input "number" at bounding box center [565, 216] width 60 height 25
type input "2"
click at [557, 260] on input "number" at bounding box center [565, 263] width 60 height 25
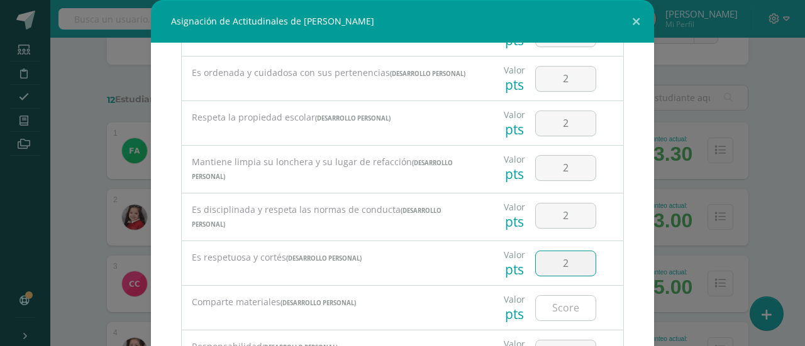
type input "2"
click at [556, 309] on input "number" at bounding box center [565, 308] width 60 height 25
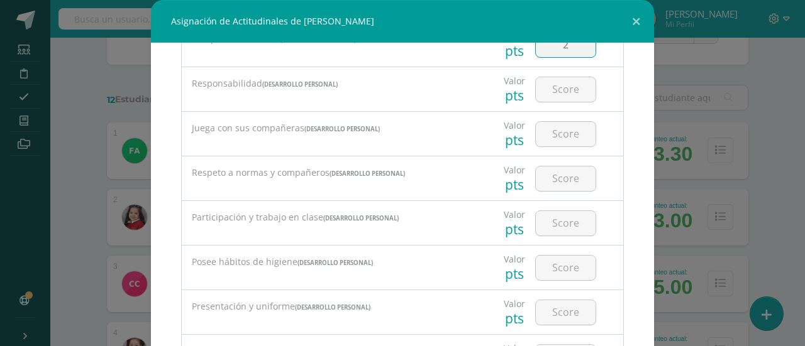
scroll to position [715, 0]
type input "2"
click at [550, 89] on input "number" at bounding box center [565, 88] width 60 height 25
type input "2"
click at [554, 131] on input "number" at bounding box center [565, 133] width 60 height 25
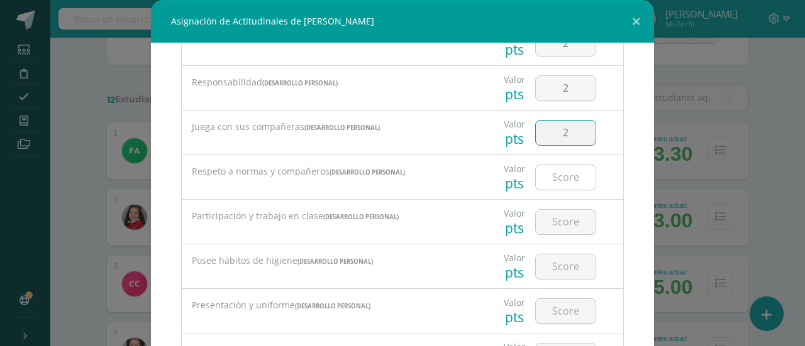
type input "2"
click at [554, 174] on input "number" at bounding box center [565, 177] width 60 height 25
type input "2"
click at [557, 217] on input "number" at bounding box center [565, 222] width 60 height 25
type input "2"
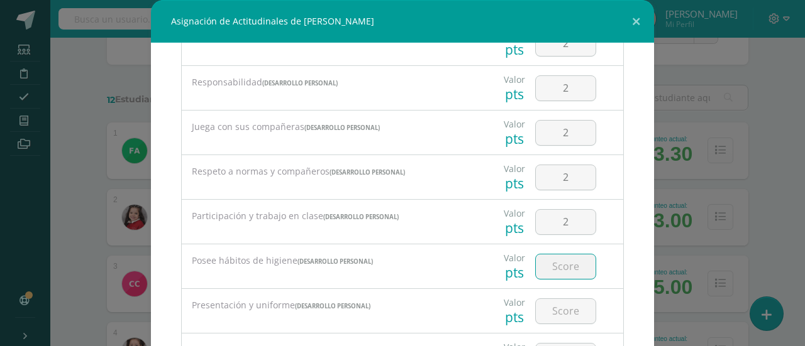
click at [560, 266] on input "number" at bounding box center [565, 267] width 60 height 25
type input "2"
click at [557, 305] on input "number" at bounding box center [565, 311] width 60 height 25
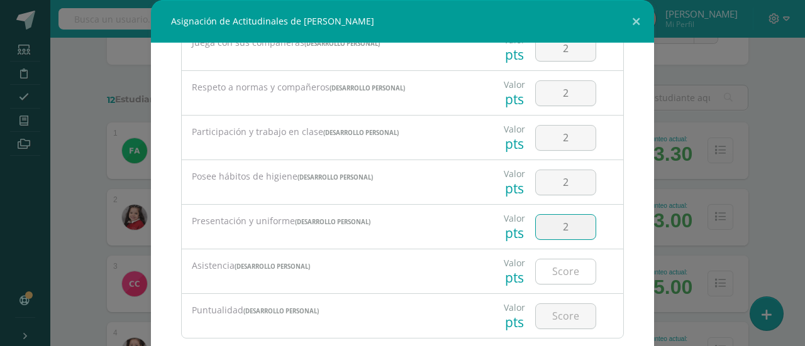
type input "2"
click at [552, 274] on input "number" at bounding box center [565, 272] width 60 height 25
type input "2"
click at [553, 306] on input "number" at bounding box center [565, 316] width 60 height 25
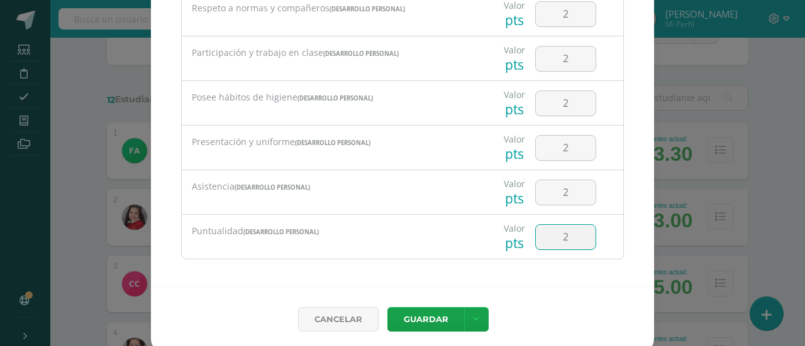
scroll to position [84, 0]
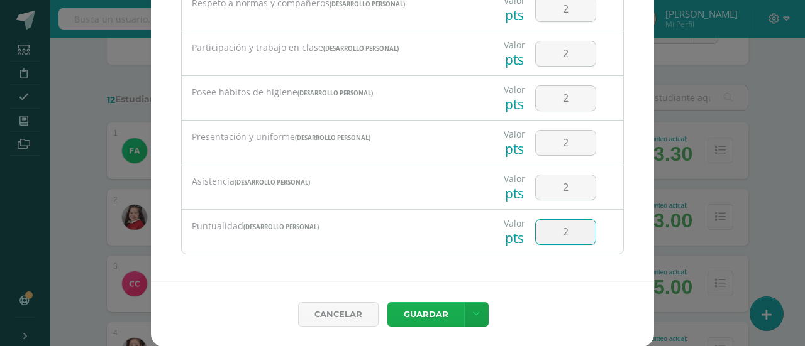
type input "2"
click at [416, 315] on button "Guardar" at bounding box center [425, 314] width 77 height 25
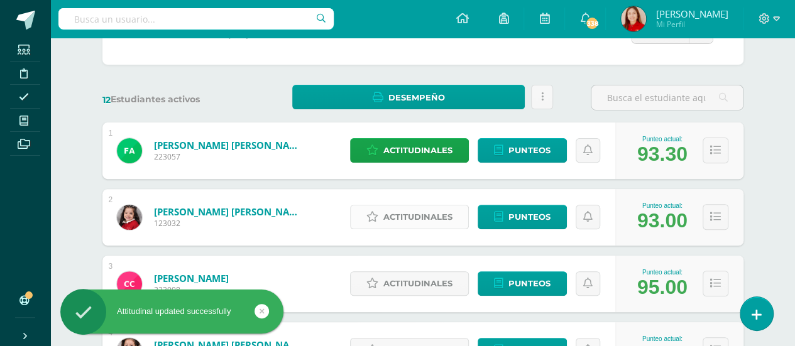
click at [419, 220] on span "Actitudinales" at bounding box center [417, 217] width 69 height 23
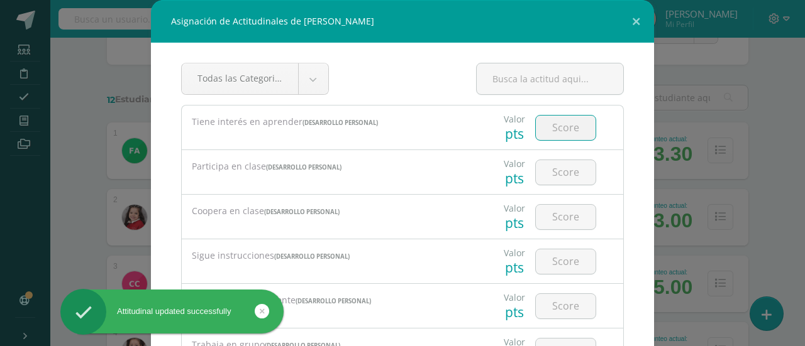
click at [547, 129] on input "number" at bounding box center [565, 128] width 60 height 25
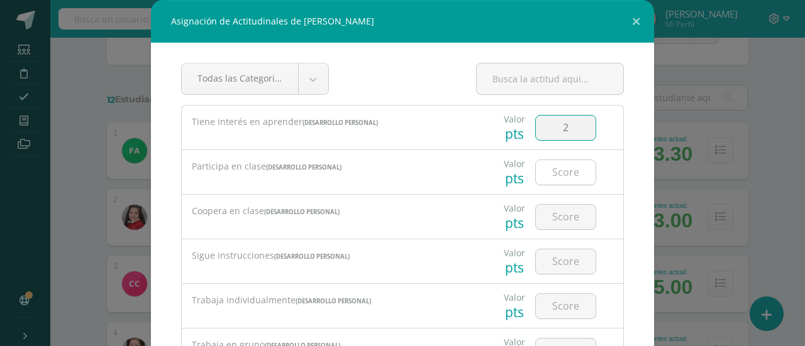
type input "2"
click at [554, 172] on input "number" at bounding box center [565, 172] width 60 height 25
type input "2"
click at [558, 211] on input "number" at bounding box center [565, 217] width 60 height 25
type input "2"
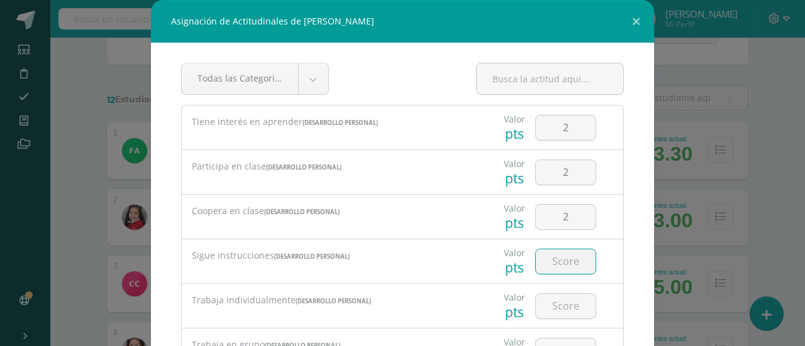
click at [556, 262] on input "number" at bounding box center [565, 262] width 60 height 25
type input "2"
click at [557, 302] on input "number" at bounding box center [565, 306] width 60 height 25
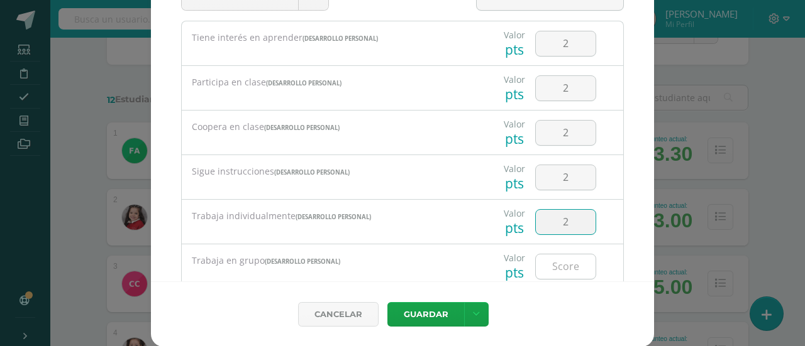
type input "2"
click at [544, 255] on input "number" at bounding box center [565, 267] width 60 height 25
click at [561, 268] on input "number" at bounding box center [565, 267] width 60 height 25
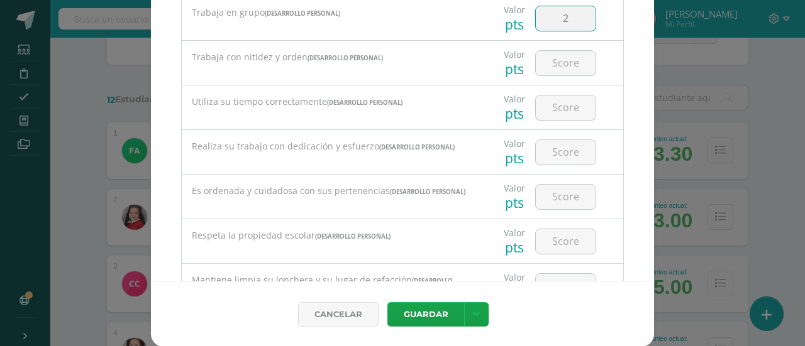
scroll to position [277, 0]
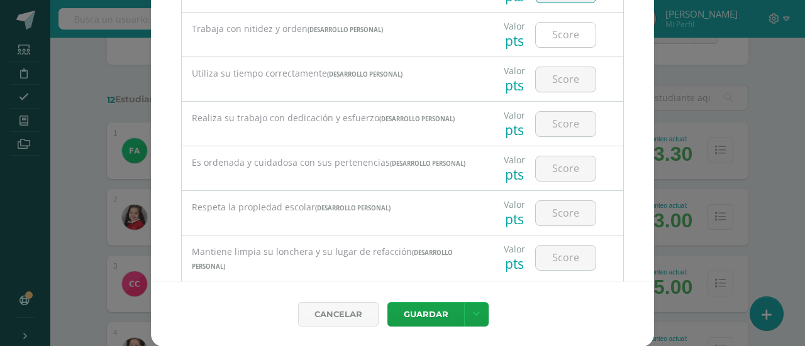
type input "2"
click at [549, 31] on input "number" at bounding box center [565, 35] width 60 height 25
type input "2"
click at [555, 72] on input "number" at bounding box center [565, 79] width 60 height 25
type input "2"
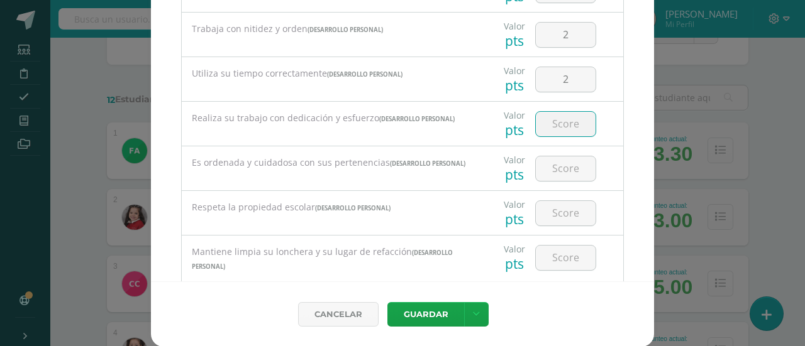
click at [556, 121] on input "number" at bounding box center [565, 124] width 60 height 25
type input "2"
click at [558, 167] on input "number" at bounding box center [565, 169] width 60 height 25
type input "2"
click at [559, 216] on input "number" at bounding box center [565, 213] width 60 height 25
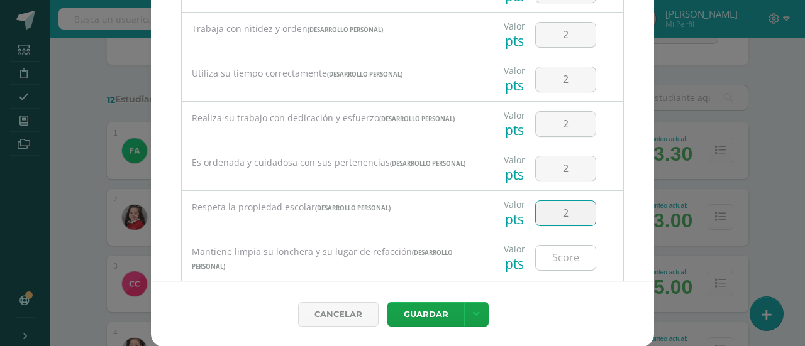
type input "2"
click at [557, 262] on input "number" at bounding box center [565, 258] width 60 height 25
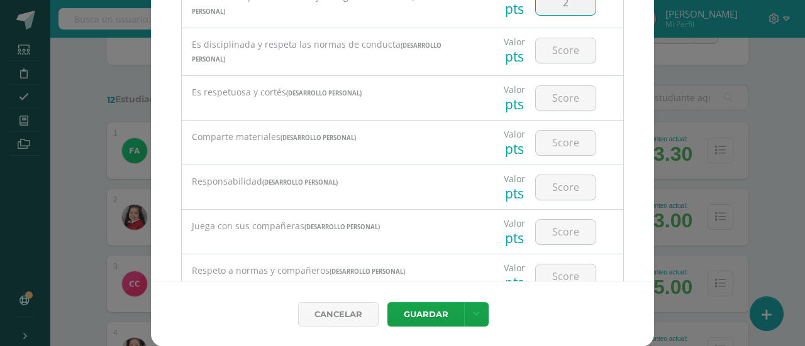
scroll to position [553, 0]
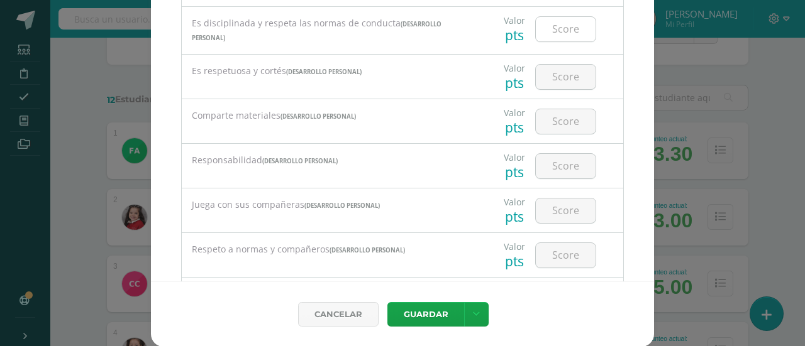
type input "2"
click at [551, 26] on input "number" at bounding box center [565, 29] width 60 height 25
type input "2"
click at [546, 80] on input "number" at bounding box center [565, 77] width 60 height 25
type input "2"
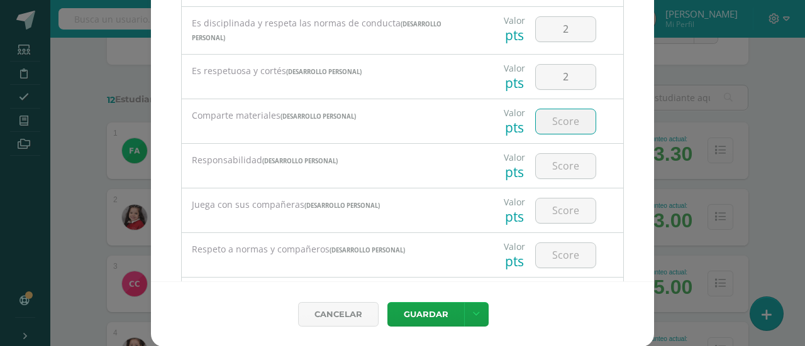
click at [552, 125] on input "number" at bounding box center [565, 121] width 60 height 25
type input "2"
click at [554, 164] on input "number" at bounding box center [565, 166] width 60 height 25
type input "2"
click at [554, 204] on input "number" at bounding box center [565, 211] width 60 height 25
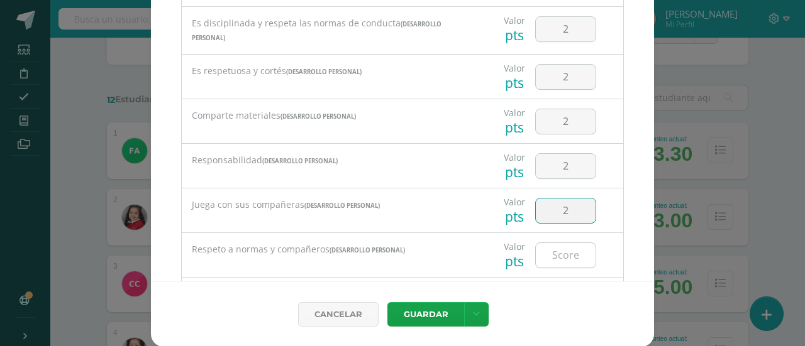
type input "2"
click at [552, 251] on input "number" at bounding box center [565, 255] width 60 height 25
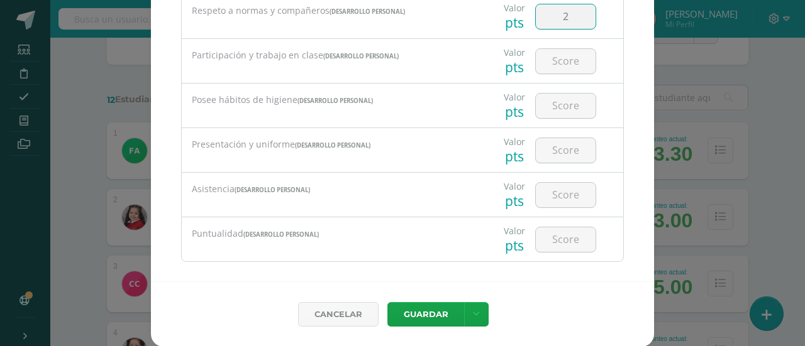
scroll to position [799, 0]
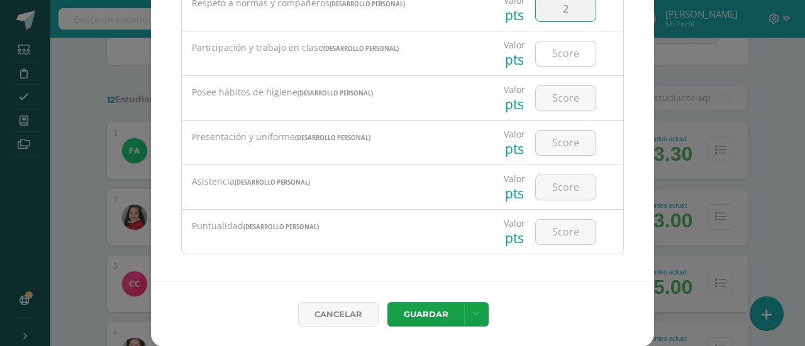
type input "2"
click at [554, 50] on input "number" at bounding box center [565, 53] width 60 height 25
type input "2"
click at [557, 86] on input "number" at bounding box center [565, 98] width 60 height 25
type input "2"
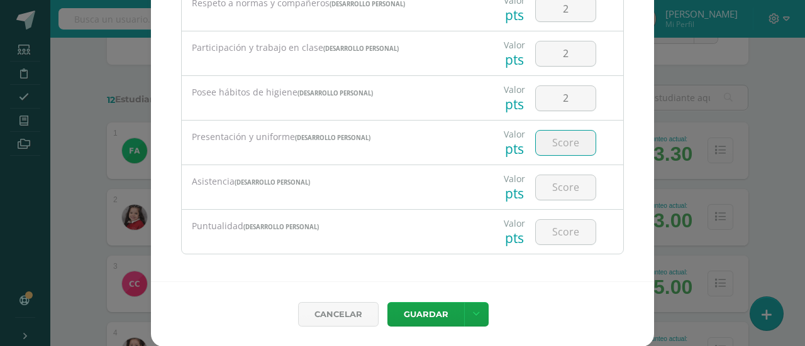
click at [553, 139] on input "number" at bounding box center [565, 143] width 60 height 25
type input "2"
click at [555, 188] on input "number" at bounding box center [565, 187] width 60 height 25
type input "1"
click at [551, 231] on input "number" at bounding box center [565, 232] width 60 height 25
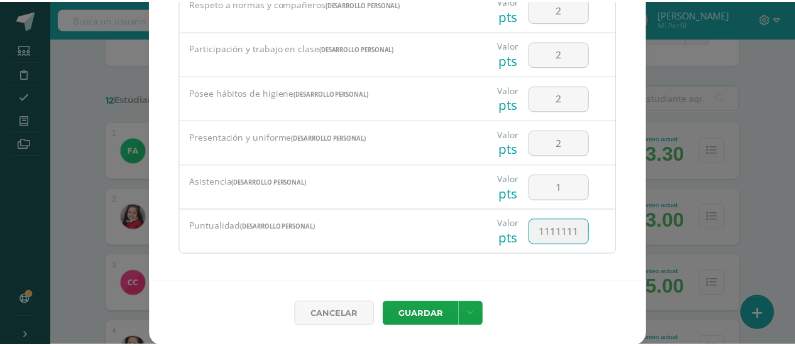
scroll to position [0, 0]
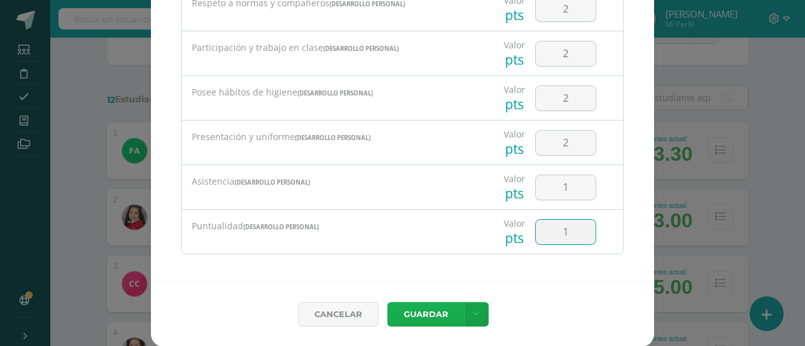
type input "1"
click at [426, 311] on button "Guardar" at bounding box center [425, 314] width 77 height 25
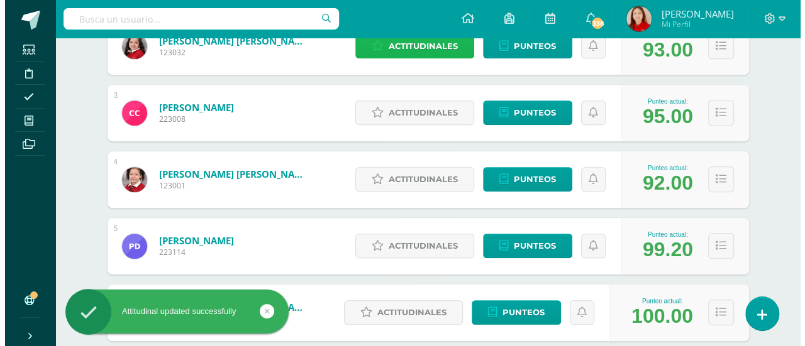
scroll to position [352, 0]
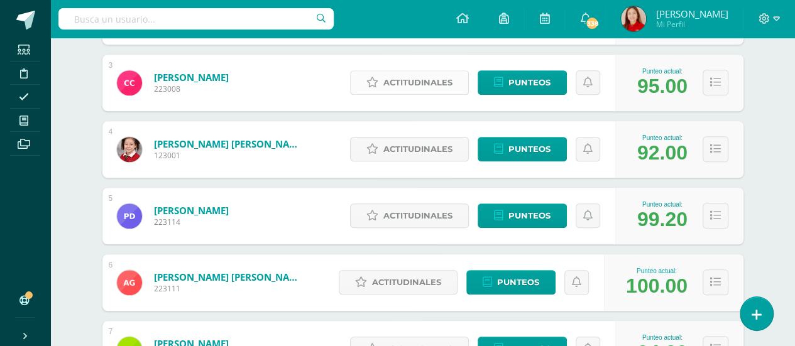
click at [401, 85] on span "Actitudinales" at bounding box center [417, 82] width 69 height 23
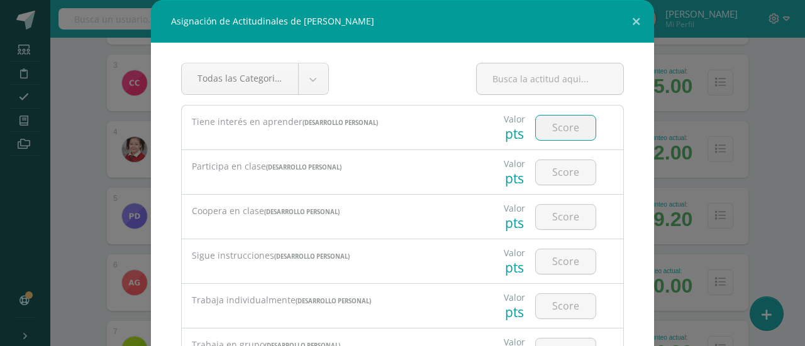
click at [563, 128] on input "number" at bounding box center [565, 128] width 60 height 25
type input "2"
click at [554, 170] on input "number" at bounding box center [565, 172] width 60 height 25
type input "2"
click at [550, 217] on input "number" at bounding box center [565, 217] width 60 height 25
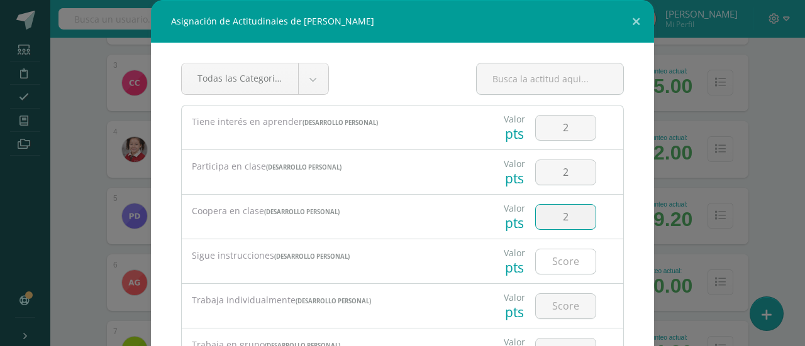
type input "2"
click at [556, 263] on input "number" at bounding box center [565, 262] width 60 height 25
type input "2"
click at [556, 300] on input "number" at bounding box center [565, 306] width 60 height 25
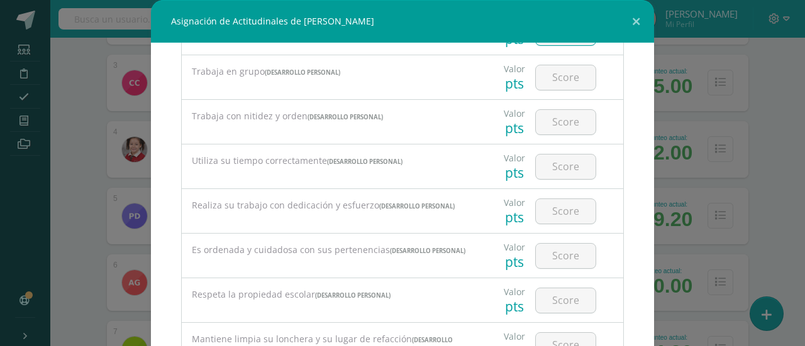
scroll to position [280, 0]
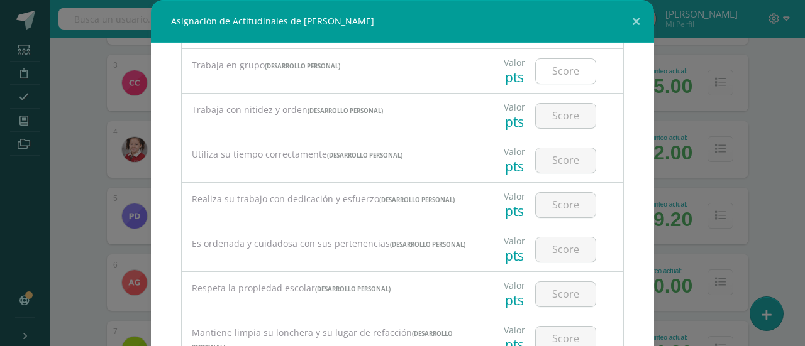
type input "2"
click at [544, 74] on input "number" at bounding box center [565, 71] width 60 height 25
type input "2"
click at [552, 111] on input "number" at bounding box center [565, 116] width 60 height 25
type input "2"
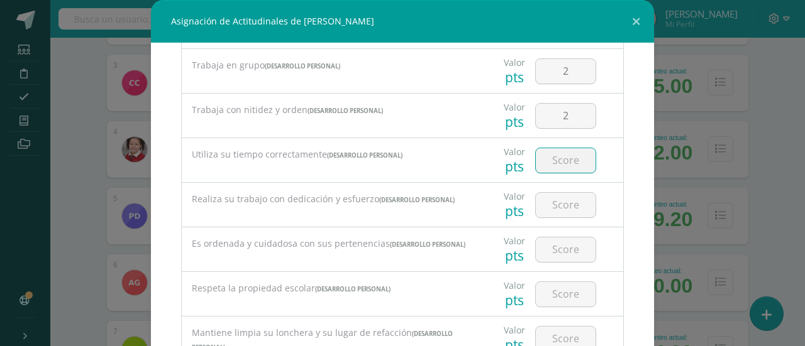
click at [553, 158] on input "number" at bounding box center [565, 160] width 60 height 25
type input "2"
click at [554, 206] on input "number" at bounding box center [565, 205] width 60 height 25
type input "2"
click at [554, 245] on input "number" at bounding box center [565, 250] width 60 height 25
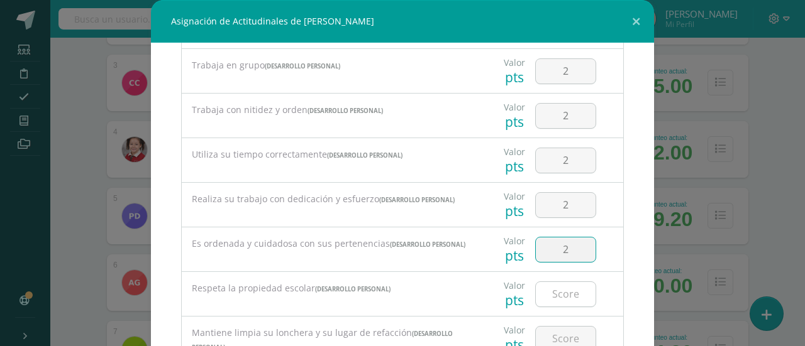
type input "2"
click at [559, 291] on input "number" at bounding box center [565, 294] width 60 height 25
type input "2"
click at [556, 333] on input "number" at bounding box center [565, 339] width 60 height 25
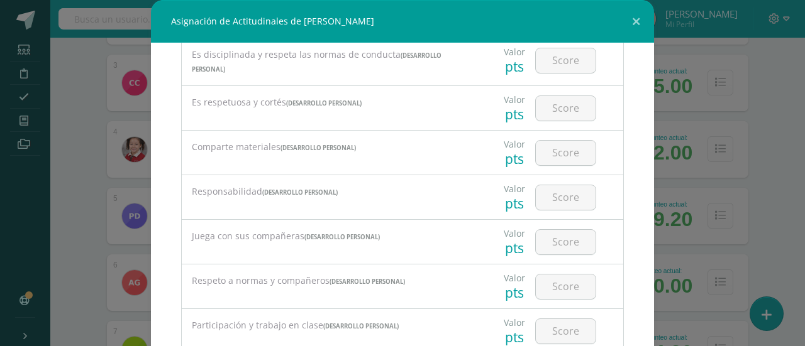
scroll to position [604, 0]
type input "2"
click at [544, 62] on input "number" at bounding box center [565, 62] width 60 height 25
type input "2"
click at [556, 101] on input "number" at bounding box center [565, 110] width 60 height 25
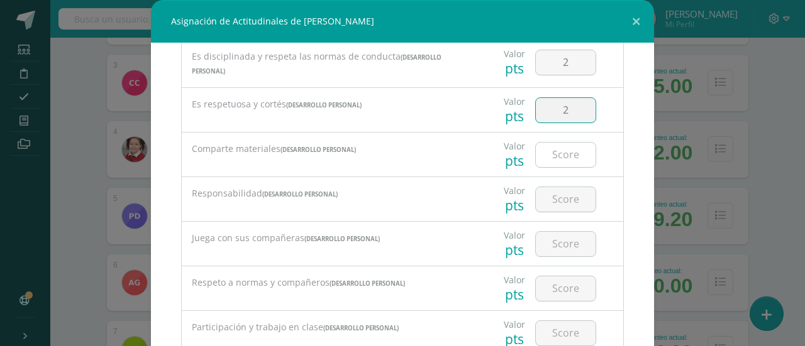
type input "2"
click at [551, 155] on input "number" at bounding box center [565, 155] width 60 height 25
type input "2"
click at [551, 195] on input "number" at bounding box center [565, 199] width 60 height 25
type input "2"
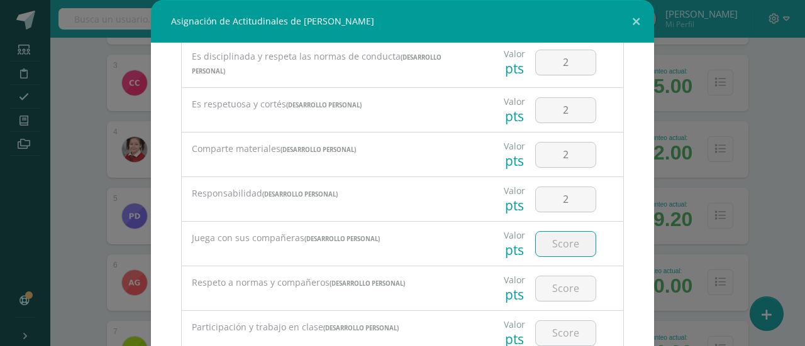
click at [554, 244] on input "number" at bounding box center [565, 244] width 60 height 25
type input "2"
click at [557, 285] on input "number" at bounding box center [565, 289] width 60 height 25
type input "2"
click at [556, 330] on input "number" at bounding box center [565, 333] width 60 height 25
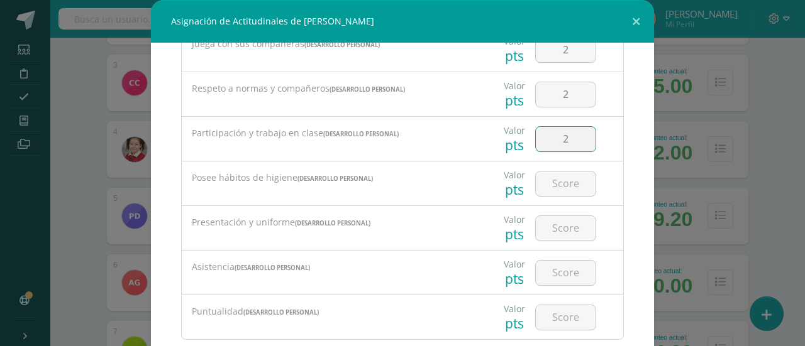
scroll to position [799, 0]
type input "2"
click at [554, 182] on input "number" at bounding box center [565, 182] width 60 height 25
type input "2"
click at [557, 224] on input "number" at bounding box center [565, 227] width 60 height 25
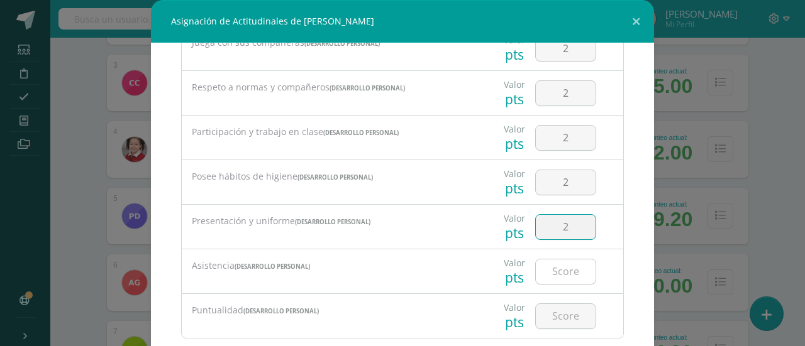
type input "2"
click at [553, 268] on input "number" at bounding box center [565, 272] width 60 height 25
type input "2"
click at [553, 309] on input "number" at bounding box center [565, 316] width 60 height 25
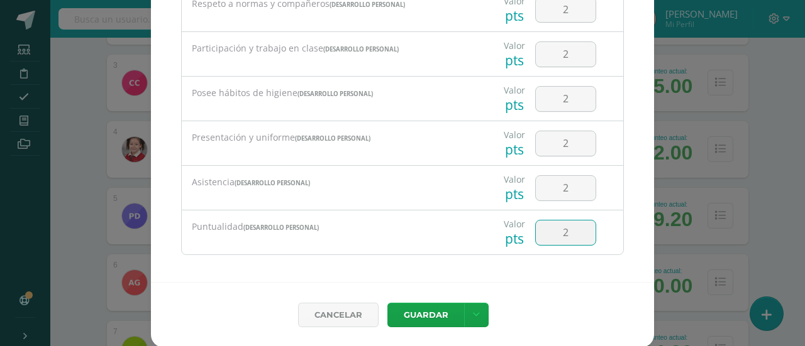
scroll to position [84, 0]
type input "2"
click at [421, 314] on button "Guardar" at bounding box center [425, 314] width 77 height 25
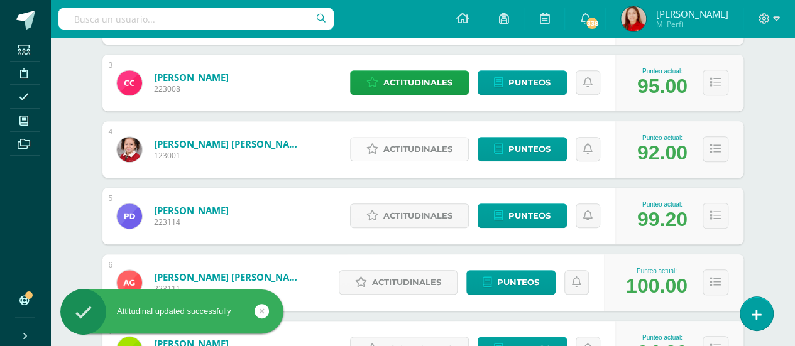
click at [416, 149] on span "Actitudinales" at bounding box center [417, 149] width 69 height 23
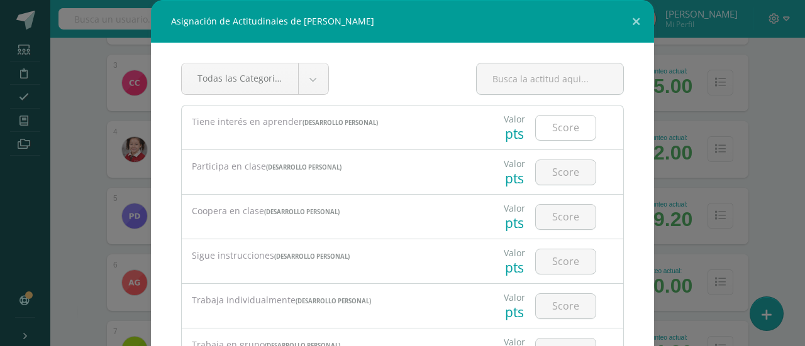
click at [547, 139] on div at bounding box center [565, 128] width 71 height 44
click at [551, 132] on input "number" at bounding box center [565, 128] width 60 height 25
type input "2"
click at [545, 170] on input "number" at bounding box center [565, 172] width 60 height 25
type input "2"
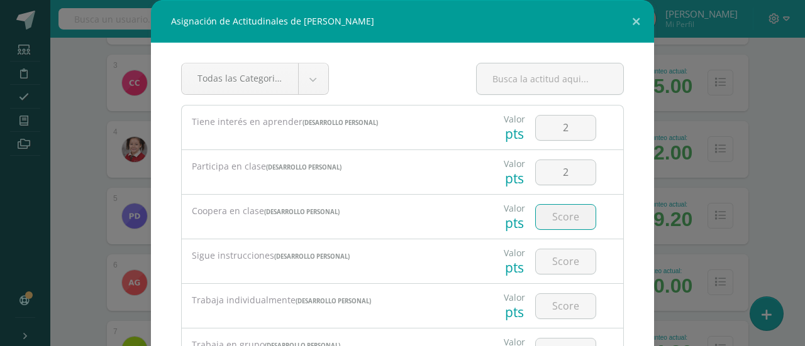
click at [553, 217] on input "number" at bounding box center [565, 217] width 60 height 25
type input "2"
click at [557, 261] on input "number" at bounding box center [565, 262] width 60 height 25
type input "2"
click at [553, 298] on input "number" at bounding box center [565, 306] width 60 height 25
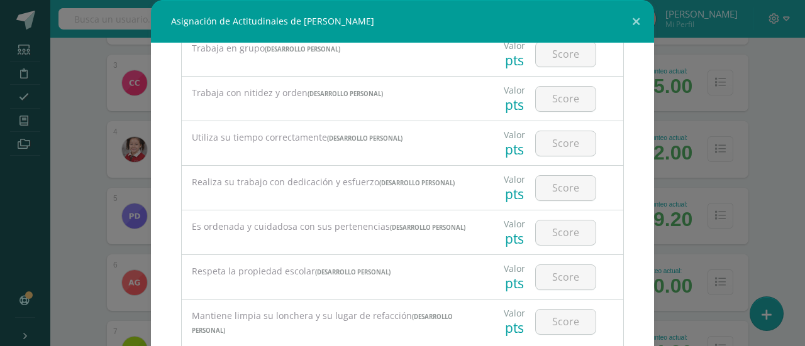
scroll to position [300, 0]
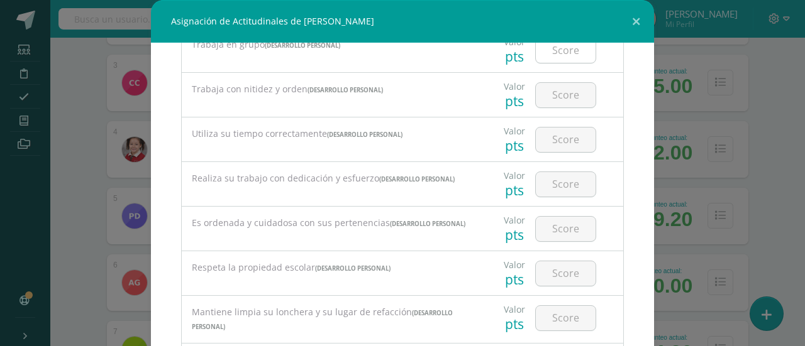
type input "2"
click at [570, 58] on input "number" at bounding box center [565, 50] width 60 height 25
type input "2"
click at [557, 91] on input "number" at bounding box center [565, 96] width 60 height 25
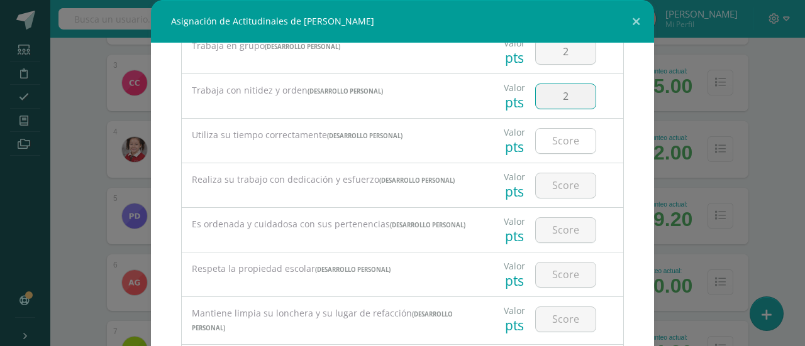
type input "2"
click at [559, 140] on input "number" at bounding box center [565, 141] width 60 height 25
type input "2"
click at [552, 182] on input "number" at bounding box center [565, 185] width 60 height 25
type input "2"
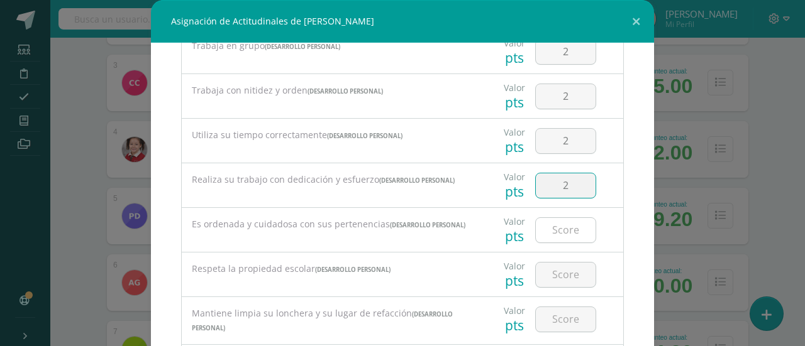
click at [552, 226] on input "number" at bounding box center [565, 230] width 60 height 25
type input "2"
click at [554, 278] on input "number" at bounding box center [565, 275] width 60 height 25
type input "2"
click at [551, 332] on div at bounding box center [565, 319] width 71 height 44
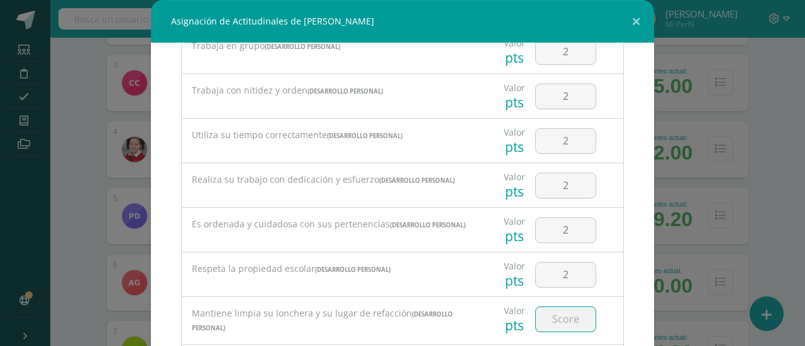
click at [553, 311] on input "number" at bounding box center [565, 319] width 60 height 25
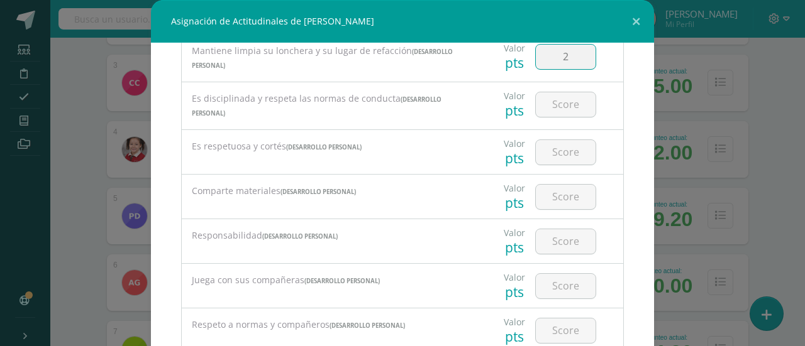
scroll to position [560, 0]
type input "2"
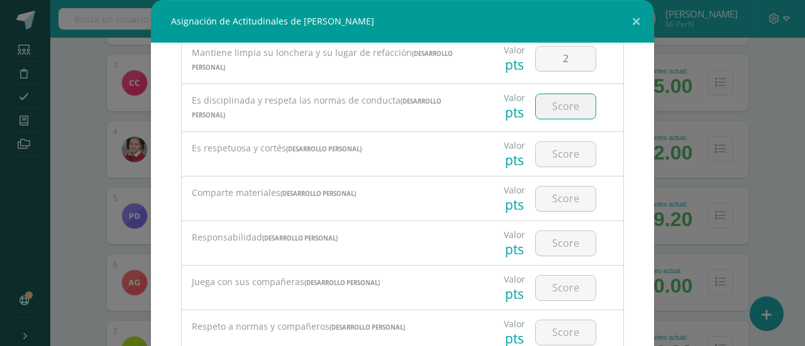
click at [557, 104] on input "number" at bounding box center [565, 106] width 60 height 25
type input "2"
click at [551, 157] on input "number" at bounding box center [565, 154] width 60 height 25
type input "2"
click at [549, 195] on input "number" at bounding box center [565, 199] width 60 height 25
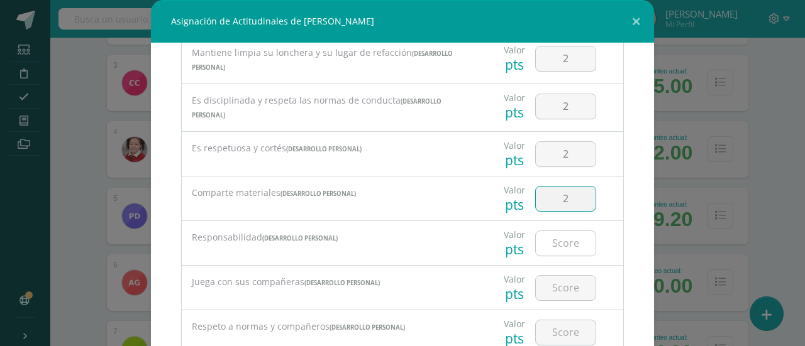
type input "2"
click at [554, 242] on input "number" at bounding box center [565, 243] width 60 height 25
type input "2"
click at [554, 288] on input "number" at bounding box center [565, 288] width 60 height 25
type input "2"
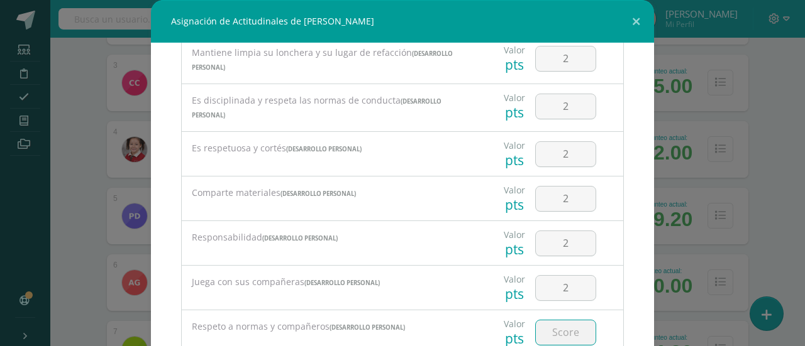
click at [554, 331] on input "number" at bounding box center [565, 333] width 60 height 25
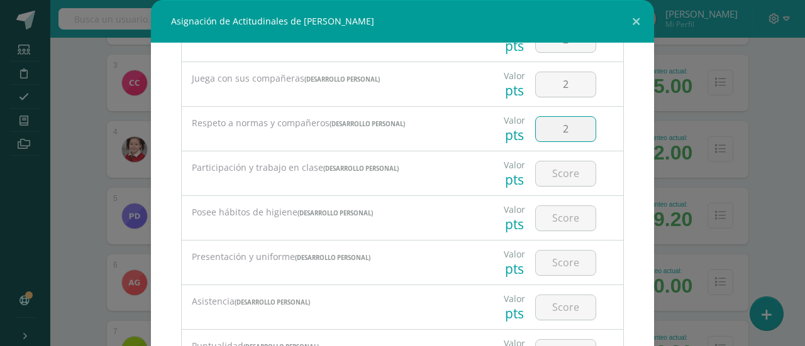
scroll to position [799, 0]
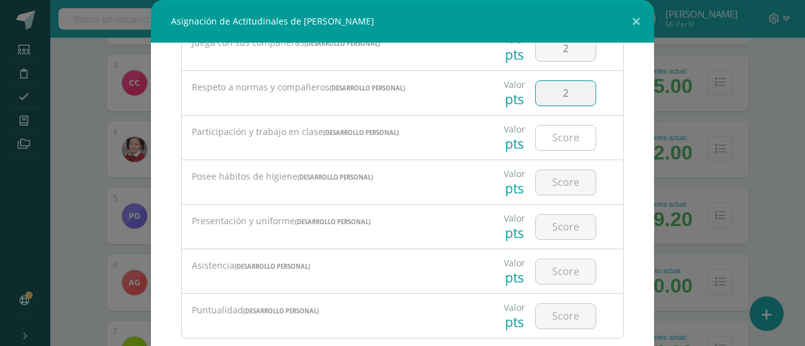
type input "2"
click at [554, 134] on input "number" at bounding box center [565, 138] width 60 height 25
type input "2"
click at [547, 182] on input "number" at bounding box center [565, 182] width 60 height 25
type input "2"
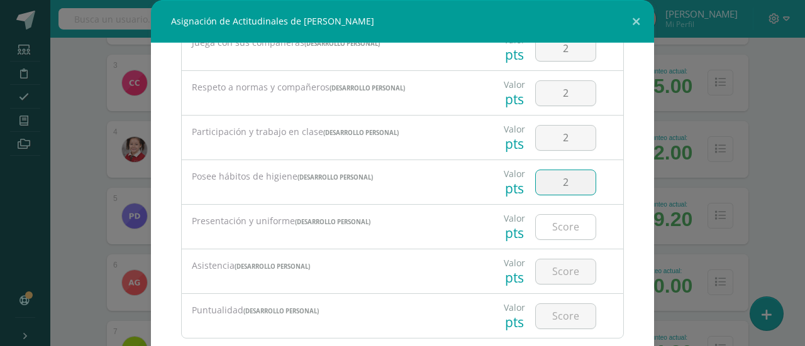
click at [553, 219] on input "number" at bounding box center [565, 227] width 60 height 25
type input "2"
click at [551, 268] on input "number" at bounding box center [565, 272] width 60 height 25
type input "2"
click at [556, 315] on input "number" at bounding box center [565, 316] width 60 height 25
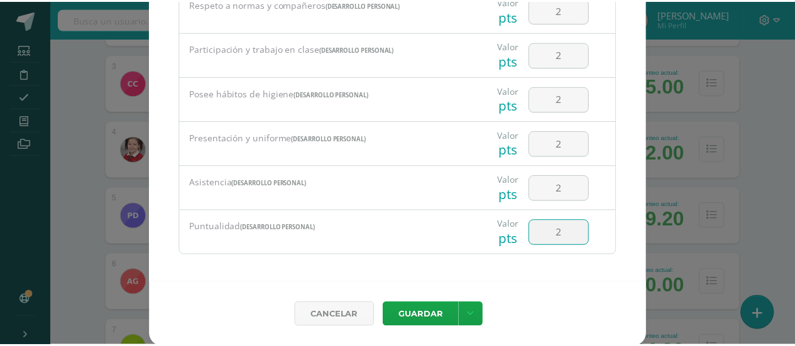
scroll to position [84, 0]
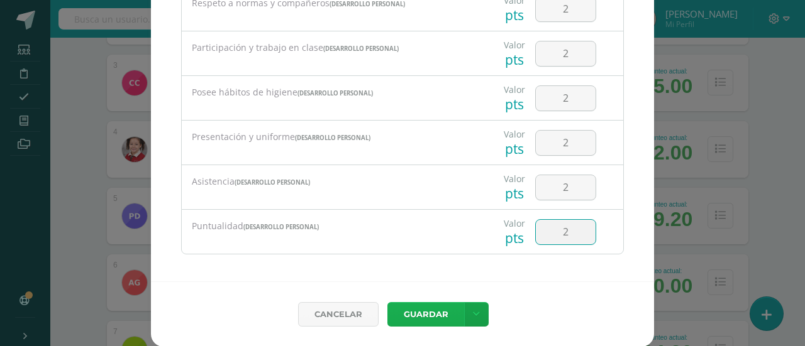
type input "2"
click at [420, 309] on button "Guardar" at bounding box center [425, 314] width 77 height 25
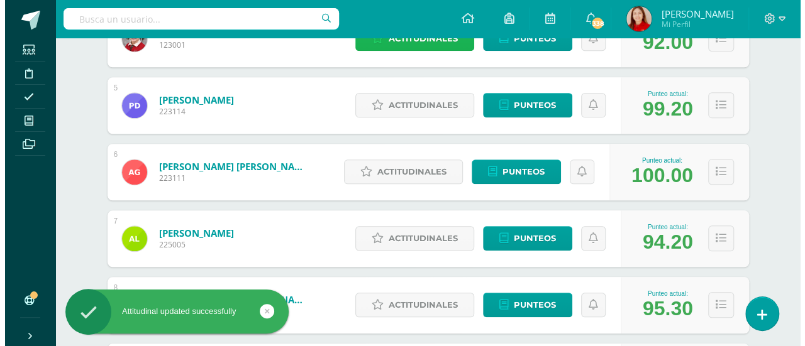
scroll to position [478, 0]
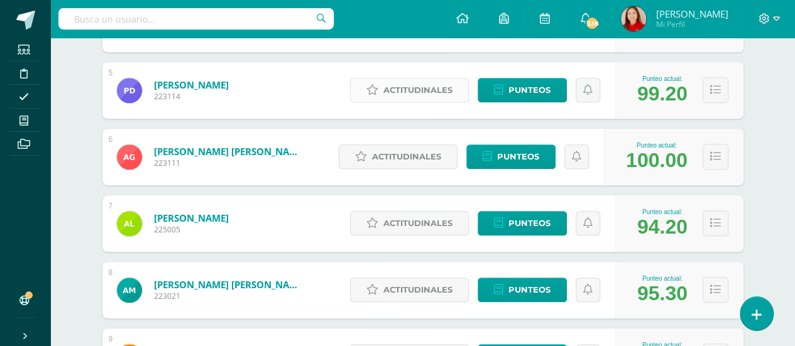
click at [417, 94] on span "Actitudinales" at bounding box center [417, 90] width 69 height 23
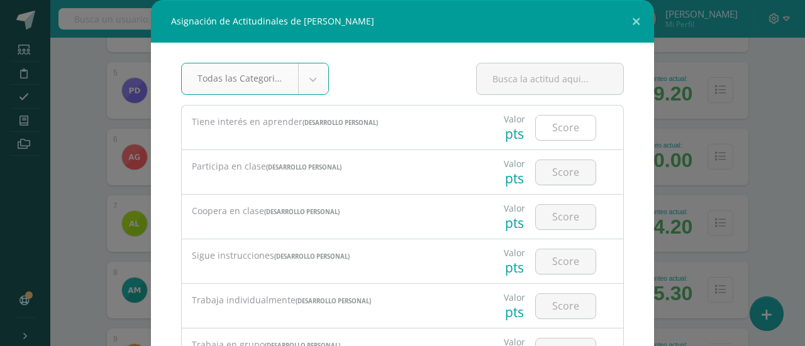
click at [544, 134] on input "number" at bounding box center [565, 128] width 60 height 25
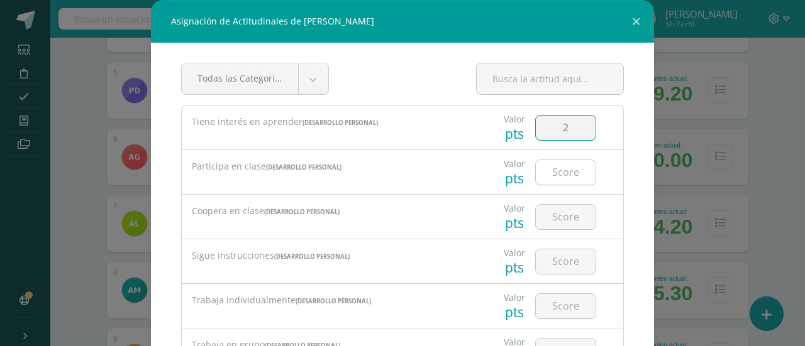
type input "2"
click at [554, 174] on input "number" at bounding box center [565, 172] width 60 height 25
type input "2"
click at [557, 218] on input "number" at bounding box center [565, 217] width 60 height 25
type input "2"
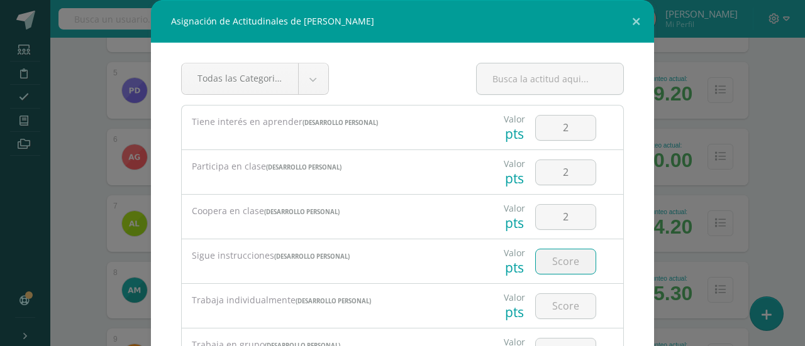
click at [549, 260] on input "number" at bounding box center [565, 262] width 60 height 25
type input "2"
click at [549, 296] on input "number" at bounding box center [565, 306] width 60 height 25
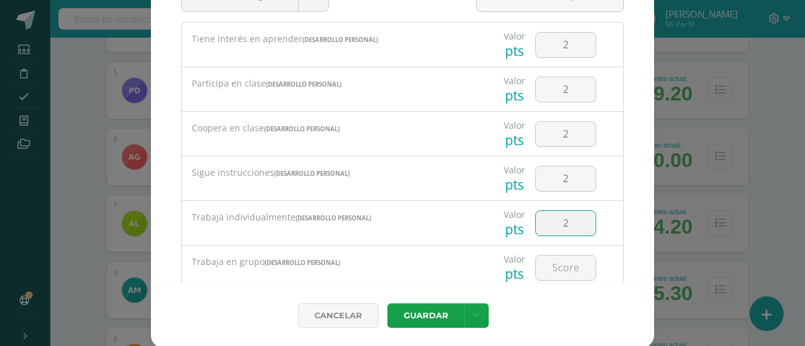
scroll to position [84, 0]
type input "2"
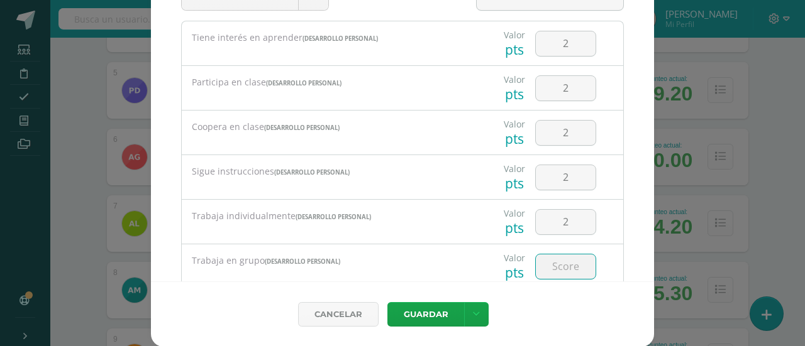
click at [551, 267] on input "number" at bounding box center [565, 267] width 60 height 25
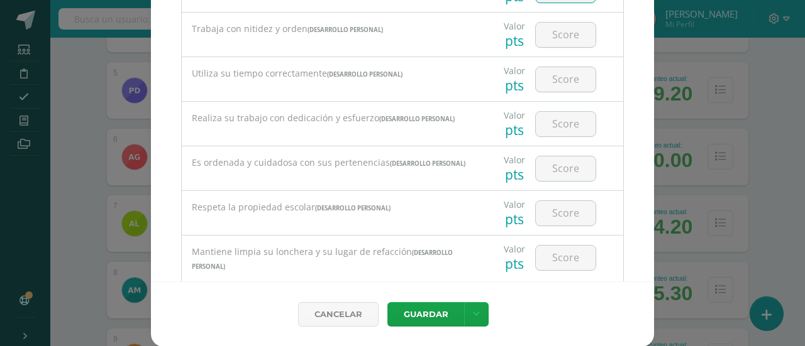
scroll to position [278, 0]
type input "2"
click at [552, 35] on input "number" at bounding box center [565, 33] width 60 height 25
type input "2"
click at [556, 77] on input "number" at bounding box center [565, 77] width 60 height 25
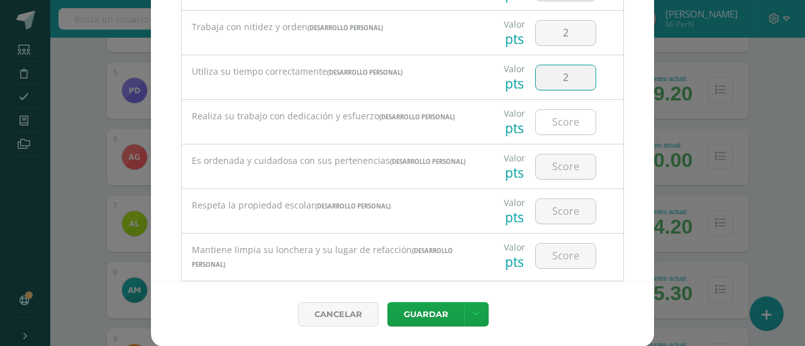
type input "2"
click at [557, 120] on input "number" at bounding box center [565, 122] width 60 height 25
type input "2"
click at [556, 155] on input "number" at bounding box center [565, 167] width 60 height 25
type input "2"
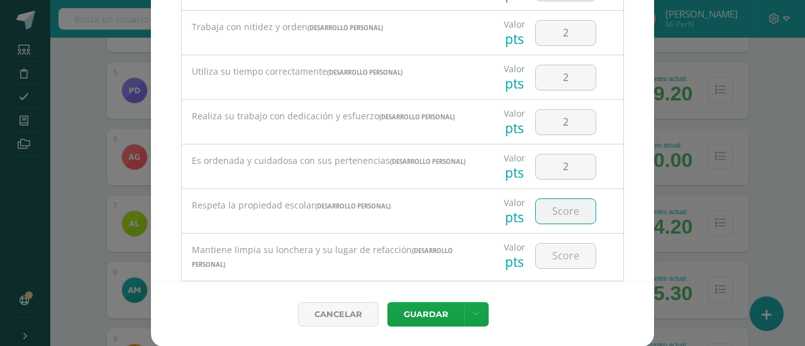
click at [555, 208] on input "number" at bounding box center [565, 211] width 60 height 25
type input "2"
click at [557, 255] on input "number" at bounding box center [565, 256] width 60 height 25
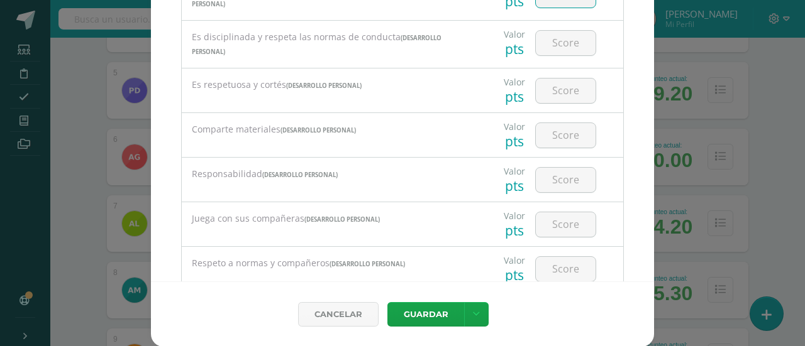
scroll to position [555, 0]
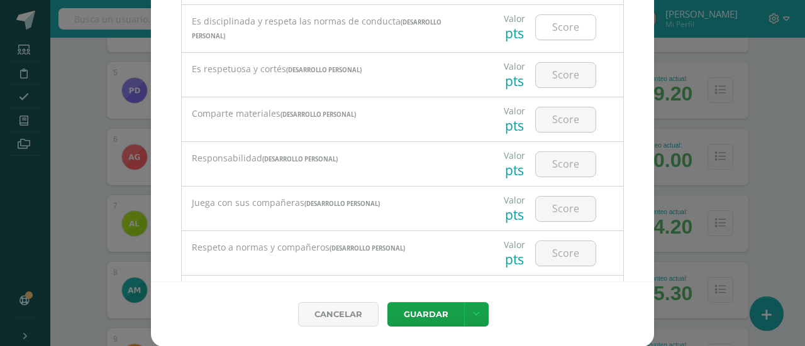
type input "2"
click at [553, 32] on input "number" at bounding box center [565, 27] width 60 height 25
type input "2"
click at [549, 67] on input "number" at bounding box center [565, 75] width 60 height 25
type input "2"
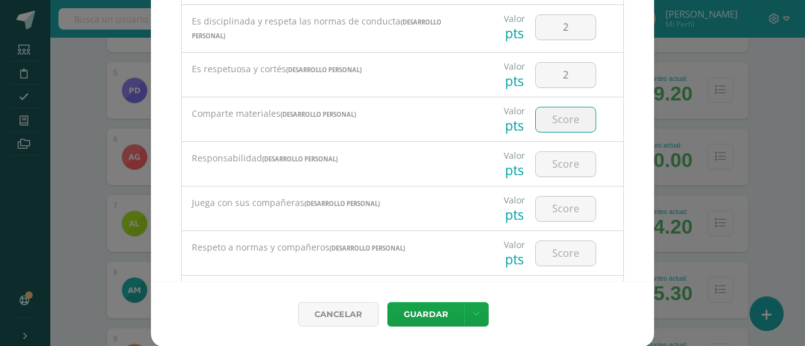
click at [553, 121] on input "number" at bounding box center [565, 119] width 60 height 25
type input "2"
click at [556, 161] on input "number" at bounding box center [565, 164] width 60 height 25
type input "2"
click at [554, 210] on input "number" at bounding box center [565, 209] width 60 height 25
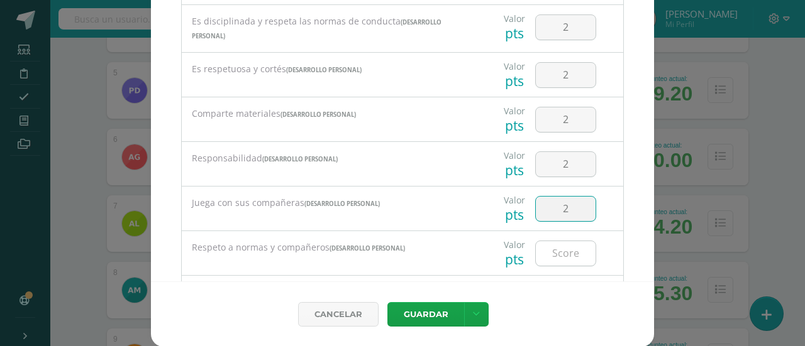
type input "2"
click at [554, 251] on input "number" at bounding box center [565, 253] width 60 height 25
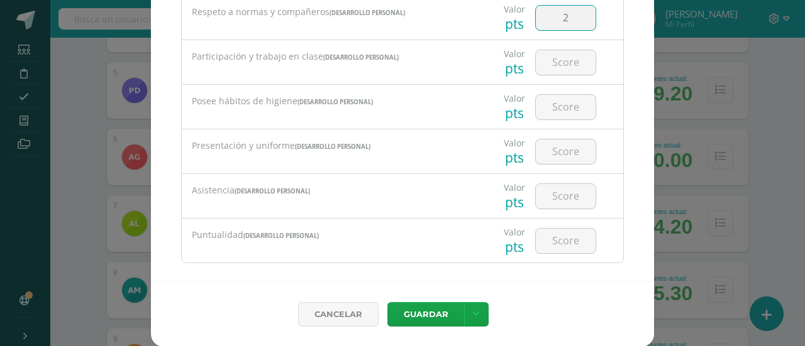
scroll to position [799, 0]
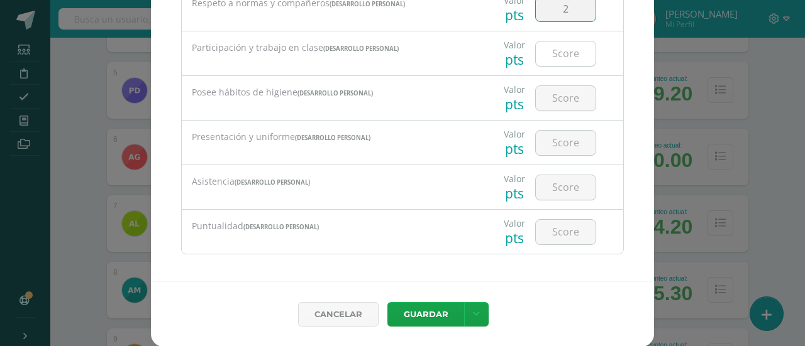
type input "2"
click at [552, 53] on input "number" at bounding box center [565, 53] width 60 height 25
type input "2"
click at [554, 90] on input "number" at bounding box center [565, 98] width 60 height 25
type input "2"
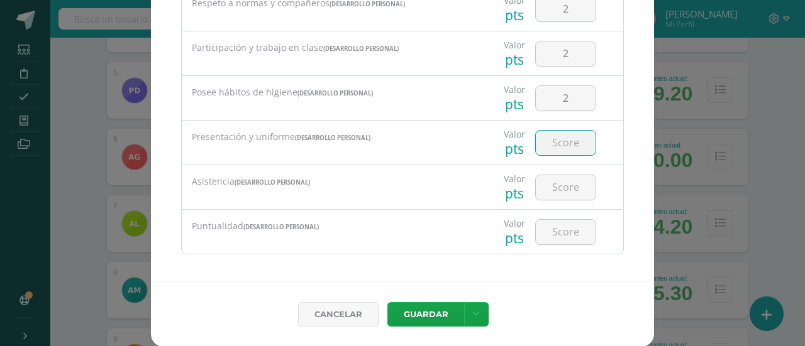
click at [554, 139] on input "number" at bounding box center [565, 143] width 60 height 25
type input "2"
click at [553, 186] on input "number" at bounding box center [565, 187] width 60 height 25
type input "2"
click at [554, 228] on input "number" at bounding box center [565, 232] width 60 height 25
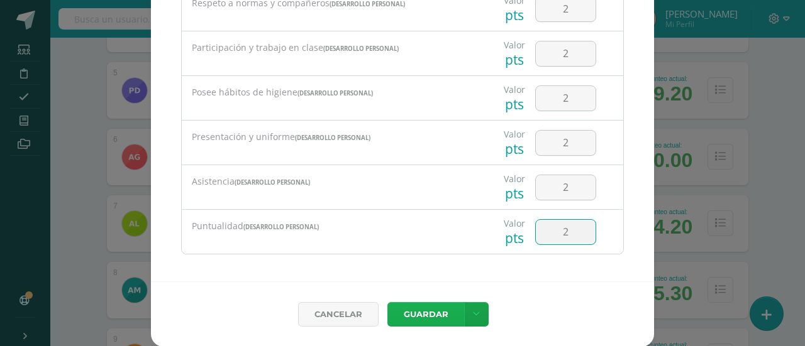
type input "2"
click at [442, 312] on button "Guardar" at bounding box center [425, 314] width 77 height 25
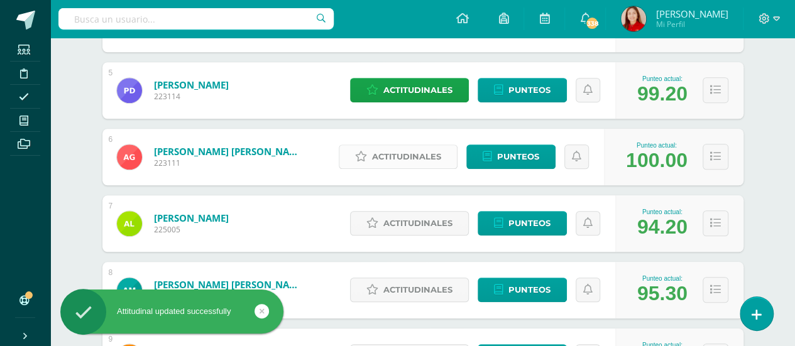
click at [408, 159] on span "Actitudinales" at bounding box center [406, 156] width 69 height 23
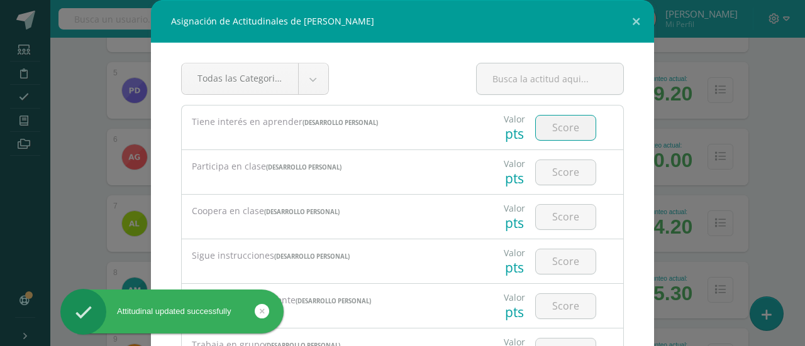
click at [556, 133] on input "number" at bounding box center [565, 128] width 60 height 25
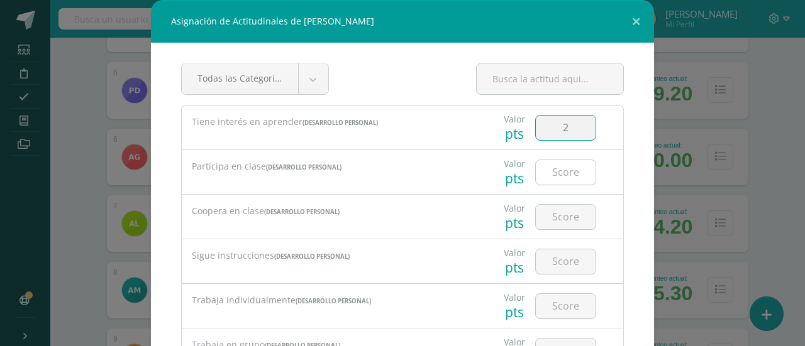
type input "2"
click at [551, 172] on input "number" at bounding box center [565, 172] width 60 height 25
type input "2"
click at [550, 219] on input "number" at bounding box center [565, 217] width 60 height 25
type input "2"
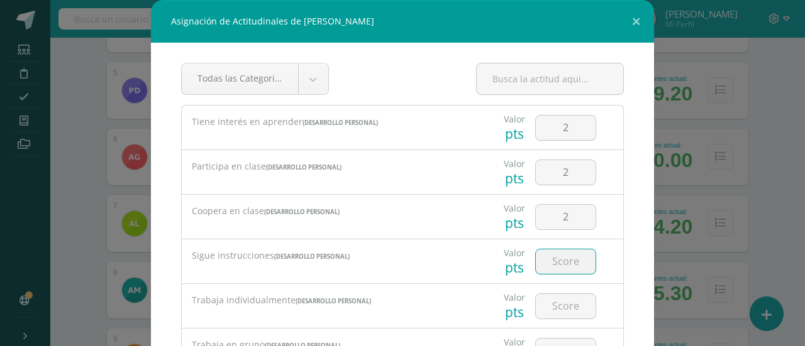
click at [550, 266] on input "number" at bounding box center [565, 262] width 60 height 25
type input "2"
click at [556, 307] on input "number" at bounding box center [565, 306] width 60 height 25
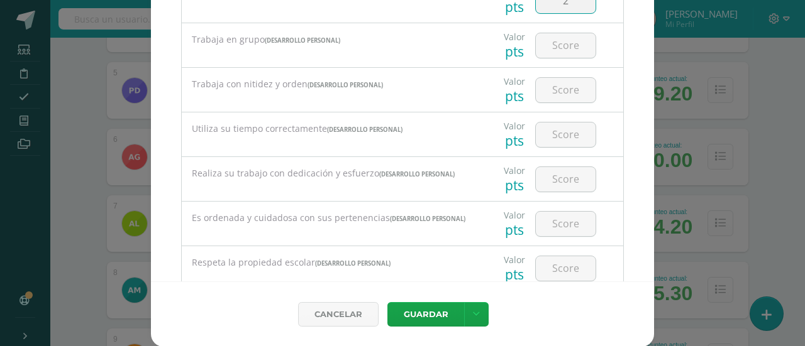
scroll to position [226, 0]
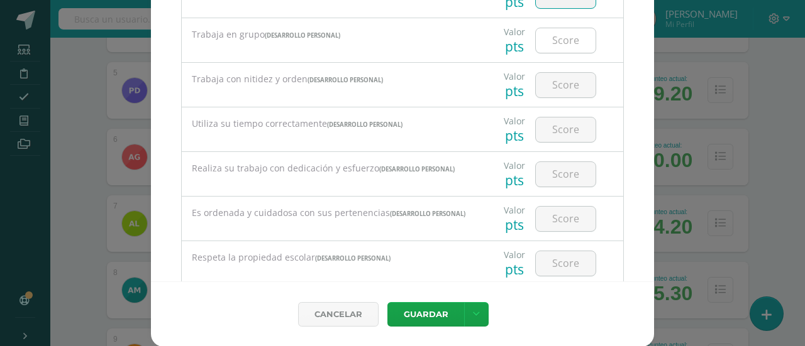
type input "2"
click at [552, 43] on input "number" at bounding box center [565, 40] width 60 height 25
type input "2"
click at [552, 85] on input "number" at bounding box center [565, 85] width 60 height 25
type input "2"
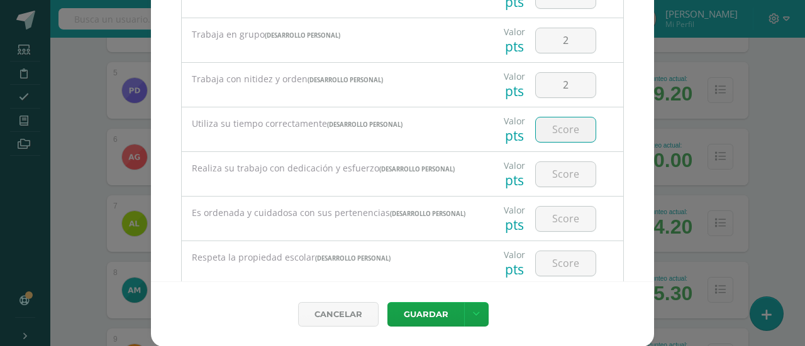
click at [552, 128] on input "number" at bounding box center [565, 130] width 60 height 25
type input "2"
click at [554, 175] on input "number" at bounding box center [565, 174] width 60 height 25
type input "2"
click at [554, 217] on input "number" at bounding box center [565, 219] width 60 height 25
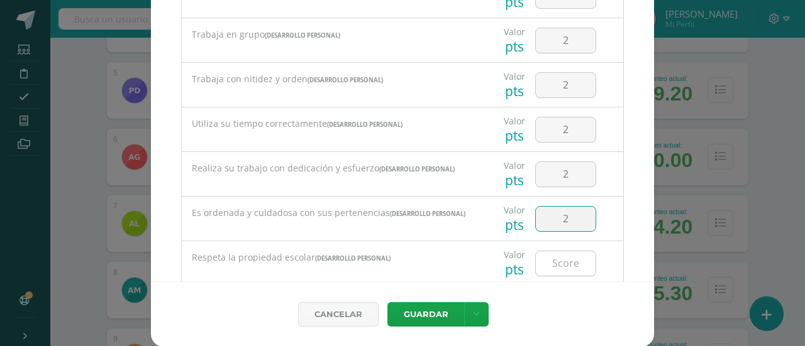
type input "2"
click at [559, 265] on input "number" at bounding box center [565, 263] width 60 height 25
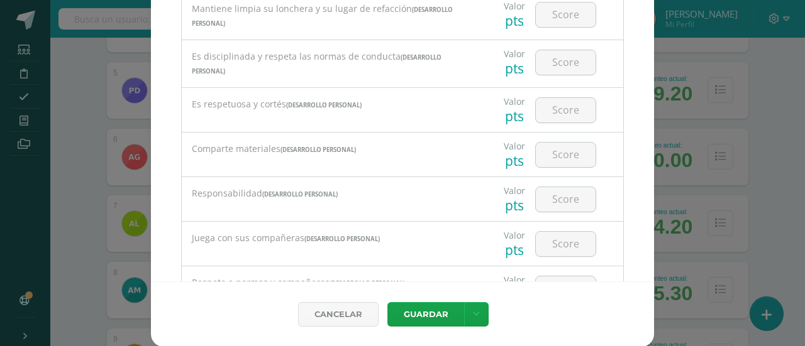
scroll to position [528, 0]
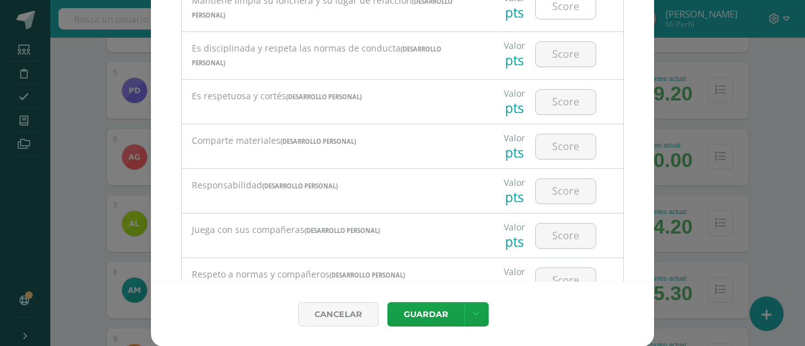
type input "2"
click at [553, 9] on input "number" at bounding box center [565, 6] width 60 height 25
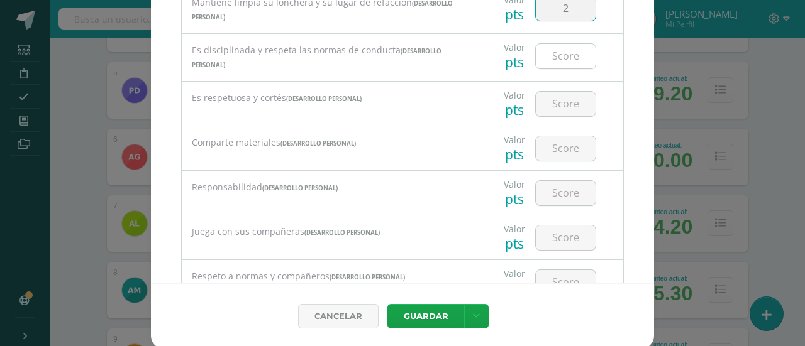
type input "2"
click at [555, 51] on input "number" at bounding box center [565, 56] width 60 height 25
type input "2"
click at [557, 102] on input "number" at bounding box center [565, 104] width 60 height 25
type input "2"
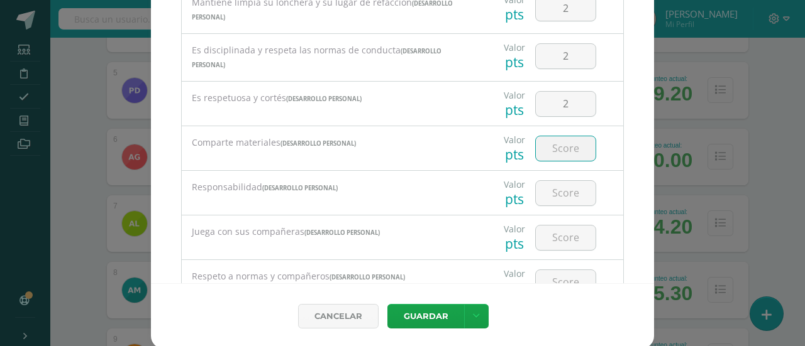
click at [551, 151] on input "number" at bounding box center [565, 148] width 60 height 25
type input "2"
click at [556, 197] on input "number" at bounding box center [565, 193] width 60 height 25
type input "2"
click at [554, 236] on input "number" at bounding box center [565, 238] width 60 height 25
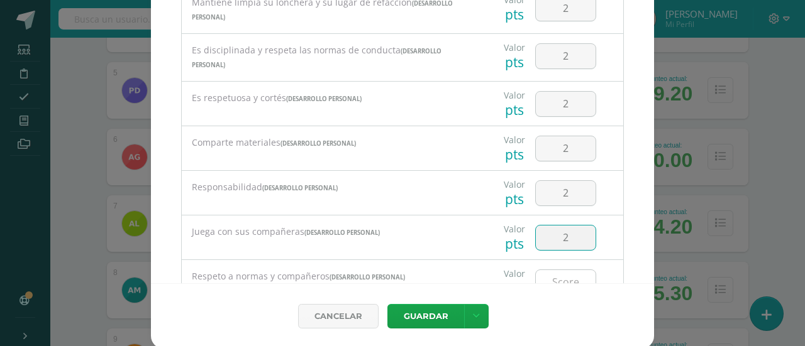
type input "2"
click at [555, 278] on input "number" at bounding box center [565, 282] width 60 height 25
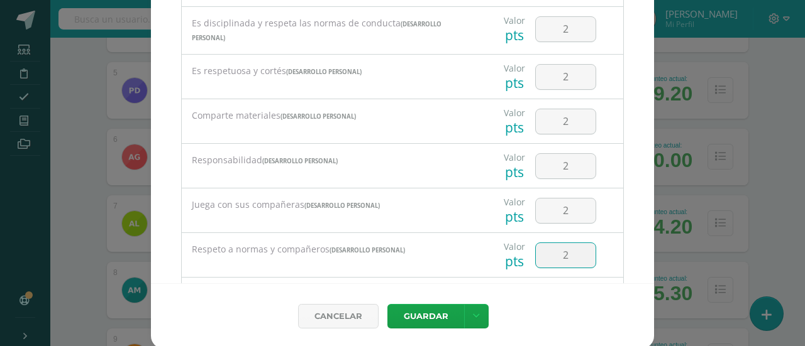
scroll to position [605, 0]
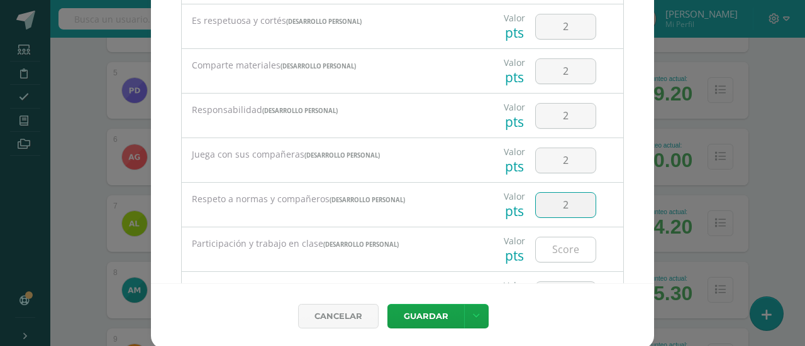
type input "2"
click at [563, 247] on input "number" at bounding box center [565, 250] width 60 height 25
type input "2"
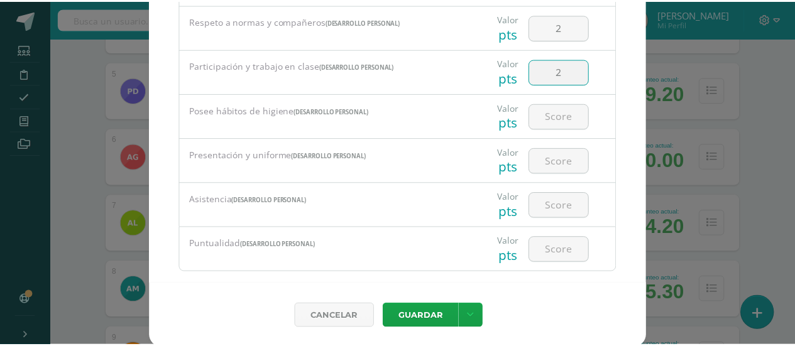
scroll to position [799, 0]
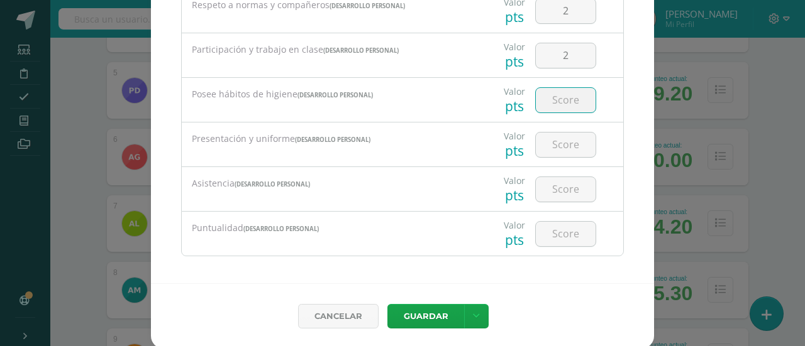
click at [551, 90] on input "number" at bounding box center [565, 100] width 60 height 25
type input "2"
click at [551, 144] on input "number" at bounding box center [565, 145] width 60 height 25
type input "2"
click at [552, 188] on input "number" at bounding box center [565, 189] width 60 height 25
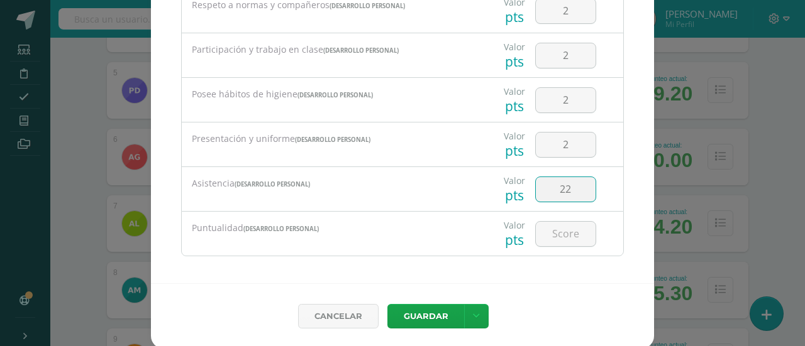
click at [561, 182] on input "22" at bounding box center [565, 189] width 60 height 25
type input "2"
click at [546, 227] on input "number" at bounding box center [565, 234] width 60 height 25
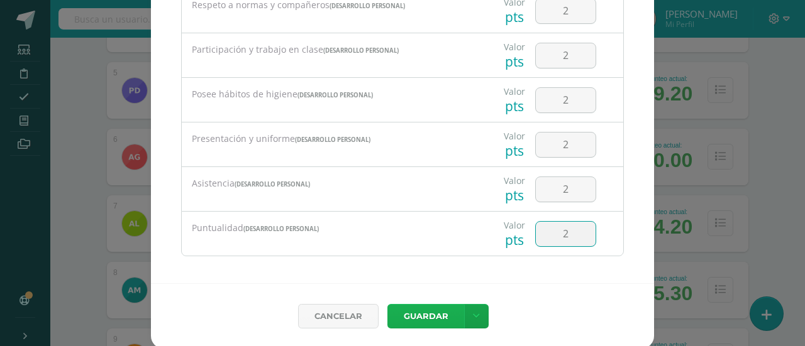
type input "2"
click at [429, 315] on button "Guardar" at bounding box center [425, 316] width 77 height 25
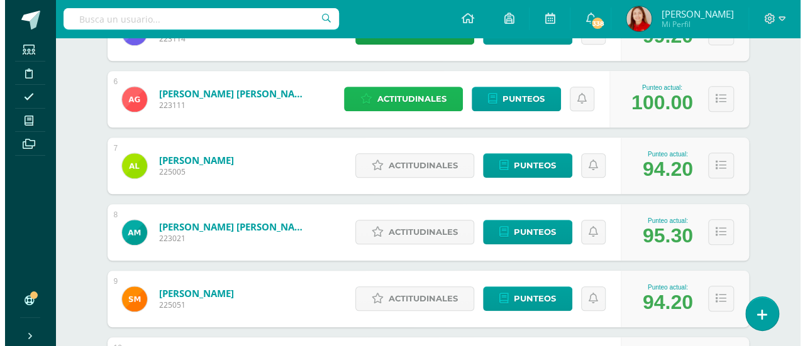
scroll to position [528, 0]
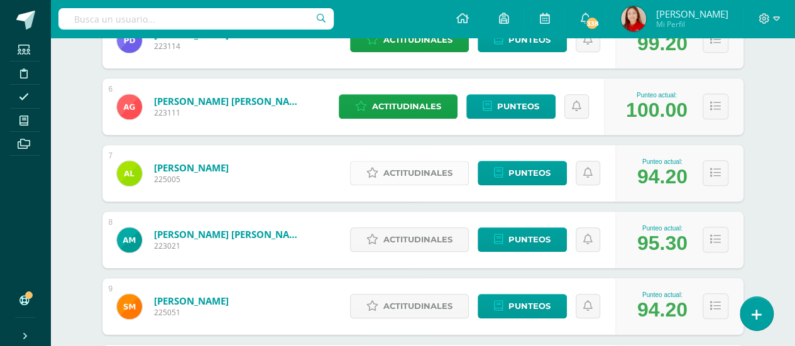
click at [420, 172] on span "Actitudinales" at bounding box center [417, 173] width 69 height 23
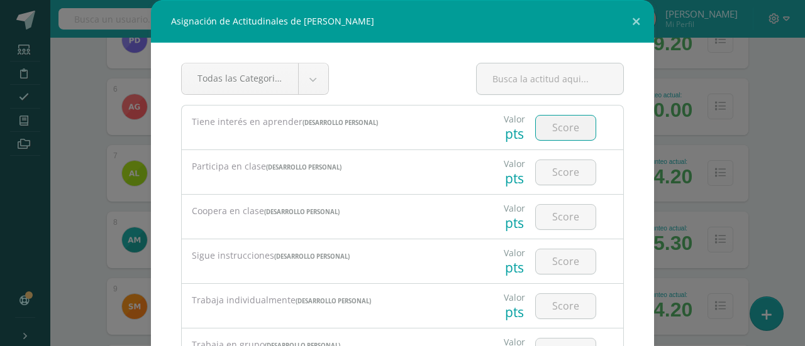
click at [560, 128] on input "number" at bounding box center [565, 128] width 60 height 25
type input "2"
click at [563, 177] on input "number" at bounding box center [565, 172] width 60 height 25
type input "2"
click at [557, 219] on input "number" at bounding box center [565, 217] width 60 height 25
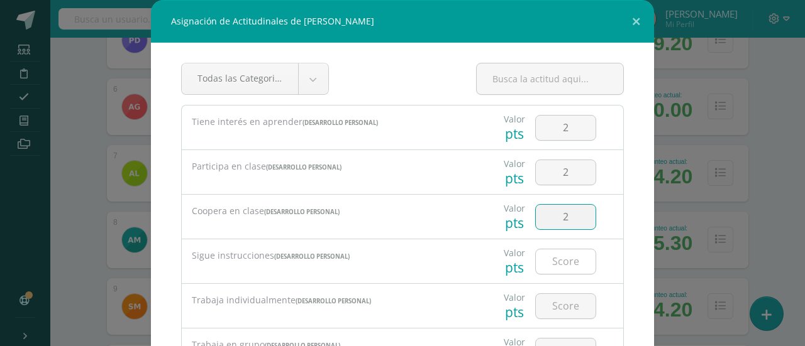
type input "2"
click at [556, 261] on input "number" at bounding box center [565, 262] width 60 height 25
type input "2"
click at [553, 310] on input "number" at bounding box center [565, 306] width 60 height 25
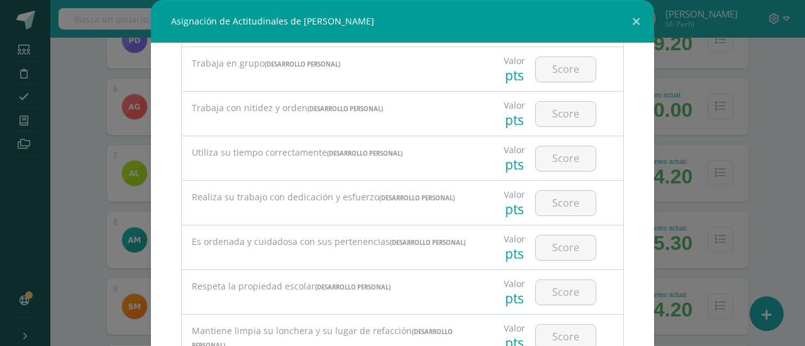
scroll to position [283, 0]
type input "2"
click at [552, 70] on input "number" at bounding box center [565, 68] width 60 height 25
type input "2"
click at [556, 110] on input "number" at bounding box center [565, 113] width 60 height 25
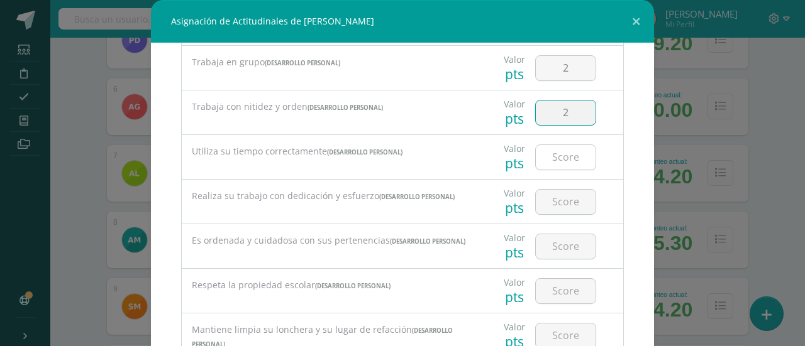
type input "2"
click at [556, 154] on input "number" at bounding box center [565, 157] width 60 height 25
type input "2"
click at [556, 202] on input "number" at bounding box center [565, 202] width 60 height 25
type input "2"
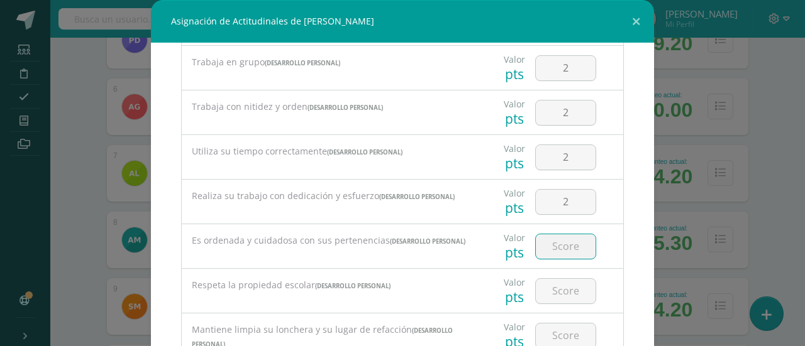
click at [557, 250] on input "number" at bounding box center [565, 246] width 60 height 25
type input "2"
click at [557, 292] on input "number" at bounding box center [565, 291] width 60 height 25
type input "2"
click at [553, 336] on input "number" at bounding box center [565, 336] width 60 height 25
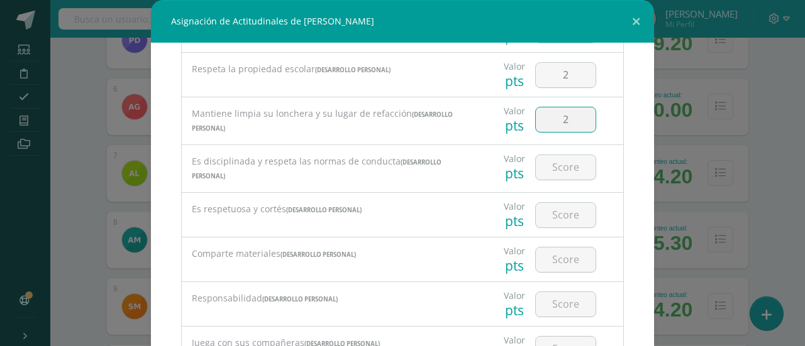
scroll to position [552, 0]
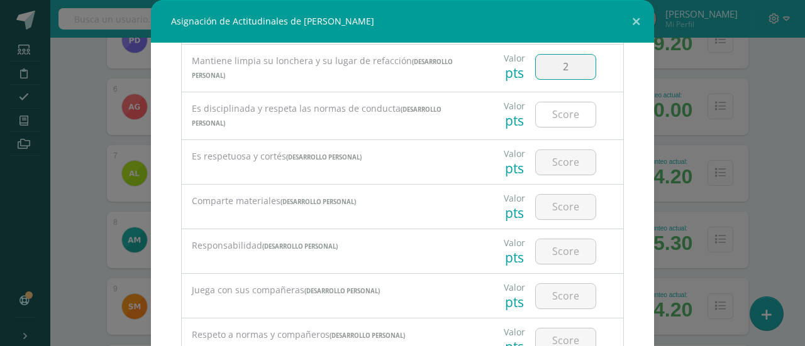
type input "2"
click at [556, 118] on input "number" at bounding box center [565, 114] width 60 height 25
type input "2"
click at [556, 158] on input "number" at bounding box center [565, 162] width 60 height 25
type input "2"
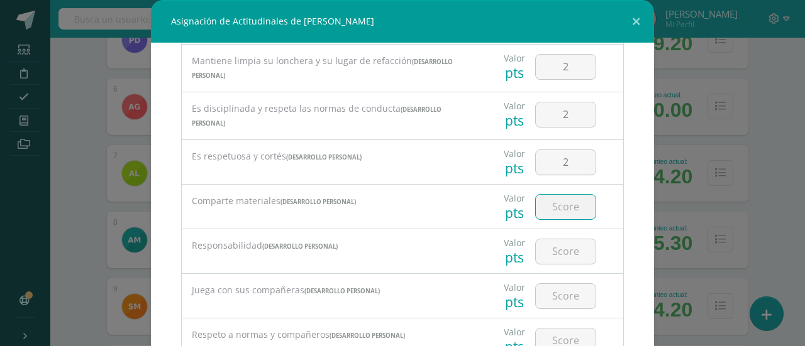
click at [557, 209] on input "number" at bounding box center [565, 207] width 60 height 25
type input "2"
click at [557, 248] on input "number" at bounding box center [565, 251] width 60 height 25
type input "2"
click at [551, 297] on input "number" at bounding box center [565, 296] width 60 height 25
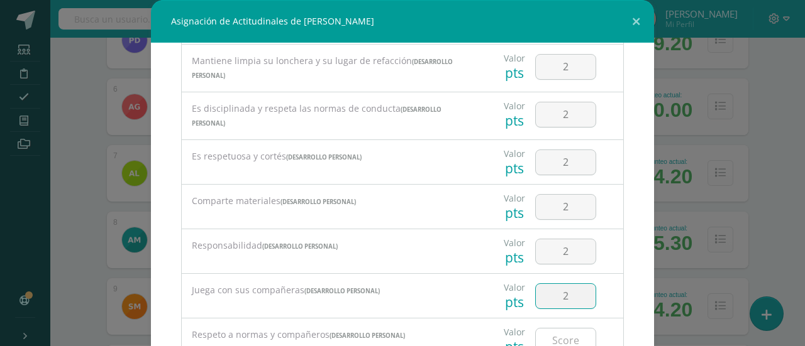
type input "2"
click at [556, 334] on input "number" at bounding box center [565, 341] width 60 height 25
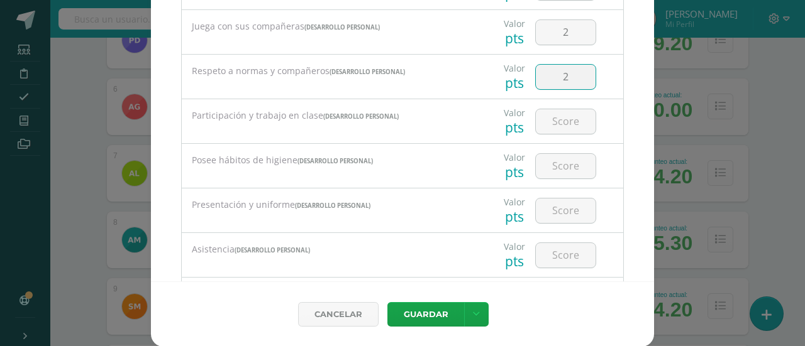
scroll to position [753, 0]
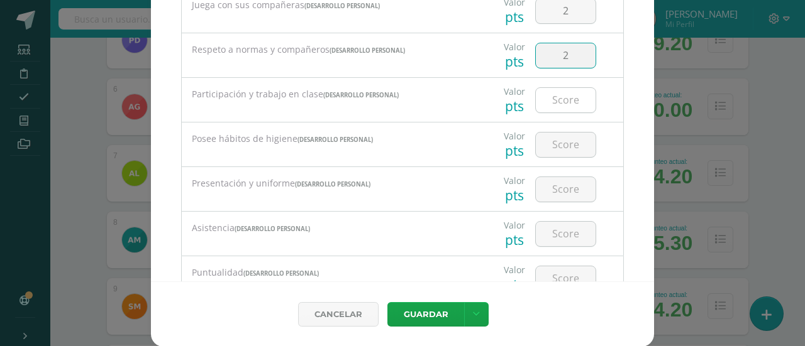
type input "2"
click at [559, 96] on input "number" at bounding box center [565, 100] width 60 height 25
type input "2"
click at [556, 141] on input "number" at bounding box center [565, 145] width 60 height 25
type input "2"
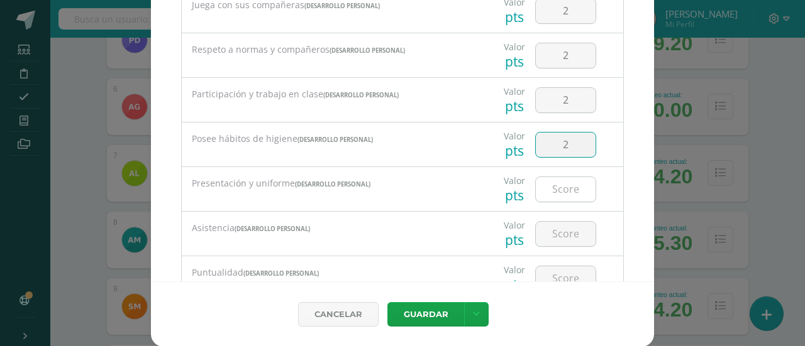
click at [557, 188] on input "number" at bounding box center [565, 189] width 60 height 25
type input "2"
click at [554, 231] on input "number" at bounding box center [565, 234] width 60 height 25
type input "2"
click at [555, 273] on input "number" at bounding box center [565, 278] width 60 height 25
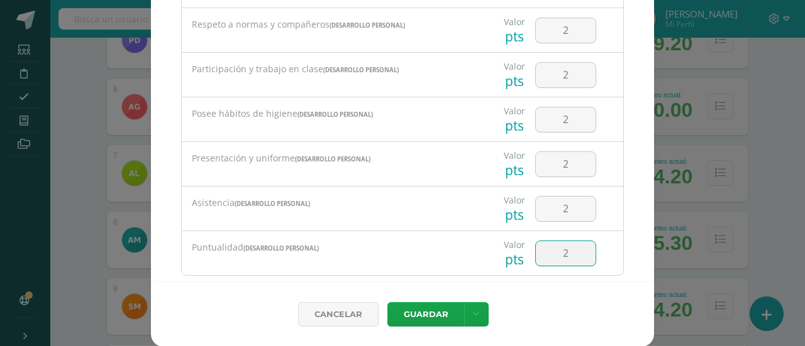
scroll to position [799, 0]
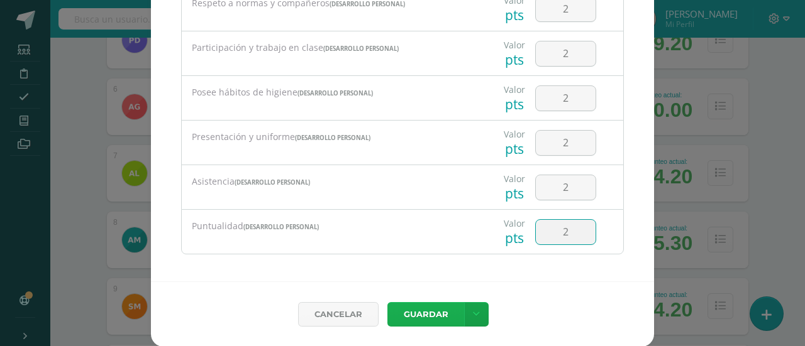
type input "2"
click at [427, 310] on button "Guardar" at bounding box center [425, 314] width 77 height 25
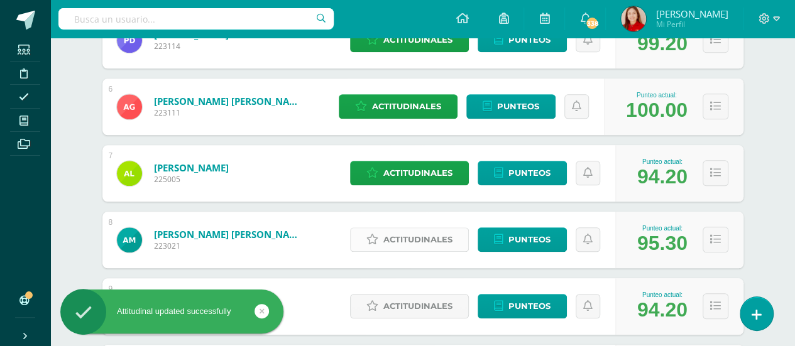
click at [420, 237] on span "Actitudinales" at bounding box center [417, 239] width 69 height 23
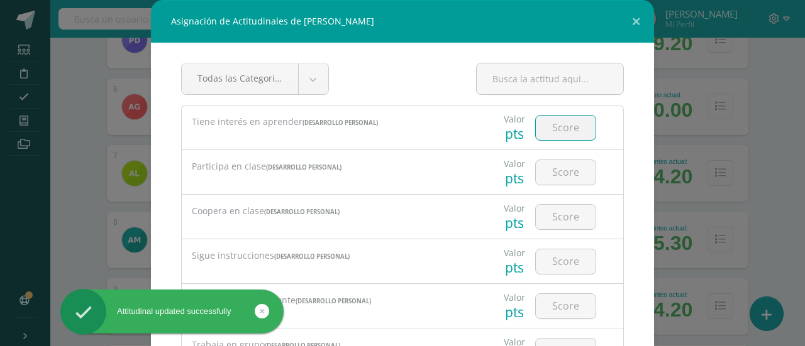
click at [547, 129] on input "number" at bounding box center [565, 128] width 60 height 25
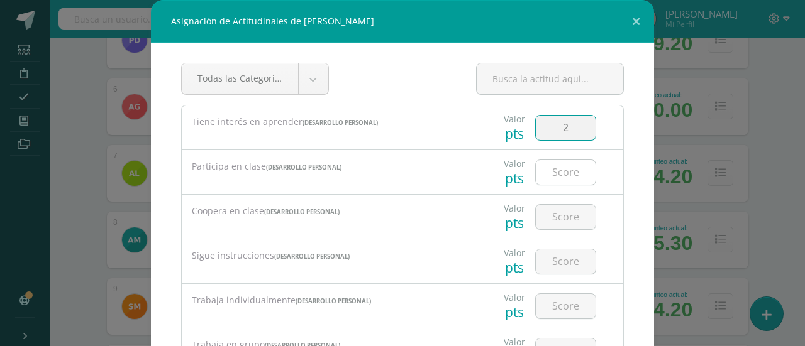
type input "2"
click at [551, 177] on input "number" at bounding box center [565, 172] width 60 height 25
type input "2"
click at [546, 212] on input "number" at bounding box center [565, 217] width 60 height 25
type input "2"
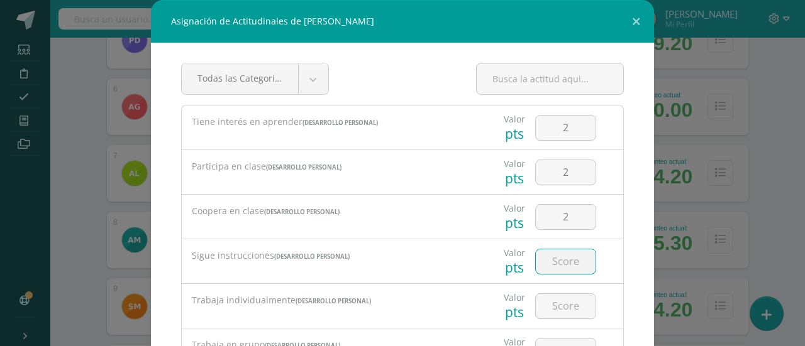
click at [556, 265] on input "number" at bounding box center [565, 262] width 60 height 25
type input "2"
click at [552, 307] on input "number" at bounding box center [565, 306] width 60 height 25
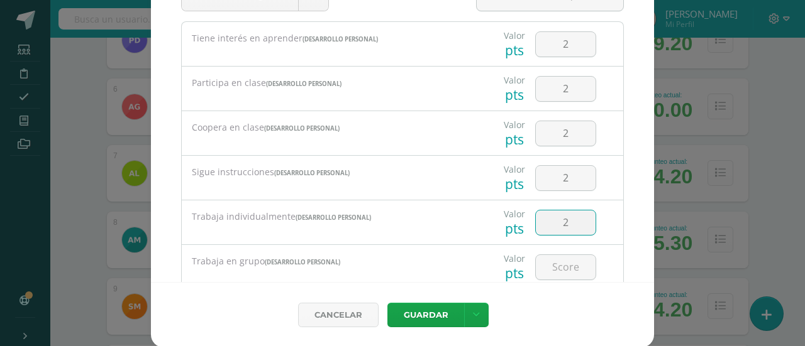
scroll to position [84, 0]
type input "2"
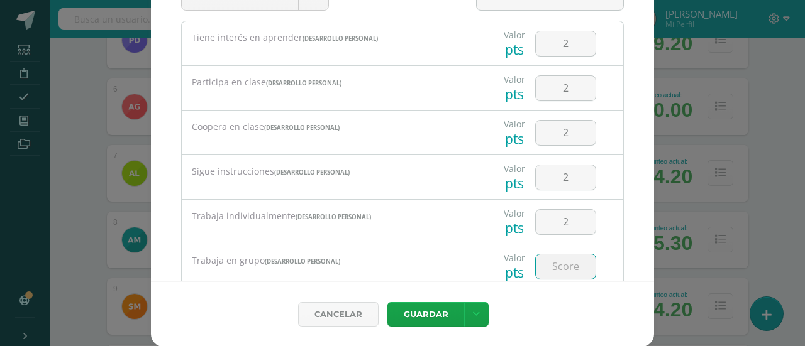
click at [550, 266] on input "number" at bounding box center [565, 267] width 60 height 25
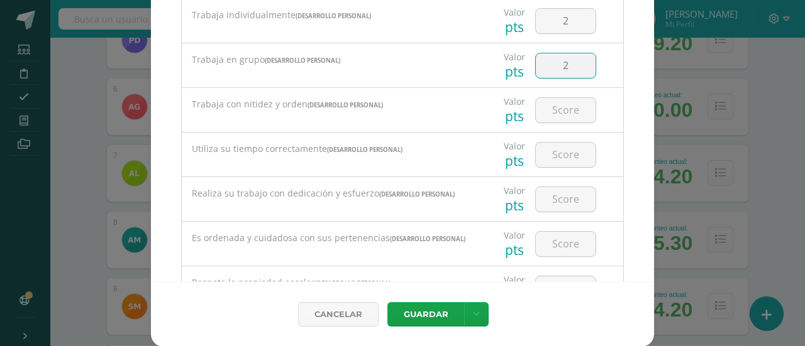
scroll to position [277, 0]
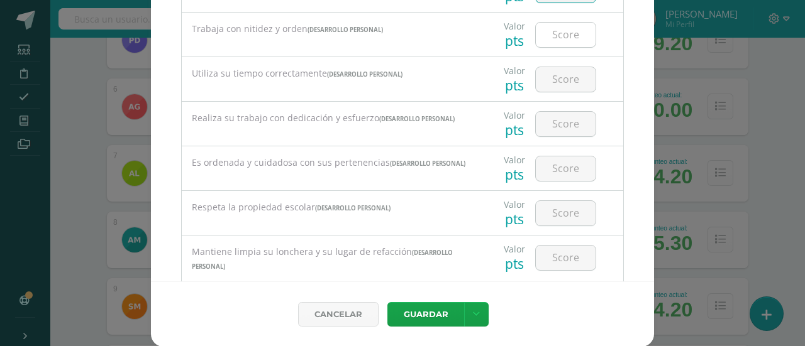
type input "2"
click at [553, 41] on input "number" at bounding box center [565, 35] width 60 height 25
type input "2"
click at [552, 81] on input "number" at bounding box center [565, 79] width 60 height 25
type input "2"
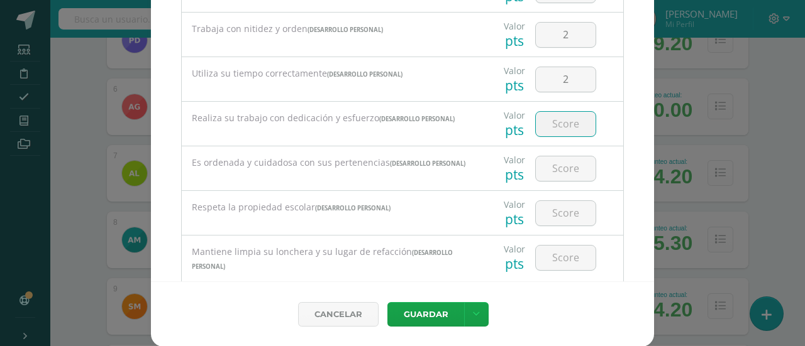
click at [556, 121] on input "number" at bounding box center [565, 124] width 60 height 25
type input "2"
click at [555, 169] on input "number" at bounding box center [565, 169] width 60 height 25
type input "2"
click at [558, 212] on input "number" at bounding box center [565, 213] width 60 height 25
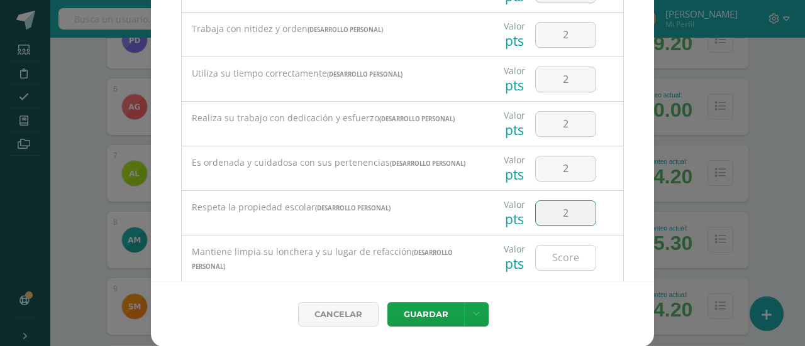
type input "2"
click at [558, 255] on input "number" at bounding box center [565, 258] width 60 height 25
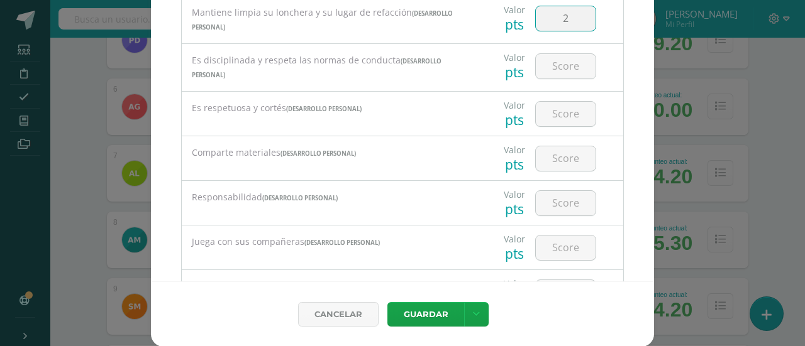
scroll to position [528, 0]
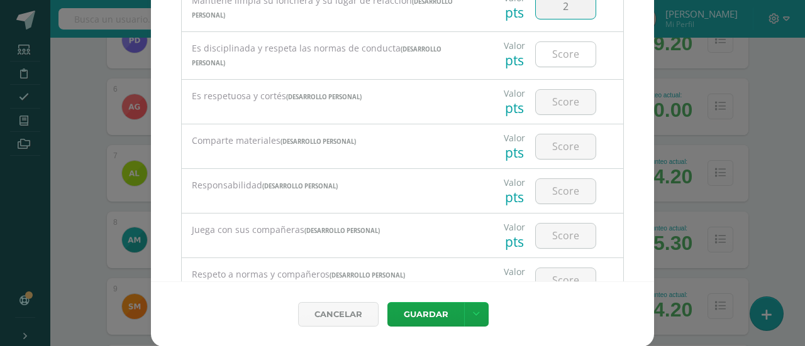
type input "2"
click at [562, 55] on input "number" at bounding box center [565, 54] width 60 height 25
type input "2"
click at [564, 101] on input "number" at bounding box center [565, 102] width 60 height 25
type input "2"
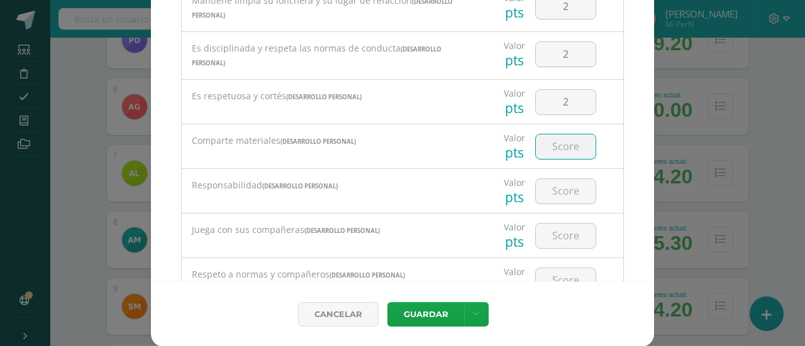
click at [556, 147] on input "number" at bounding box center [565, 147] width 60 height 25
type input "2"
click at [557, 190] on input "number" at bounding box center [565, 191] width 60 height 25
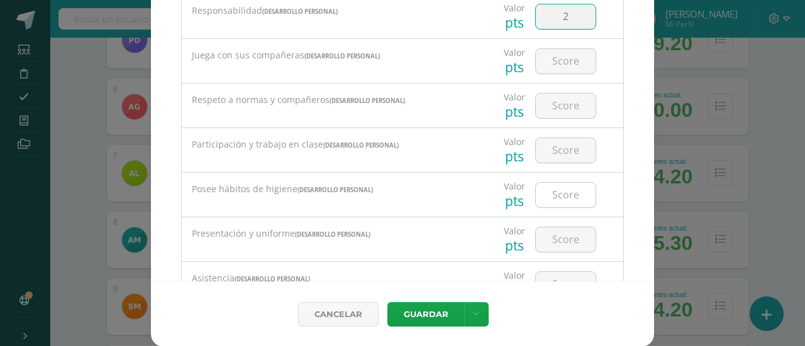
scroll to position [704, 0]
type input "2"
click at [554, 61] on input "number" at bounding box center [565, 60] width 60 height 25
type input "2"
click at [554, 105] on input "number" at bounding box center [565, 104] width 60 height 25
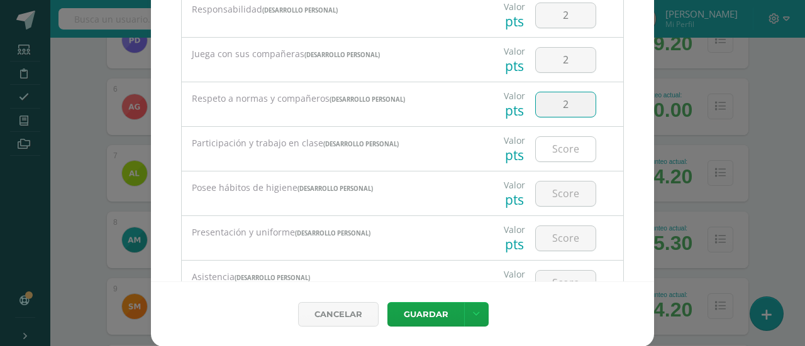
type input "2"
click at [557, 148] on input "number" at bounding box center [565, 149] width 60 height 25
type input "2"
click at [557, 194] on input "number" at bounding box center [565, 194] width 60 height 25
type input "2"
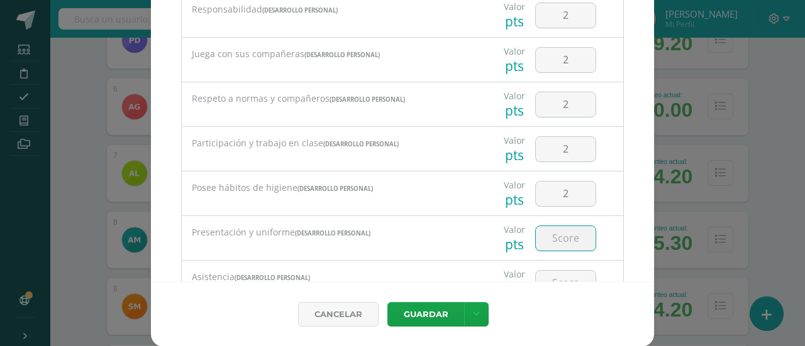
click at [555, 237] on input "number" at bounding box center [565, 238] width 60 height 25
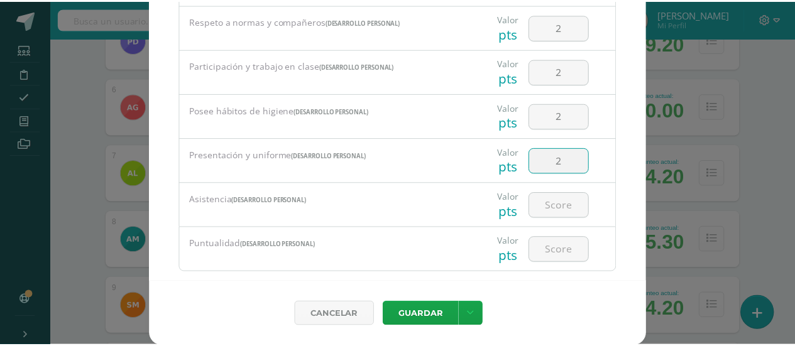
scroll to position [799, 0]
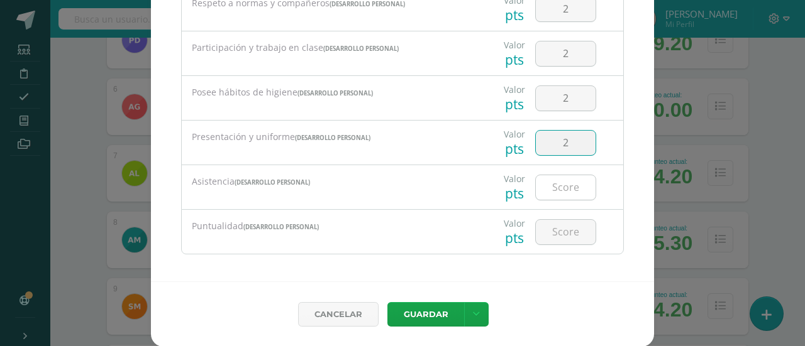
type input "2"
click at [556, 183] on input "number" at bounding box center [565, 187] width 60 height 25
type input "2"
click at [557, 224] on input "number" at bounding box center [565, 232] width 60 height 25
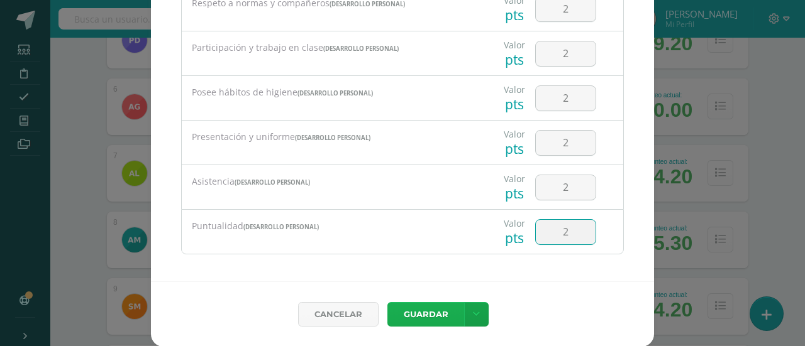
type input "2"
click at [422, 313] on button "Guardar" at bounding box center [425, 314] width 77 height 25
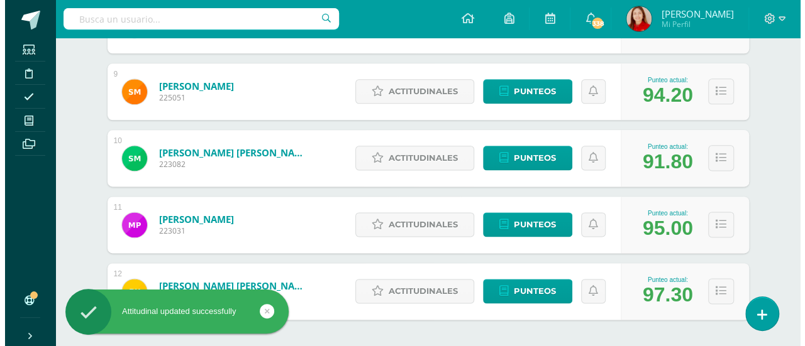
scroll to position [754, 0]
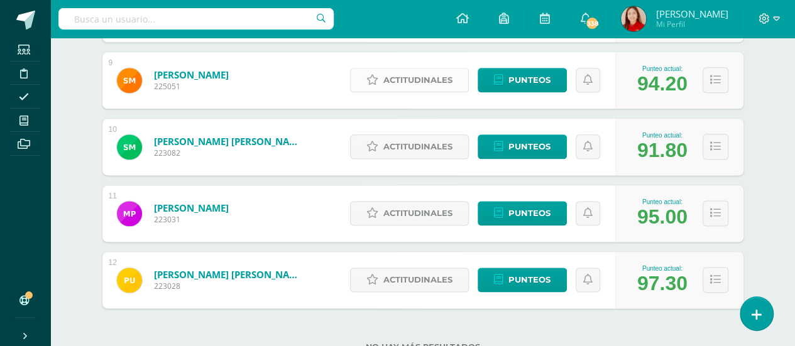
click at [427, 80] on span "Actitudinales" at bounding box center [417, 80] width 69 height 23
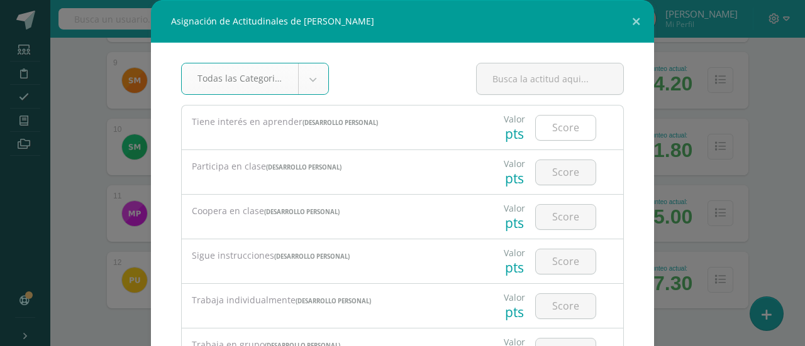
click at [547, 131] on input "number" at bounding box center [565, 128] width 60 height 25
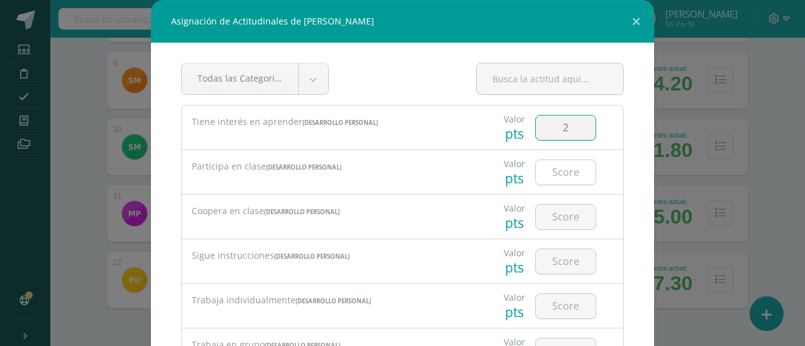
type input "2"
click at [549, 168] on input "number" at bounding box center [565, 172] width 60 height 25
type input "2"
click at [554, 213] on input "number" at bounding box center [565, 217] width 60 height 25
type input "2"
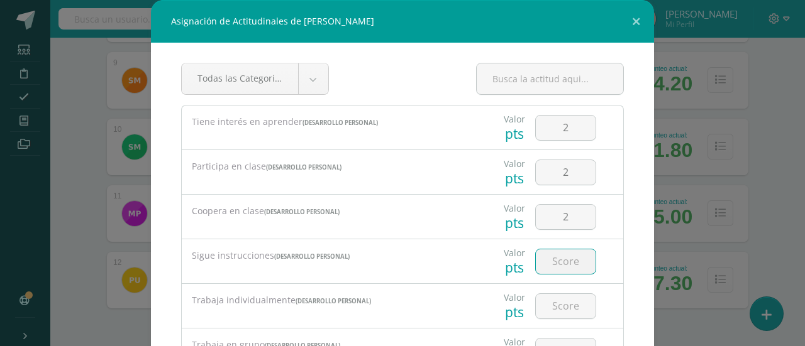
click at [552, 266] on input "number" at bounding box center [565, 262] width 60 height 25
type input "2"
click at [548, 306] on input "number" at bounding box center [565, 306] width 60 height 25
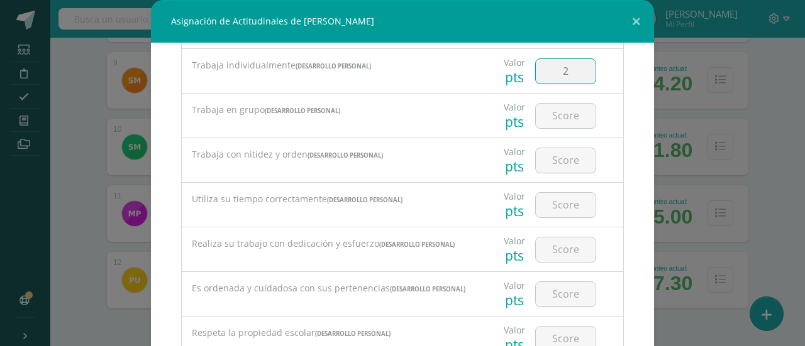
scroll to position [236, 0]
type input "2"
click at [558, 118] on input "number" at bounding box center [565, 114] width 60 height 25
type input "2"
click at [556, 163] on input "number" at bounding box center [565, 159] width 60 height 25
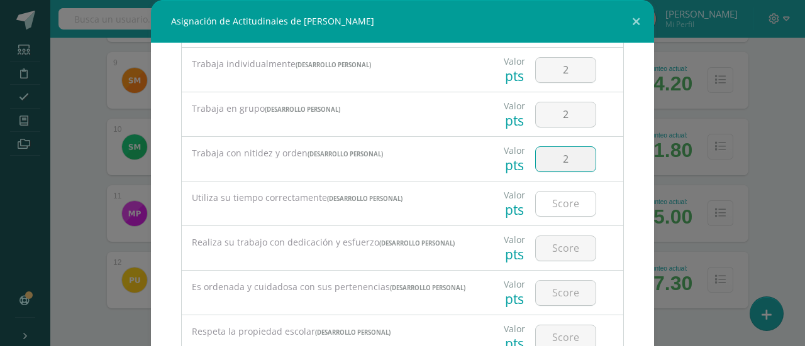
type input "2"
click at [555, 203] on input "number" at bounding box center [565, 204] width 60 height 25
type input "2"
click at [548, 251] on input "number" at bounding box center [565, 248] width 60 height 25
type input "2"
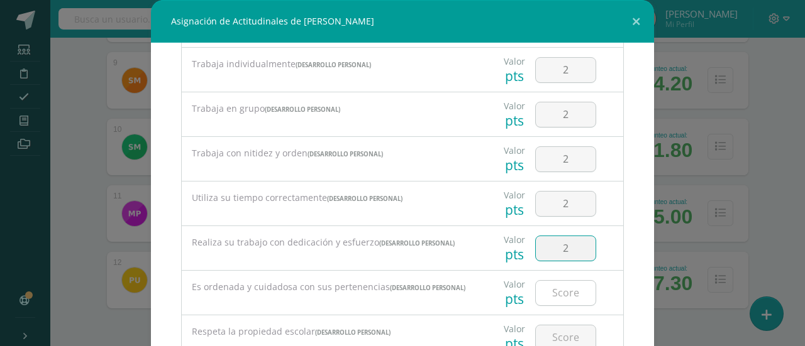
click at [554, 291] on input "number" at bounding box center [565, 293] width 60 height 25
type input "2"
click at [554, 339] on input "number" at bounding box center [565, 338] width 60 height 25
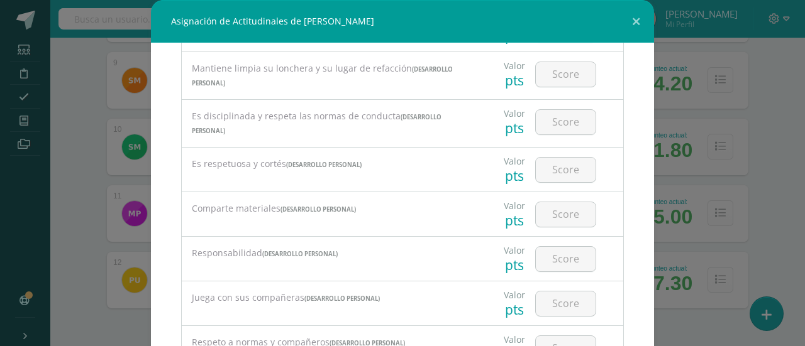
scroll to position [546, 0]
type input "2"
click at [561, 72] on input "number" at bounding box center [565, 72] width 60 height 25
type input "2"
click at [558, 121] on input "number" at bounding box center [565, 120] width 60 height 25
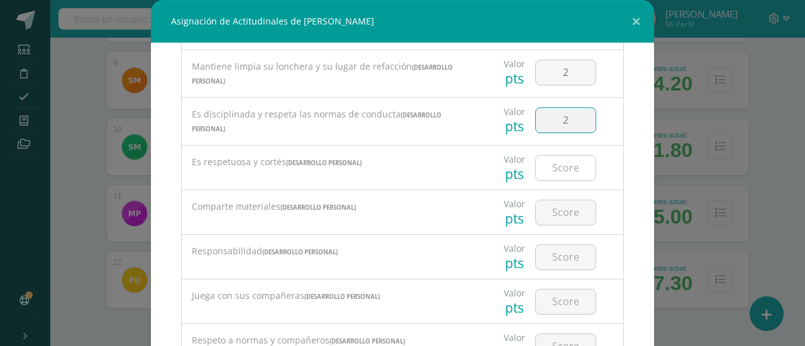
type input "2"
click at [557, 165] on input "number" at bounding box center [565, 168] width 60 height 25
type input "2"
click at [556, 213] on input "number" at bounding box center [565, 212] width 60 height 25
type input "2"
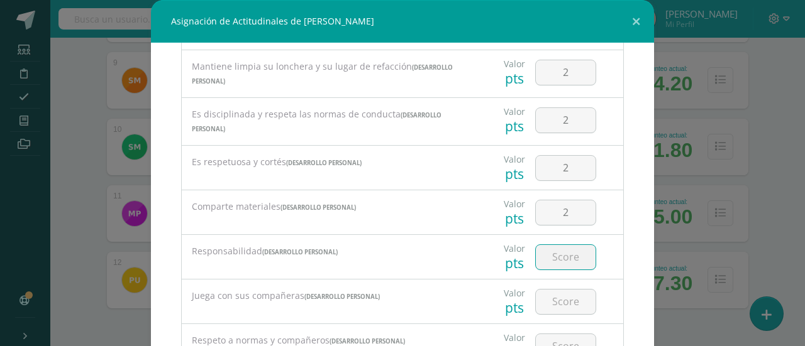
click at [552, 260] on input "number" at bounding box center [565, 257] width 60 height 25
type input "2"
click at [554, 297] on input "number" at bounding box center [565, 302] width 60 height 25
click at [553, 336] on input "number" at bounding box center [565, 346] width 60 height 25
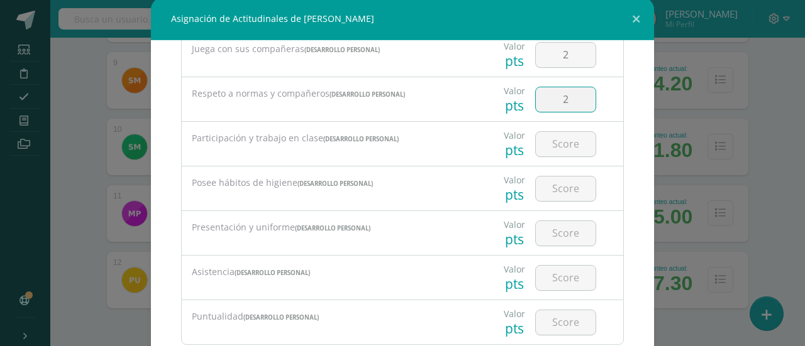
scroll to position [799, 0]
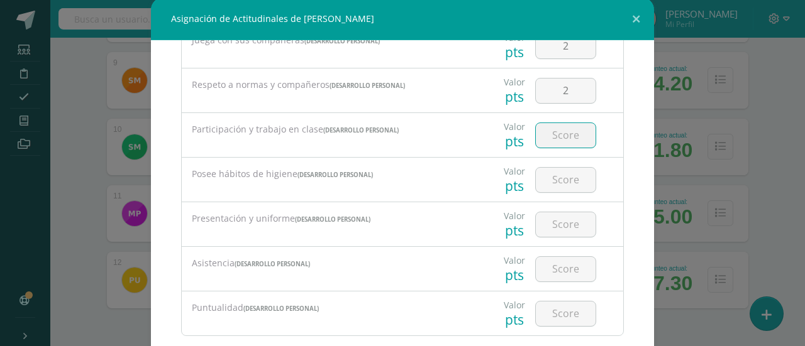
click at [552, 131] on input "number" at bounding box center [565, 135] width 60 height 25
click at [558, 177] on input "number" at bounding box center [565, 180] width 60 height 25
click at [563, 221] on input "number" at bounding box center [565, 224] width 60 height 25
click at [560, 270] on input "number" at bounding box center [565, 269] width 60 height 25
click at [557, 310] on input "number" at bounding box center [565, 314] width 60 height 25
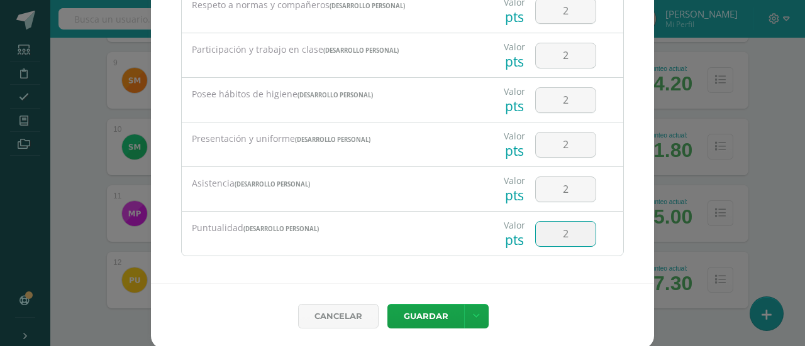
scroll to position [84, 0]
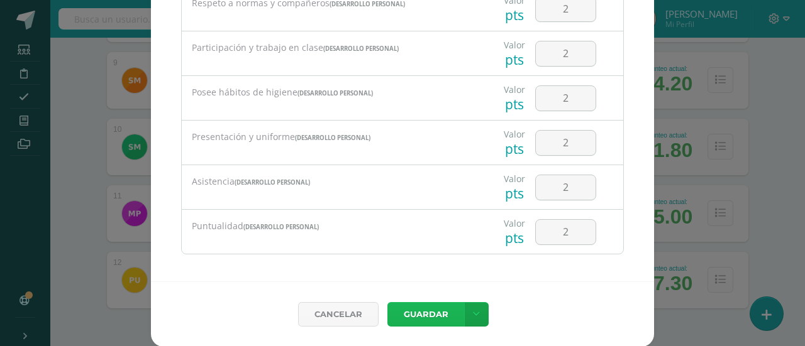
click at [425, 307] on button "Guardar" at bounding box center [425, 314] width 77 height 25
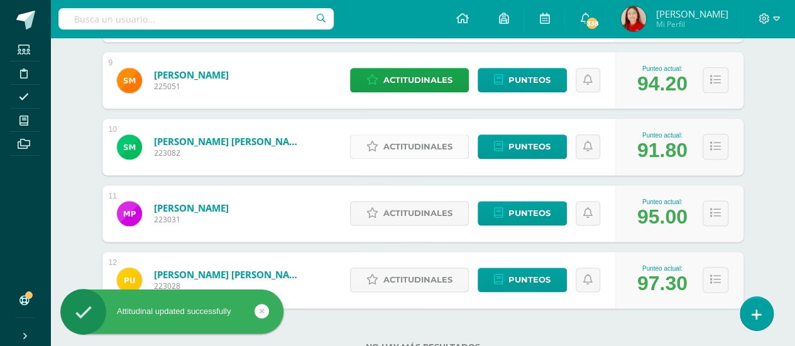
click at [421, 144] on span "Actitudinales" at bounding box center [417, 146] width 69 height 23
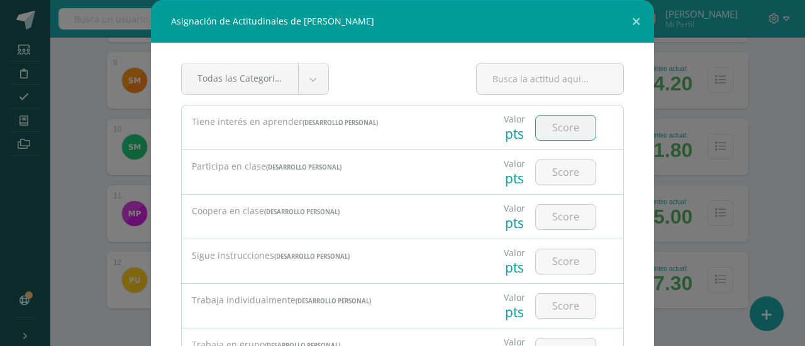
click at [556, 129] on input "number" at bounding box center [565, 128] width 60 height 25
click at [556, 172] on input "number" at bounding box center [565, 172] width 60 height 25
click at [556, 220] on input "number" at bounding box center [565, 217] width 60 height 25
click at [556, 265] on input "number" at bounding box center [565, 262] width 60 height 25
click at [556, 307] on input "number" at bounding box center [565, 306] width 60 height 25
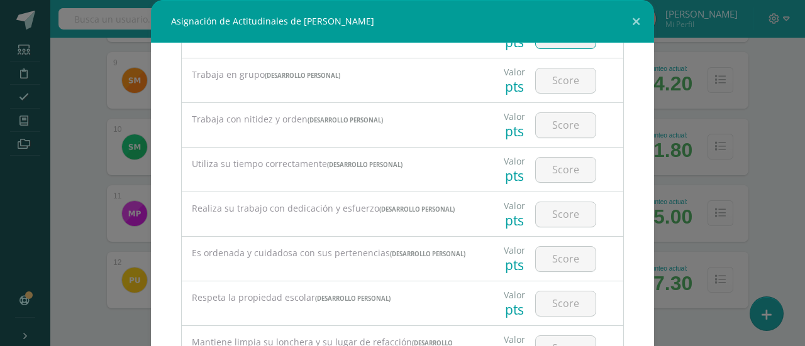
scroll to position [274, 0]
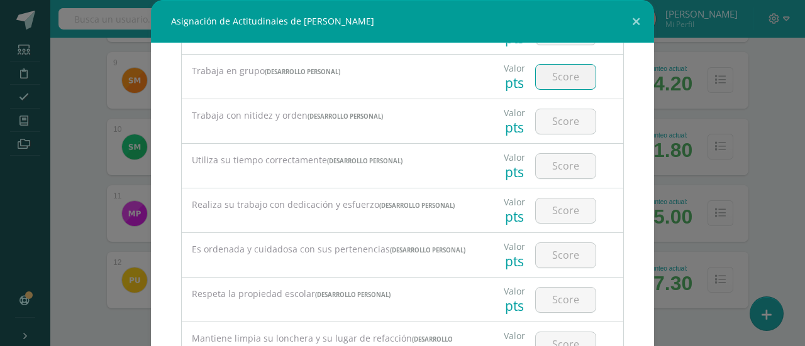
click at [545, 72] on input "number" at bounding box center [565, 77] width 60 height 25
click at [554, 114] on input "number" at bounding box center [565, 121] width 60 height 25
click at [553, 170] on input "number" at bounding box center [565, 166] width 60 height 25
click at [556, 212] on input "number" at bounding box center [565, 211] width 60 height 25
click at [557, 260] on input "number" at bounding box center [565, 255] width 60 height 25
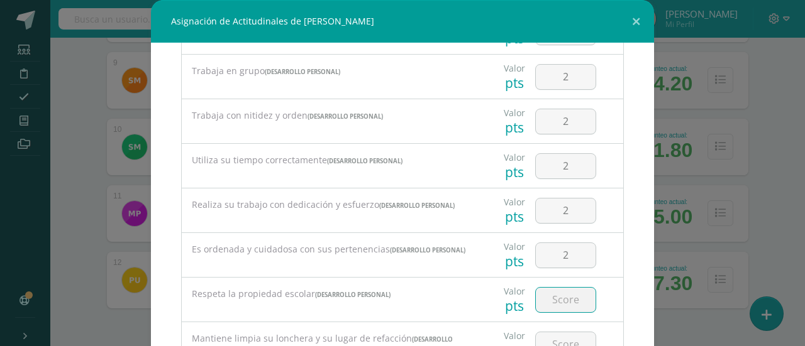
click at [556, 294] on input "number" at bounding box center [565, 300] width 60 height 25
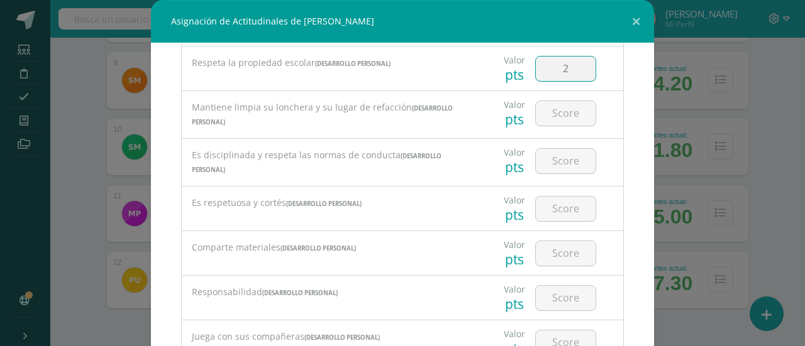
scroll to position [512, 0]
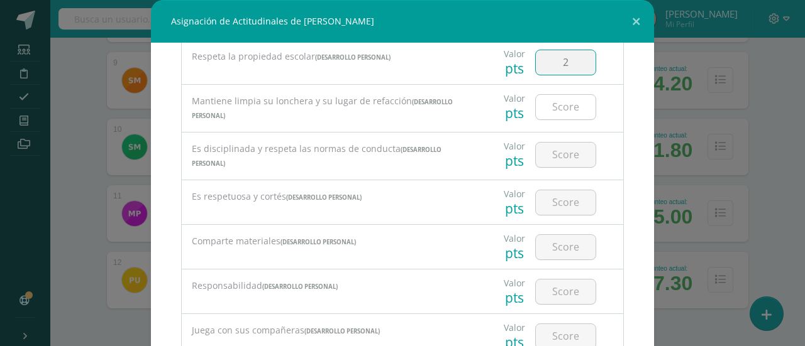
click at [548, 103] on input "number" at bounding box center [565, 107] width 60 height 25
click at [549, 155] on input "number" at bounding box center [565, 155] width 60 height 25
click at [551, 202] on input "number" at bounding box center [565, 202] width 60 height 25
click at [553, 246] on input "2" at bounding box center [565, 247] width 60 height 25
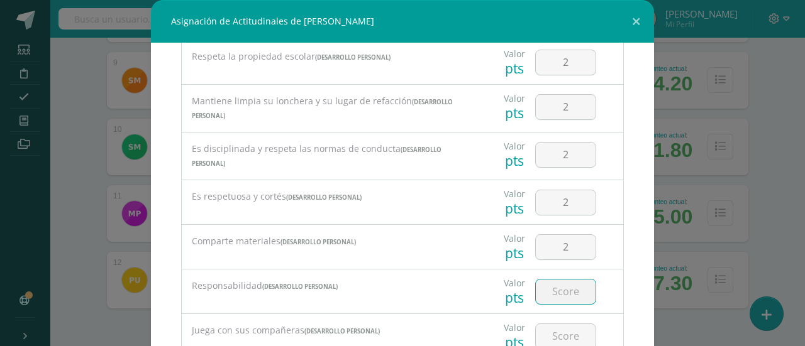
click at [557, 292] on input "number" at bounding box center [565, 292] width 60 height 25
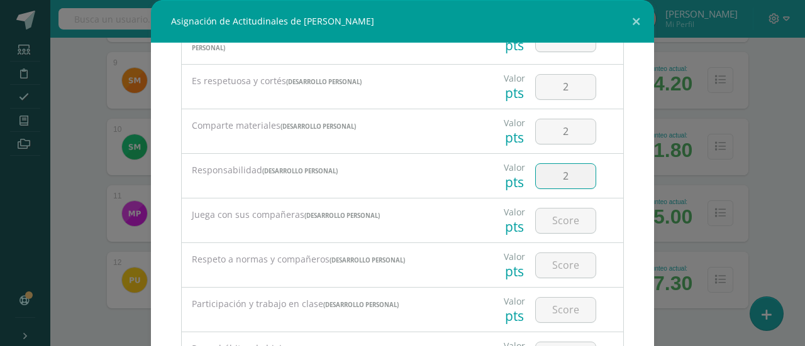
scroll to position [679, 0]
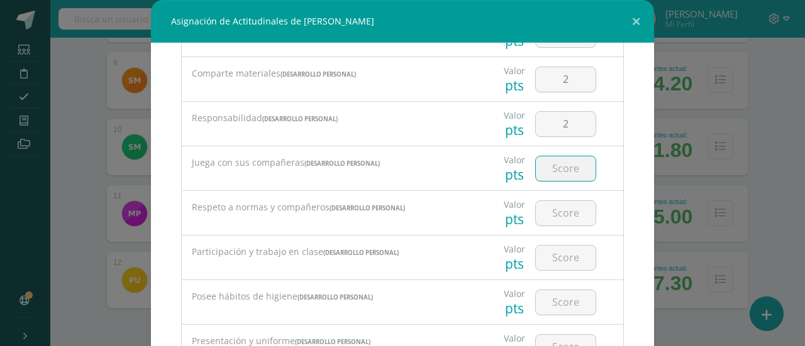
click at [556, 164] on input "number" at bounding box center [565, 169] width 60 height 25
click at [551, 213] on input "number" at bounding box center [565, 213] width 60 height 25
click at [552, 253] on input "number" at bounding box center [565, 258] width 60 height 25
click at [552, 302] on input "number" at bounding box center [565, 302] width 60 height 25
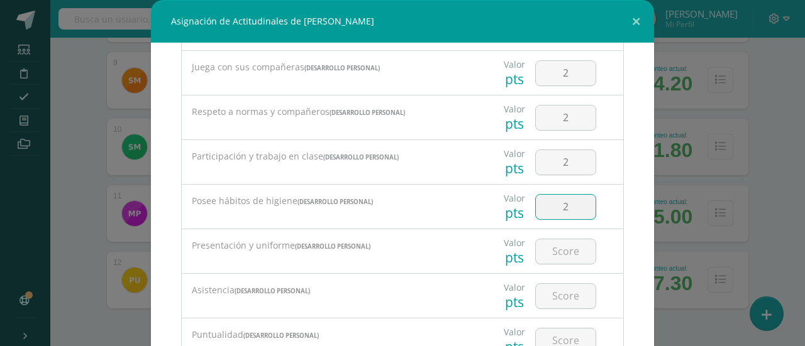
scroll to position [799, 0]
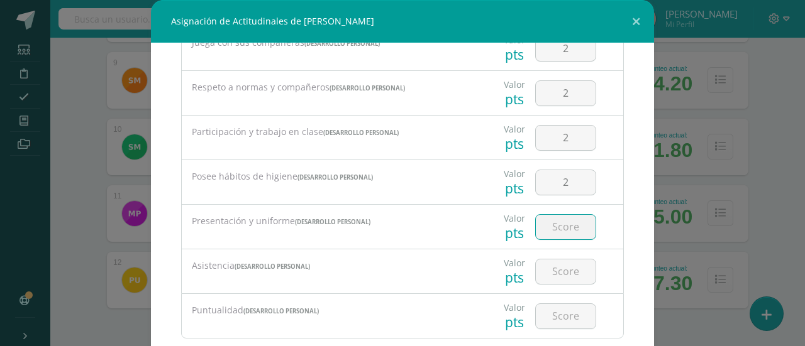
click at [557, 224] on input "number" at bounding box center [565, 227] width 60 height 25
click at [553, 270] on input "number" at bounding box center [565, 272] width 60 height 25
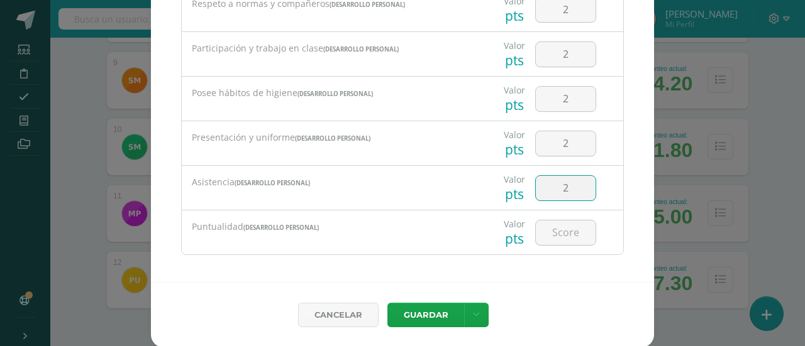
scroll to position [84, 0]
click at [554, 222] on input "number" at bounding box center [565, 232] width 60 height 25
click at [420, 312] on button "Guardar" at bounding box center [425, 314] width 77 height 25
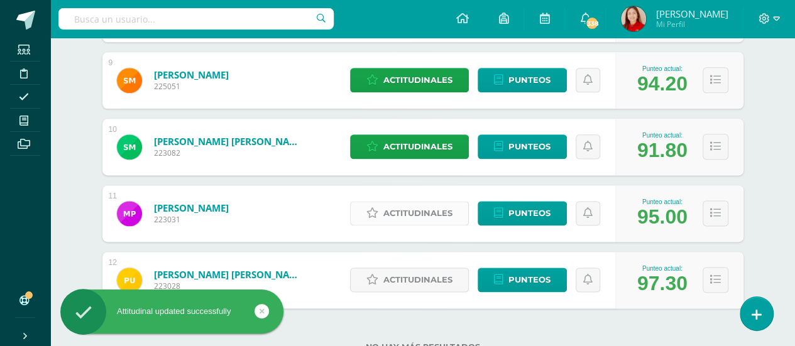
click at [421, 205] on span "Actitudinales" at bounding box center [417, 213] width 69 height 23
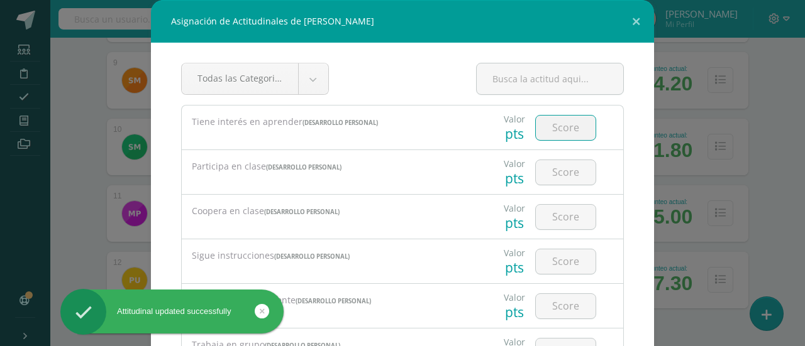
click at [554, 131] on input "number" at bounding box center [565, 128] width 60 height 25
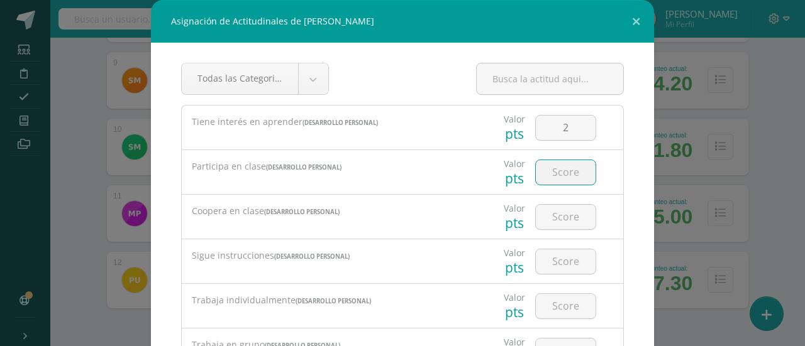
click at [551, 166] on input "number" at bounding box center [565, 172] width 60 height 25
click at [556, 221] on input "number" at bounding box center [565, 217] width 60 height 25
click at [557, 261] on input "number" at bounding box center [565, 262] width 60 height 25
click at [557, 300] on input "number" at bounding box center [565, 306] width 60 height 25
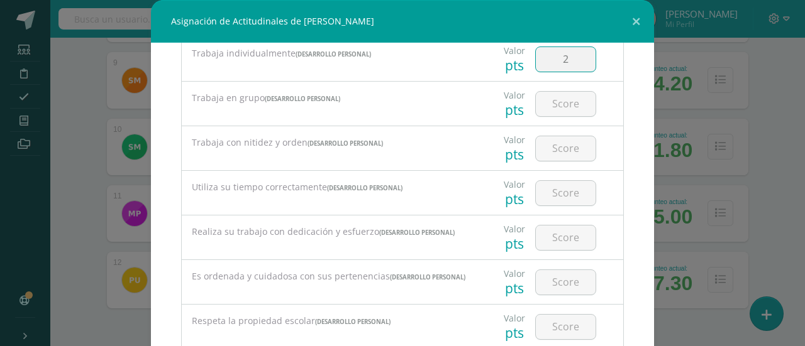
scroll to position [272, 0]
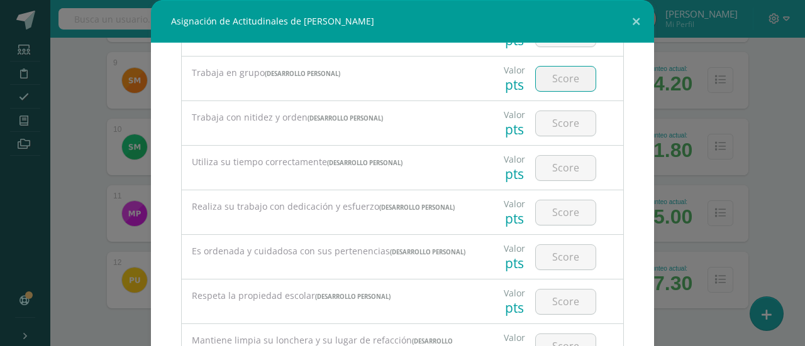
click at [562, 80] on input "number" at bounding box center [565, 79] width 60 height 25
click at [556, 73] on input "number" at bounding box center [565, 79] width 60 height 25
click at [551, 115] on input "number" at bounding box center [565, 123] width 60 height 25
click at [554, 166] on input "number" at bounding box center [565, 168] width 60 height 25
click at [554, 216] on input "number" at bounding box center [565, 212] width 60 height 25
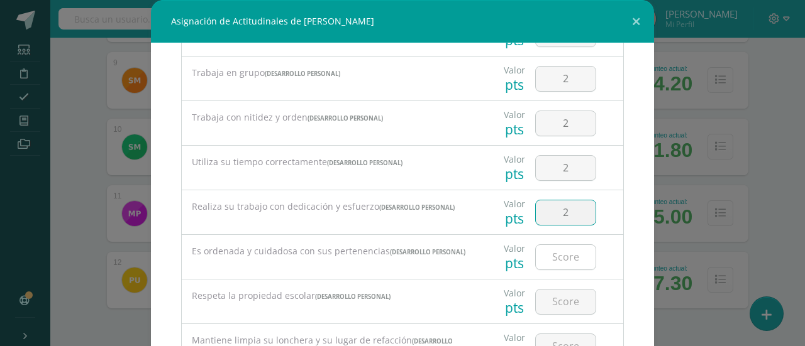
click at [563, 257] on input "number" at bounding box center [565, 257] width 60 height 25
click at [549, 305] on input "number" at bounding box center [565, 302] width 60 height 25
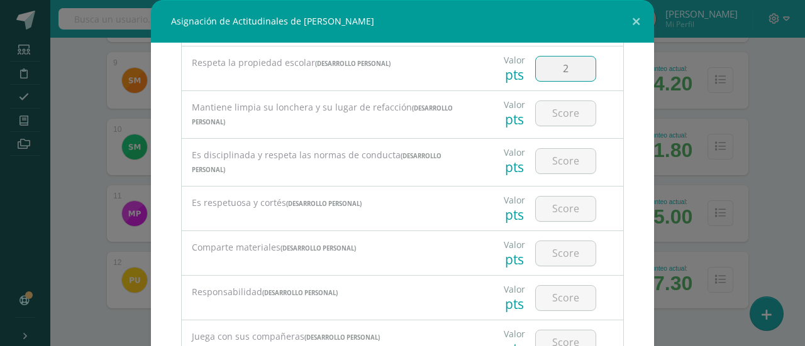
scroll to position [530, 0]
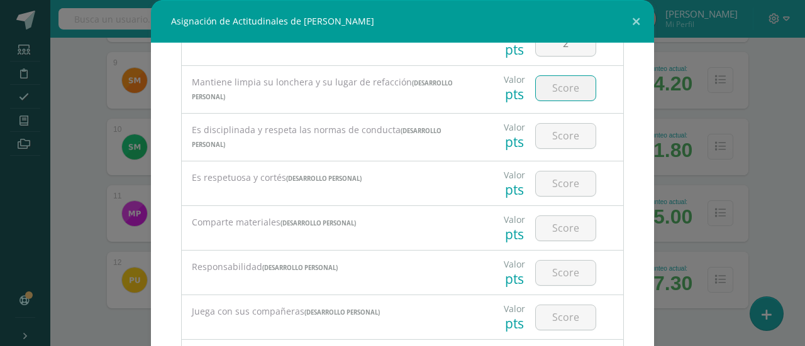
click at [563, 96] on input "number" at bounding box center [565, 88] width 60 height 25
click at [557, 134] on input "number" at bounding box center [565, 136] width 60 height 25
click at [557, 180] on input "number" at bounding box center [565, 184] width 60 height 25
click at [557, 227] on input "number" at bounding box center [565, 228] width 60 height 25
click at [559, 273] on input "number" at bounding box center [565, 273] width 60 height 25
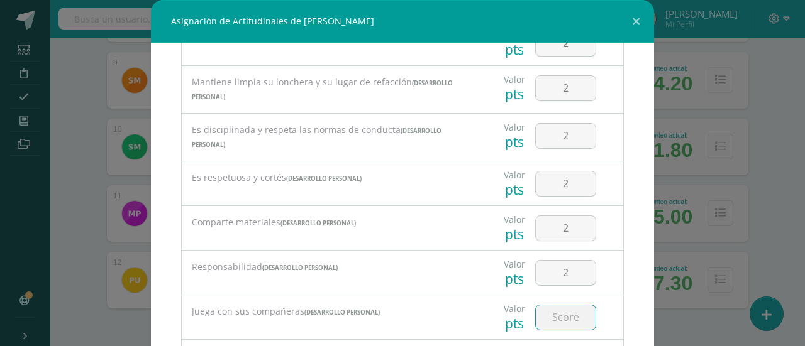
click at [555, 312] on input "number" at bounding box center [565, 317] width 60 height 25
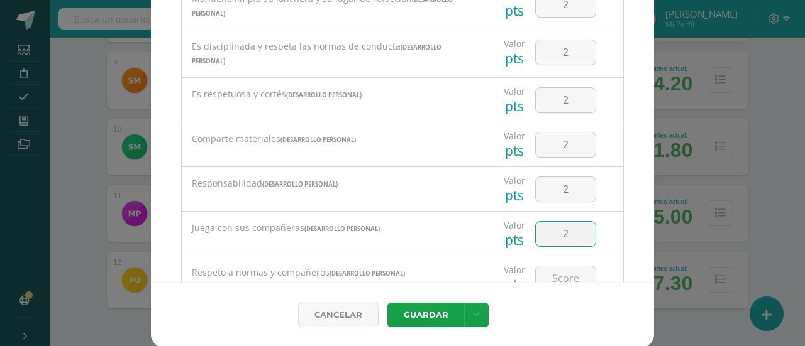
scroll to position [84, 0]
click at [563, 268] on input "number" at bounding box center [565, 278] width 60 height 25
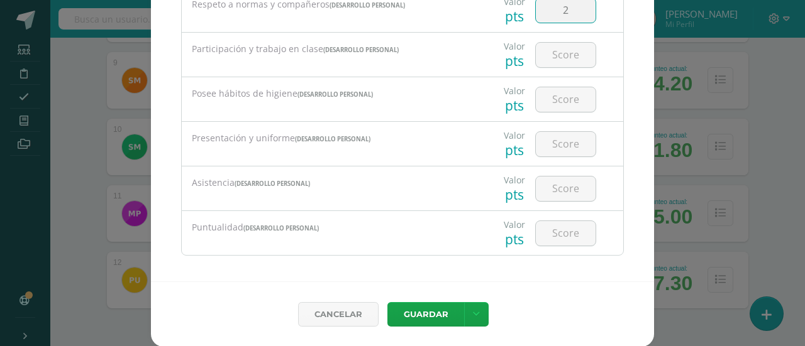
scroll to position [799, 0]
click at [559, 53] on input "number" at bounding box center [565, 53] width 60 height 25
click at [555, 98] on input "number" at bounding box center [565, 98] width 60 height 25
click at [557, 135] on input "number" at bounding box center [565, 143] width 60 height 25
click at [557, 189] on input "number" at bounding box center [565, 187] width 60 height 25
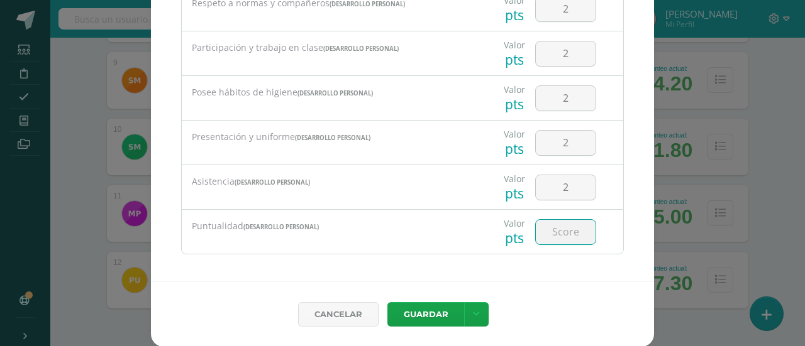
click at [557, 226] on input "number" at bounding box center [565, 232] width 60 height 25
click at [427, 312] on button "Guardar" at bounding box center [425, 314] width 77 height 25
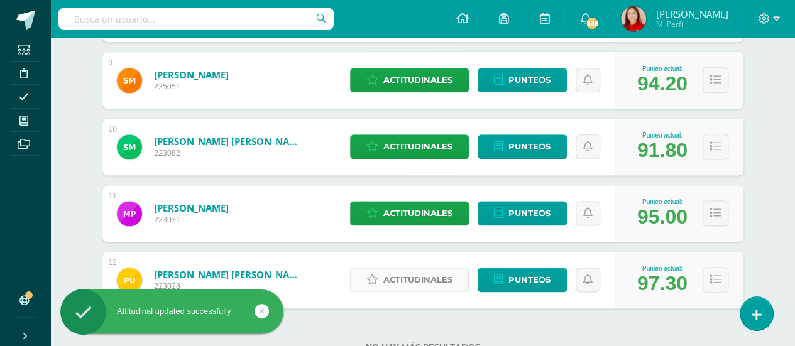
click at [421, 280] on span "Actitudinales" at bounding box center [417, 279] width 69 height 23
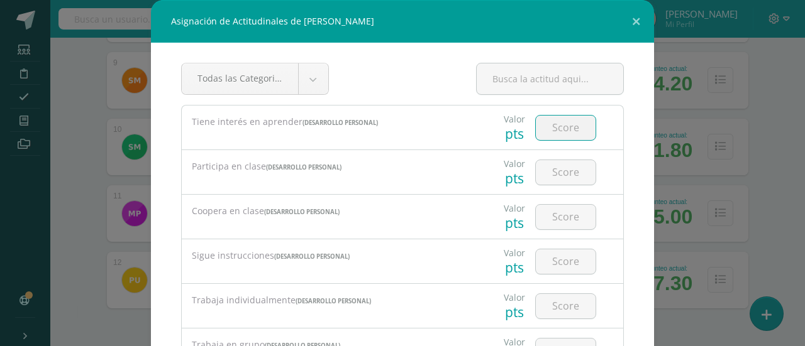
click at [561, 129] on input "number" at bounding box center [565, 128] width 60 height 25
click at [553, 170] on input "number" at bounding box center [565, 172] width 60 height 25
click at [556, 216] on input "number" at bounding box center [565, 217] width 60 height 25
click at [559, 263] on input "number" at bounding box center [565, 262] width 60 height 25
click at [562, 306] on input "number" at bounding box center [565, 306] width 60 height 25
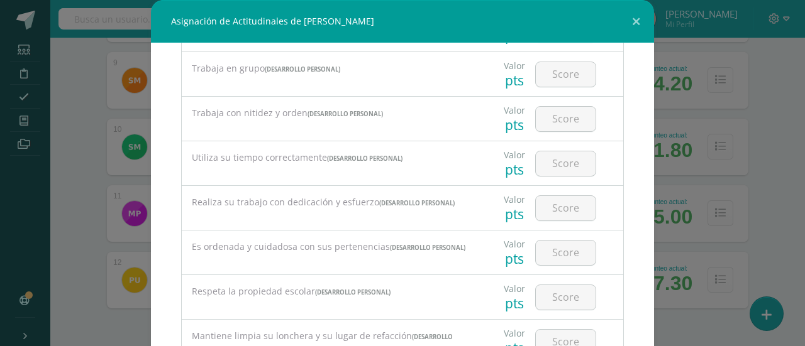
scroll to position [272, 0]
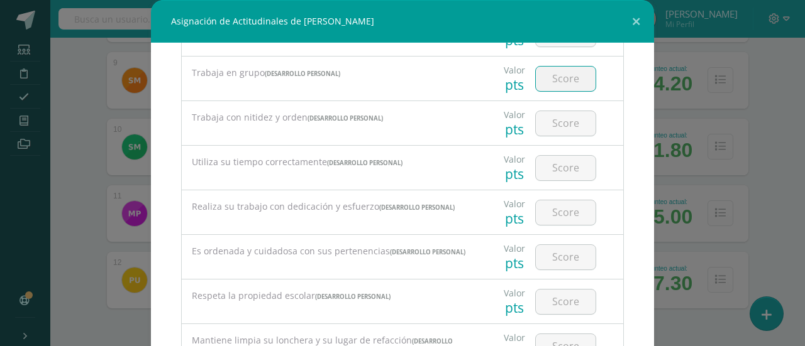
click at [561, 74] on input "number" at bounding box center [565, 79] width 60 height 25
click at [556, 125] on input "number" at bounding box center [565, 123] width 60 height 25
click at [557, 167] on input "number" at bounding box center [565, 168] width 60 height 25
click at [556, 211] on input "number" at bounding box center [565, 212] width 60 height 25
click at [556, 255] on input "number" at bounding box center [565, 257] width 60 height 25
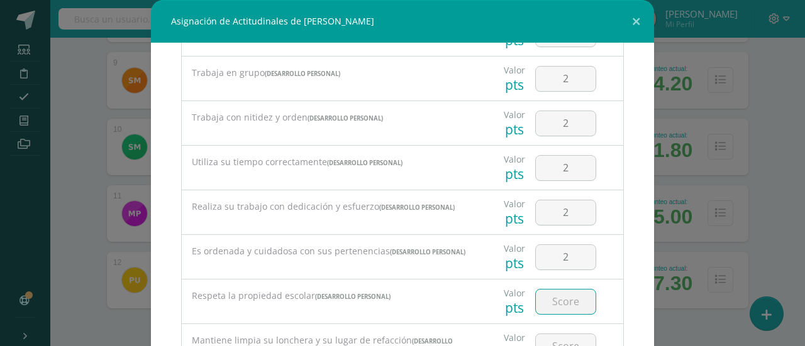
click at [559, 302] on input "number" at bounding box center [565, 302] width 60 height 25
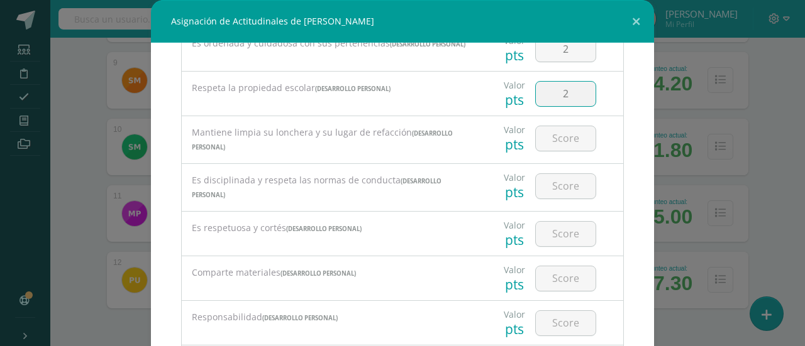
scroll to position [495, 0]
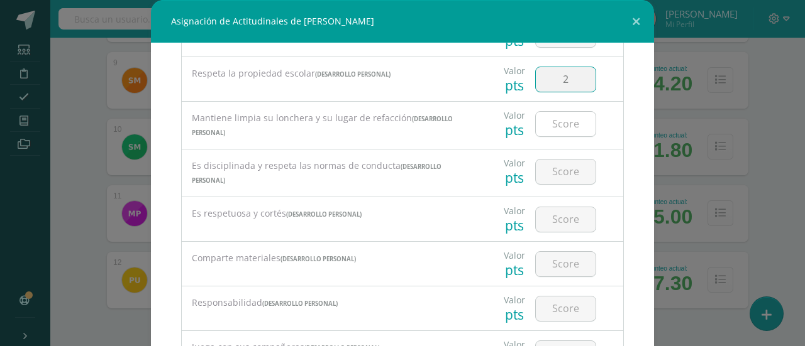
click at [558, 125] on input "number" at bounding box center [565, 124] width 60 height 25
click at [556, 163] on input "number" at bounding box center [565, 172] width 60 height 25
click at [555, 219] on input "number" at bounding box center [565, 219] width 60 height 25
click at [557, 263] on input "number" at bounding box center [565, 264] width 60 height 25
click at [558, 302] on input "number" at bounding box center [565, 309] width 60 height 25
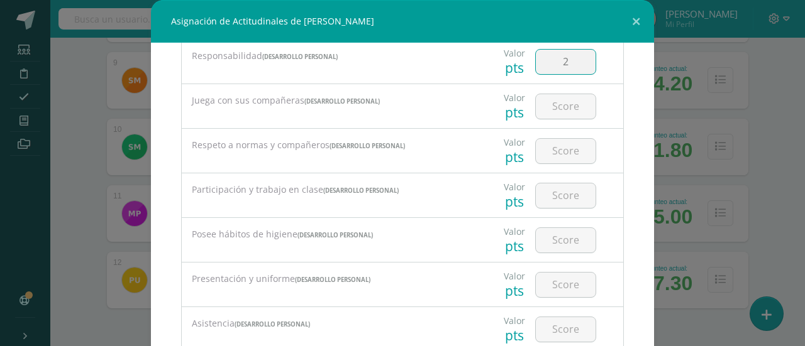
scroll to position [753, 0]
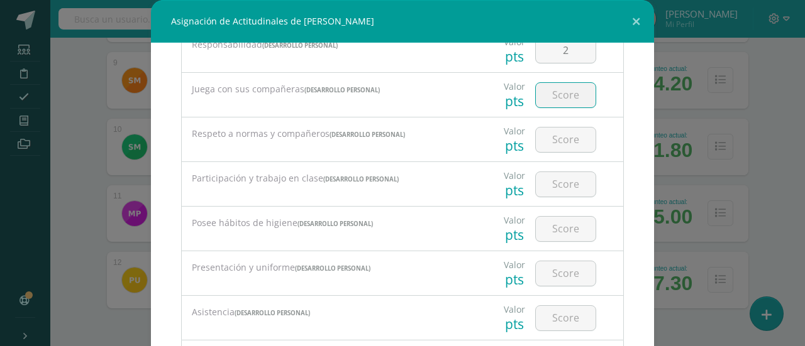
click at [554, 92] on input "number" at bounding box center [565, 95] width 60 height 25
click at [554, 139] on input "number" at bounding box center [565, 140] width 60 height 25
click at [556, 182] on input "number" at bounding box center [565, 184] width 60 height 25
click at [559, 220] on input "number" at bounding box center [565, 229] width 60 height 25
click at [559, 267] on input "number" at bounding box center [565, 273] width 60 height 25
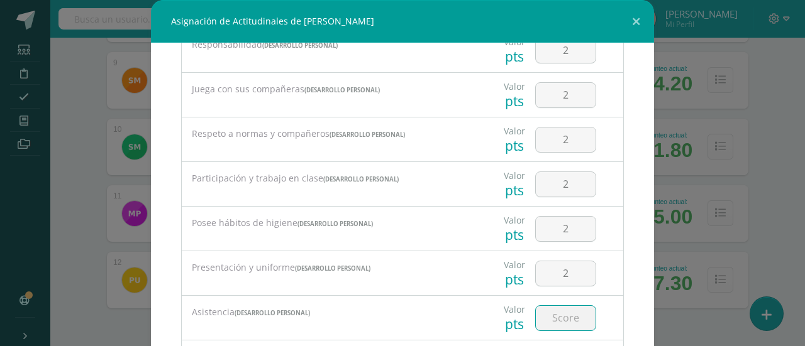
click at [562, 316] on input "number" at bounding box center [565, 318] width 60 height 25
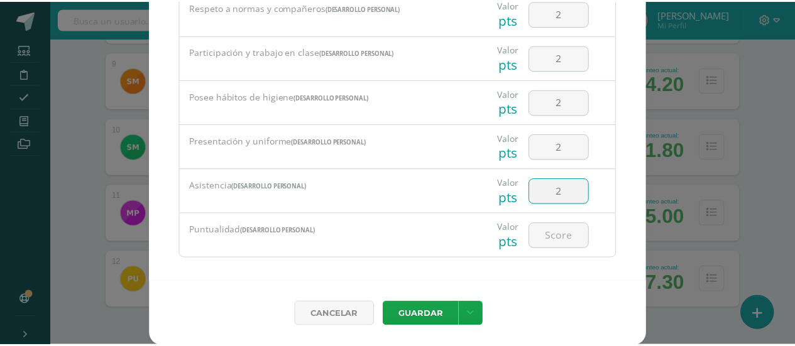
scroll to position [799, 0]
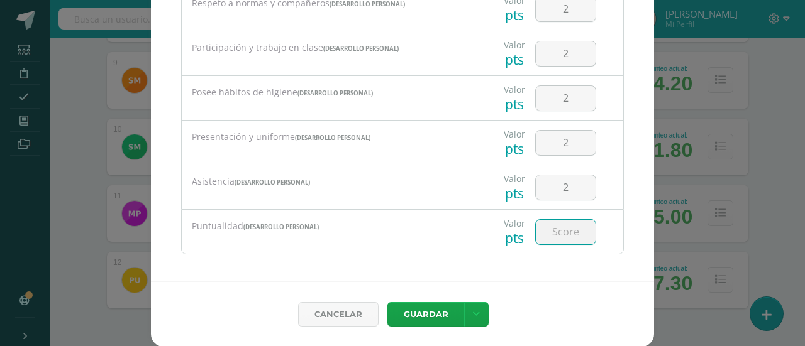
click at [564, 231] on input "number" at bounding box center [565, 232] width 60 height 25
click at [415, 313] on button "Guardar" at bounding box center [425, 314] width 77 height 25
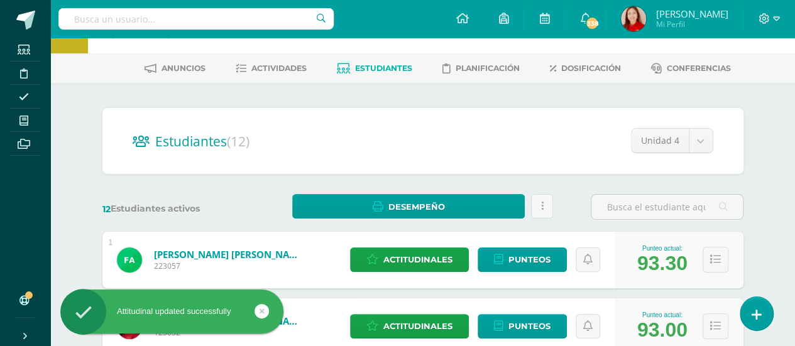
scroll to position [0, 0]
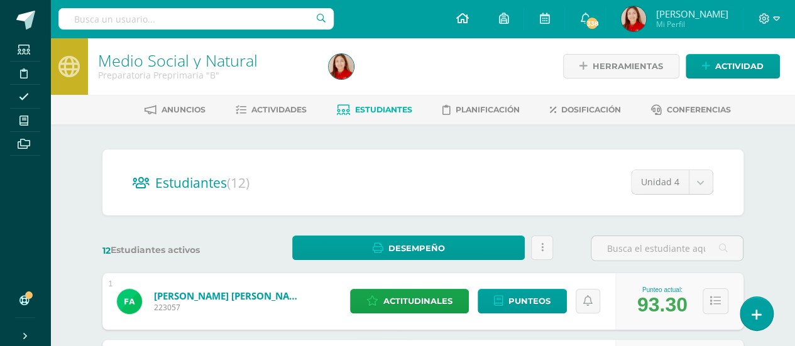
click at [463, 16] on icon at bounding box center [462, 18] width 13 height 11
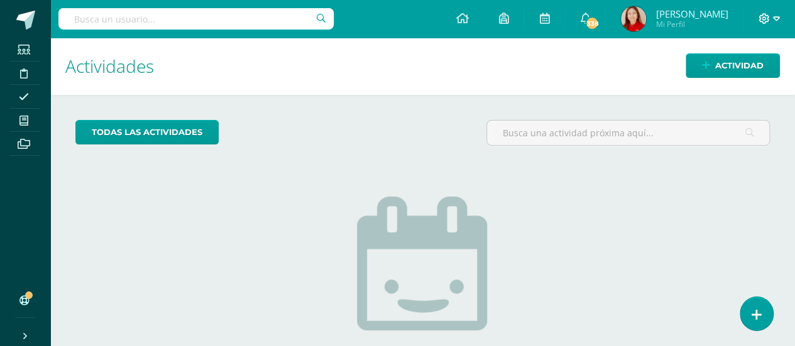
click at [763, 17] on icon at bounding box center [764, 18] width 11 height 11
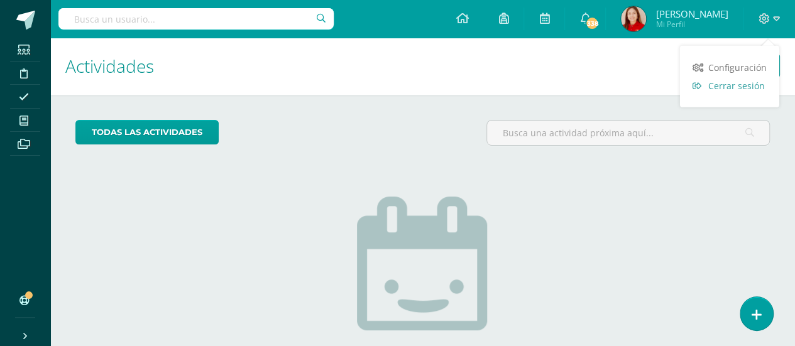
click at [747, 86] on span "Cerrar sesión" at bounding box center [736, 86] width 57 height 12
